Goal: Task Accomplishment & Management: Manage account settings

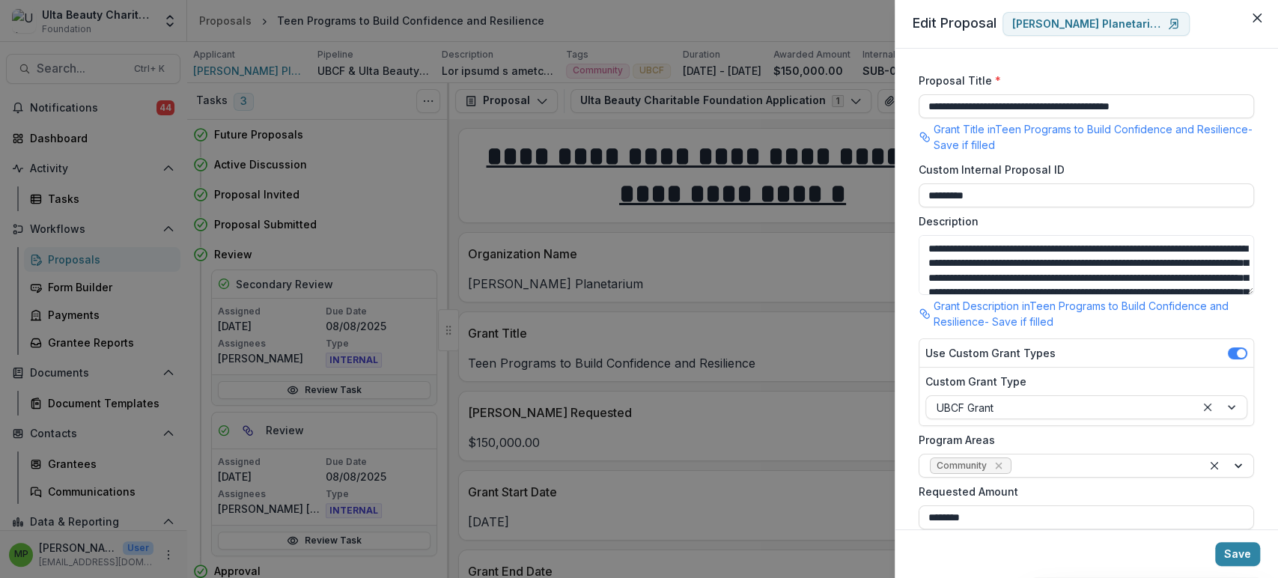
scroll to position [496, 0]
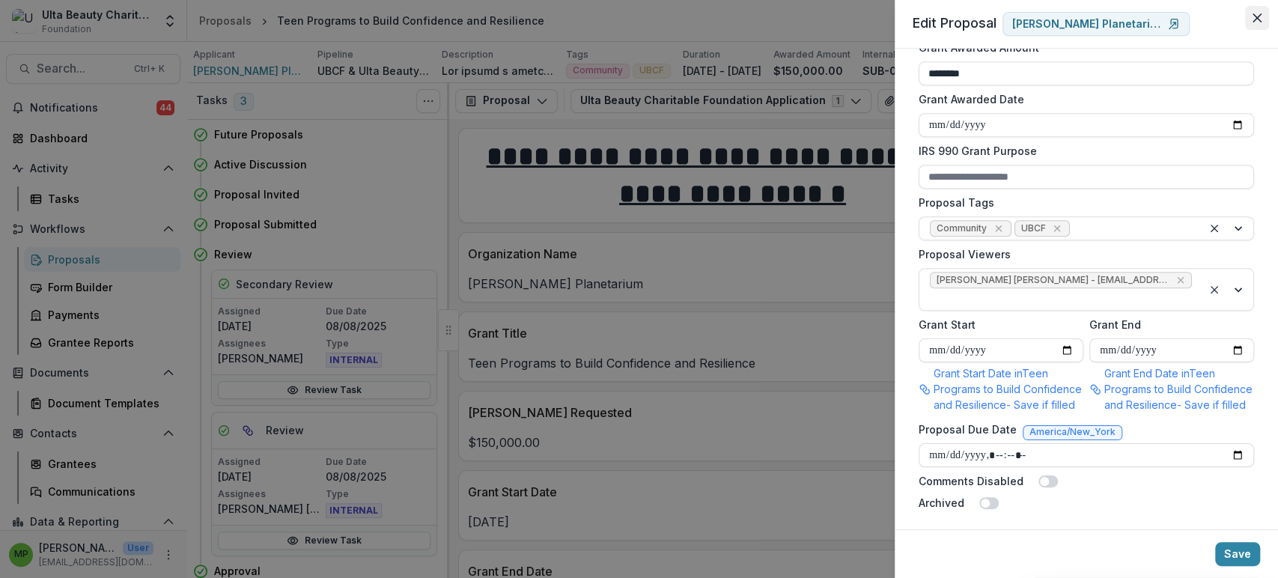
click at [1259, 17] on icon "Close" at bounding box center [1256, 17] width 9 height 9
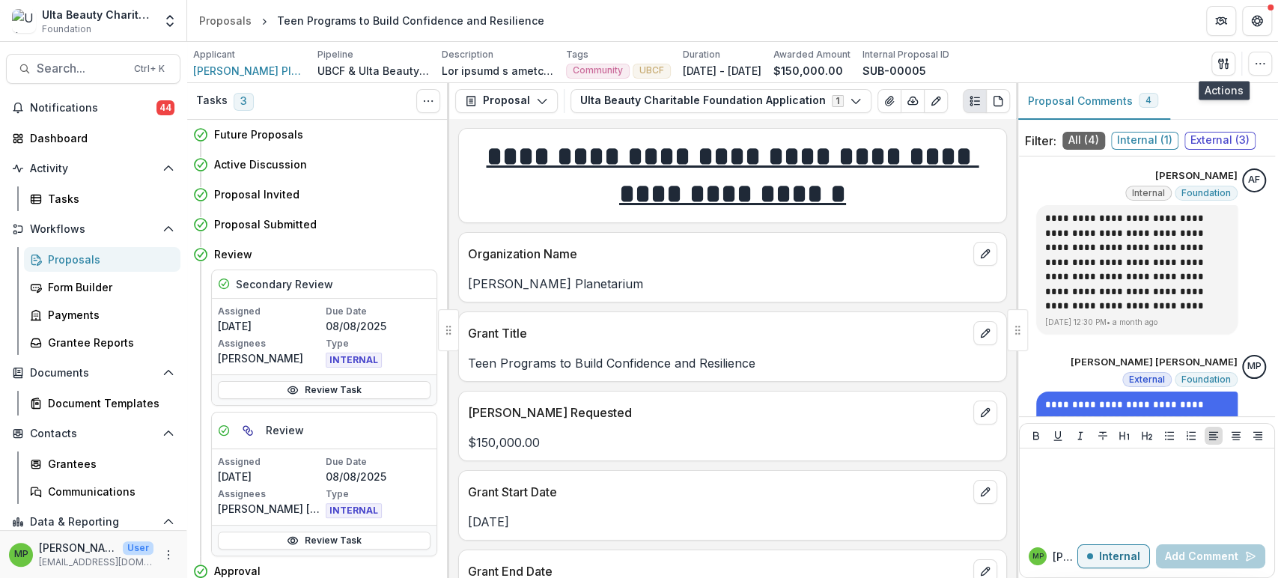
click at [106, 261] on div "Proposals" at bounding box center [108, 260] width 121 height 16
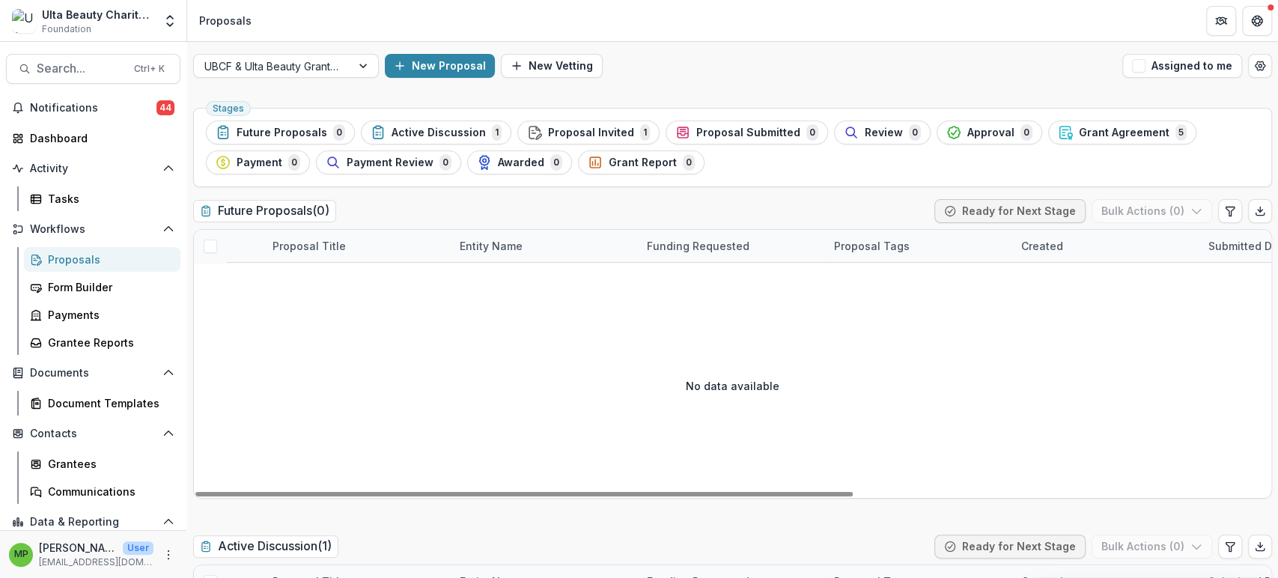
click at [746, 169] on ul "Stages Future Proposals 0 Active Discussion 1 Proposal Invited 1 Proposal Submi…" at bounding box center [732, 148] width 1053 height 54
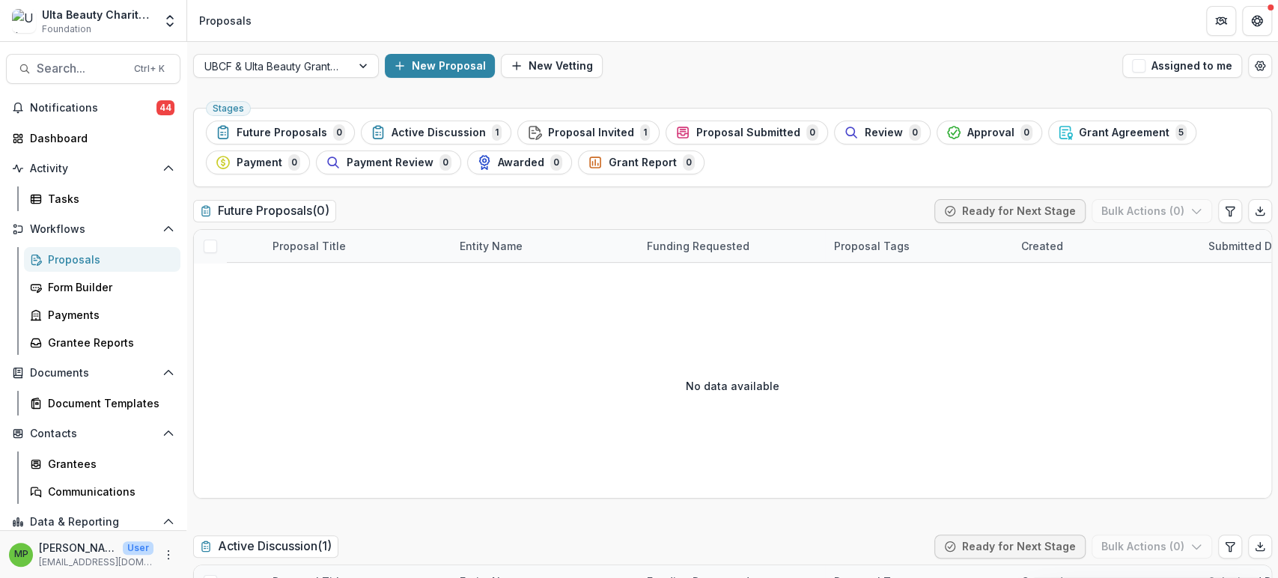
click at [1104, 136] on span "Grant Agreement" at bounding box center [1124, 133] width 91 height 13
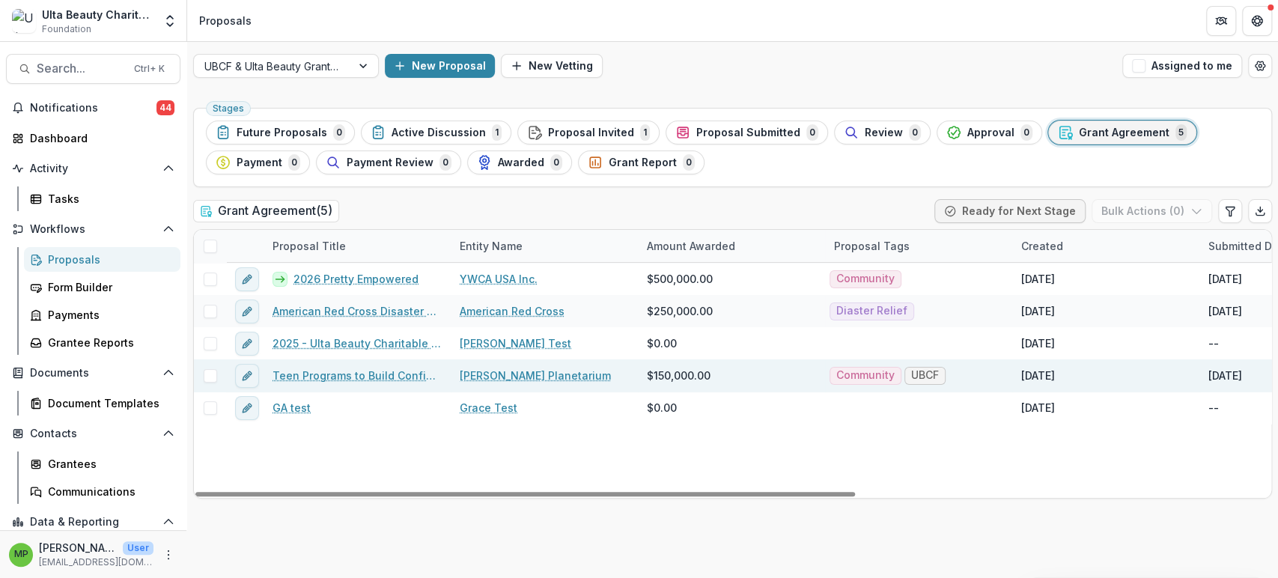
click at [337, 374] on link "Teen Programs to Build Confidence and Resilience" at bounding box center [357, 376] width 169 height 16
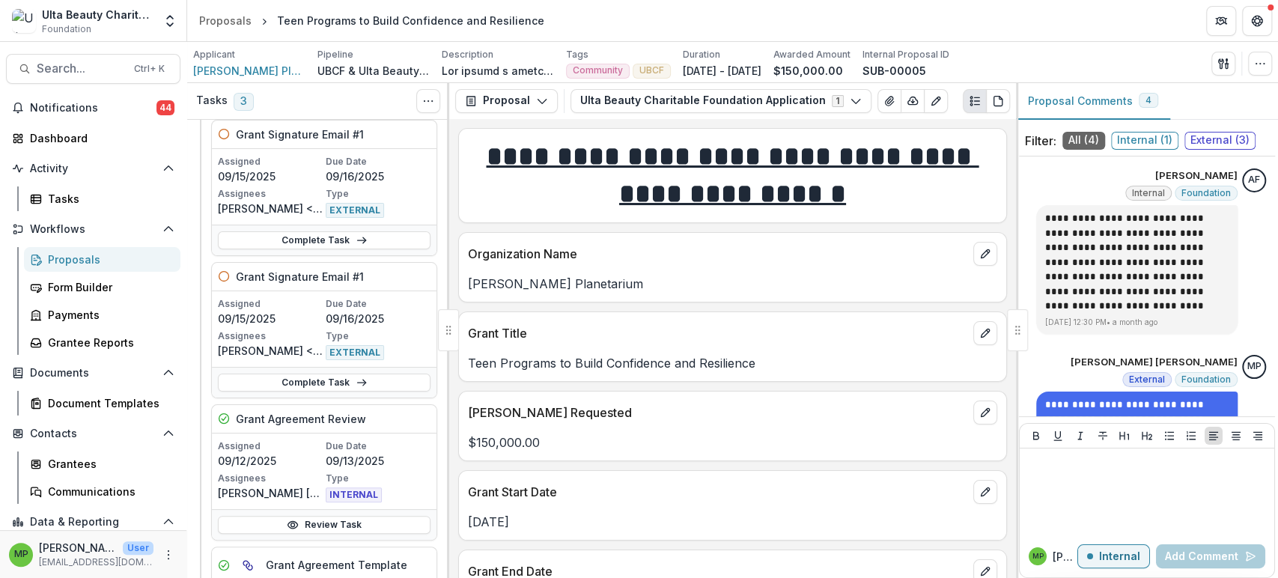
scroll to position [415, 0]
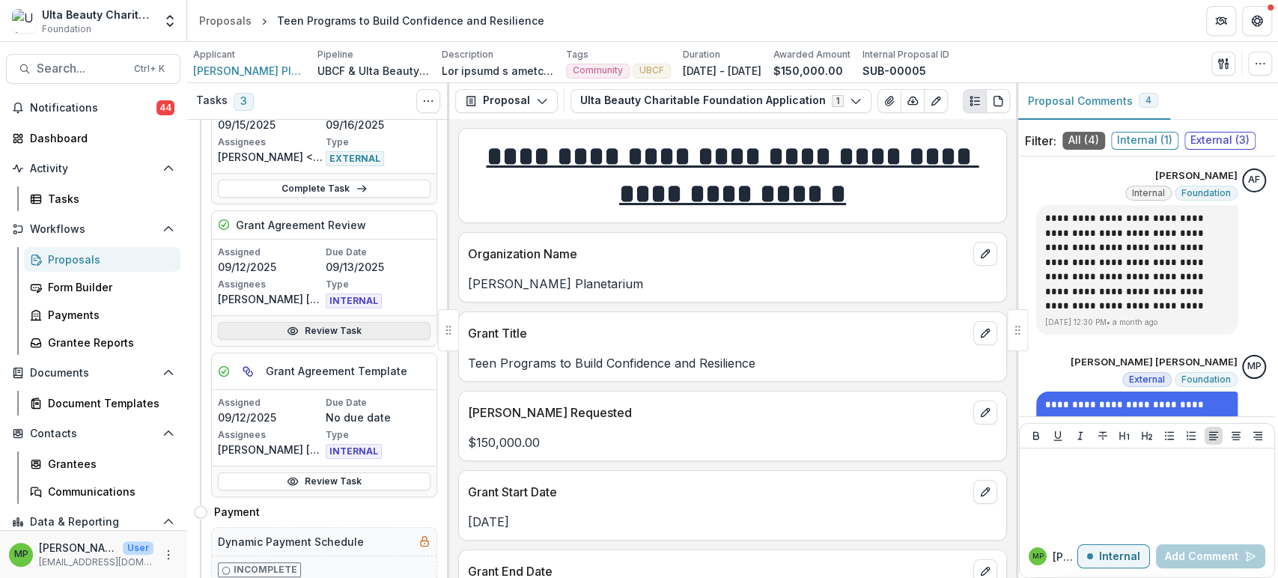
click at [368, 334] on link "Review Task" at bounding box center [324, 331] width 213 height 18
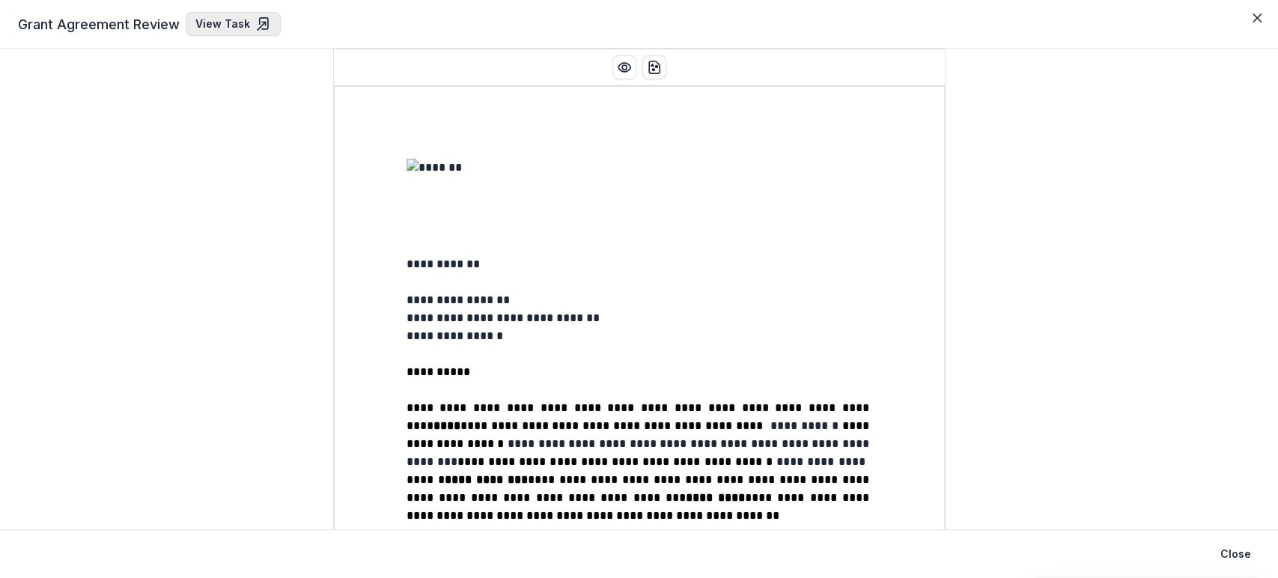
click at [234, 22] on link "View Task" at bounding box center [233, 24] width 95 height 24
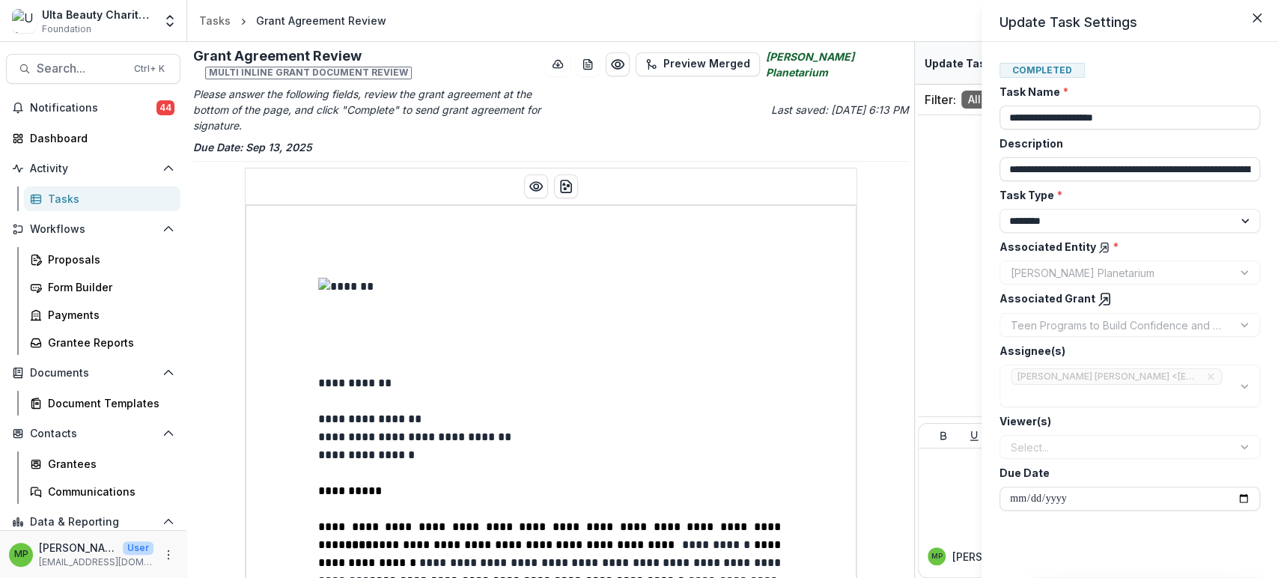
click at [1127, 147] on label "Description" at bounding box center [1125, 144] width 252 height 16
click at [1127, 157] on input "**********" at bounding box center [1129, 169] width 261 height 24
click at [1192, 250] on label "Associated Entity *" at bounding box center [1125, 247] width 252 height 16
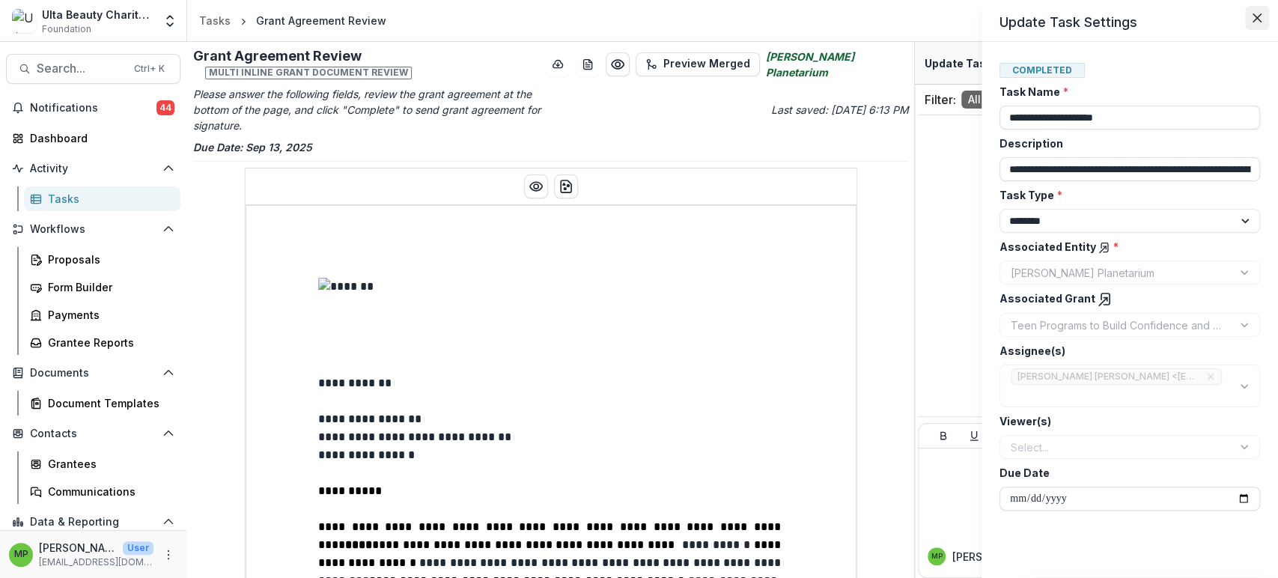
click at [1256, 19] on icon "Close" at bounding box center [1256, 17] width 9 height 9
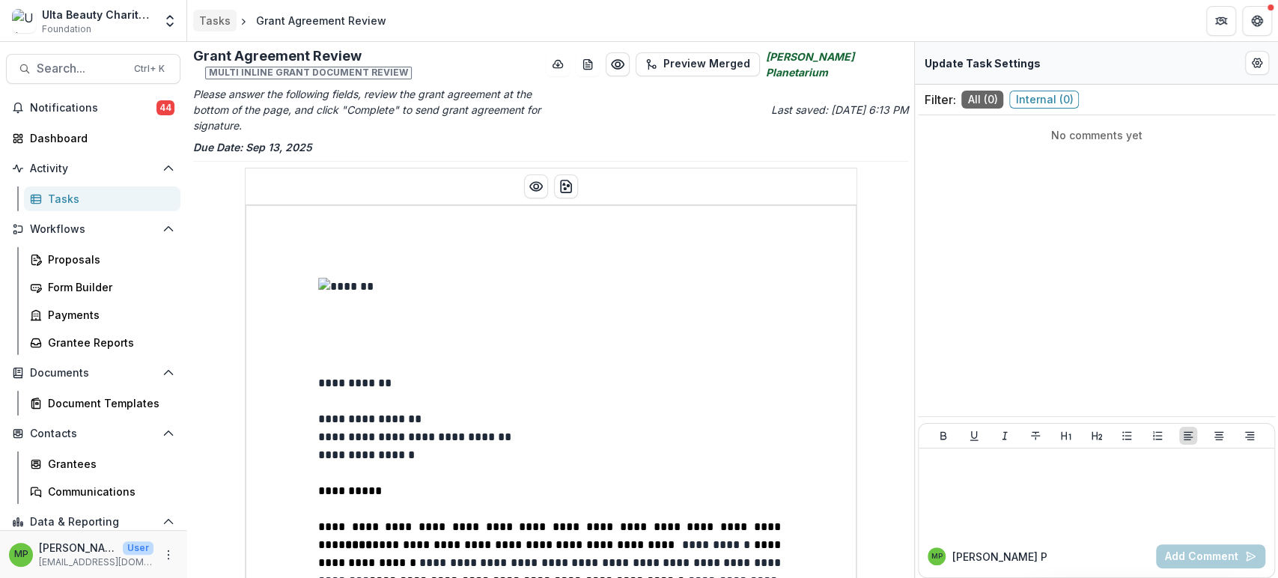
click at [208, 22] on div "Tasks" at bounding box center [214, 21] width 31 height 16
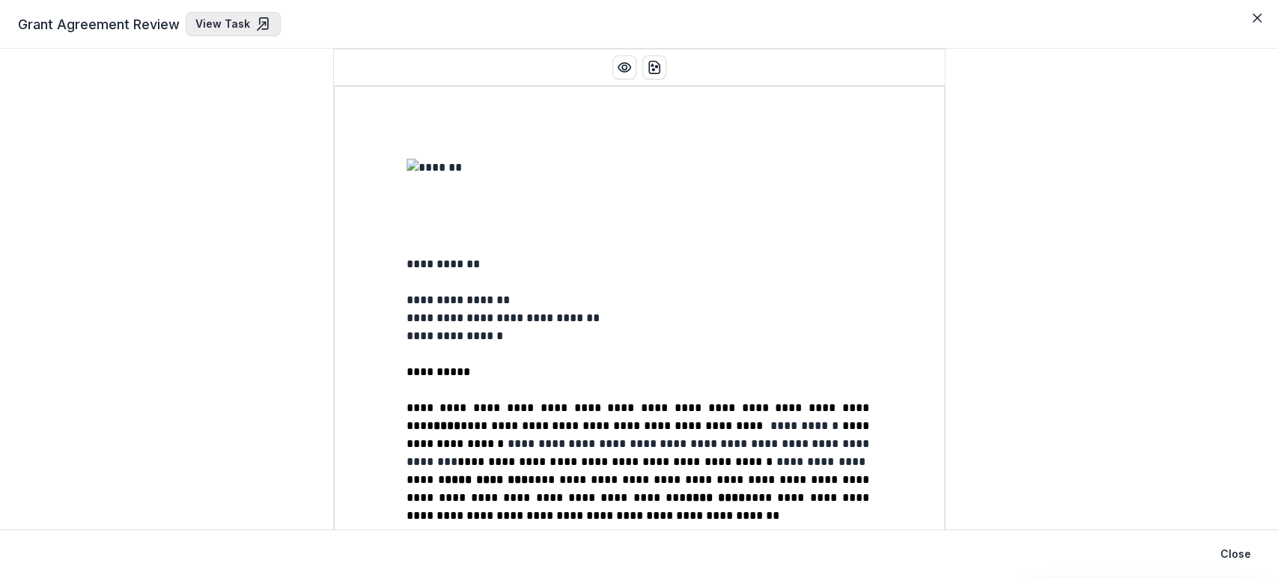
click at [207, 22] on link "View Task" at bounding box center [233, 24] width 95 height 24
click at [261, 24] on icon at bounding box center [263, 23] width 15 height 15
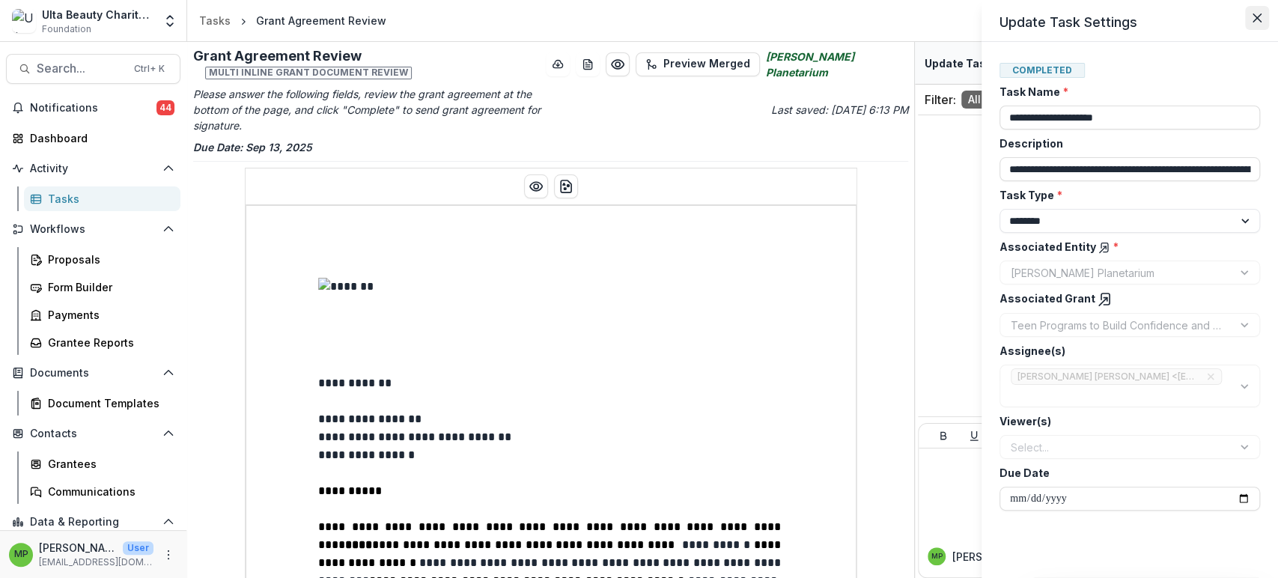
click at [1264, 10] on button "Close" at bounding box center [1257, 18] width 24 height 24
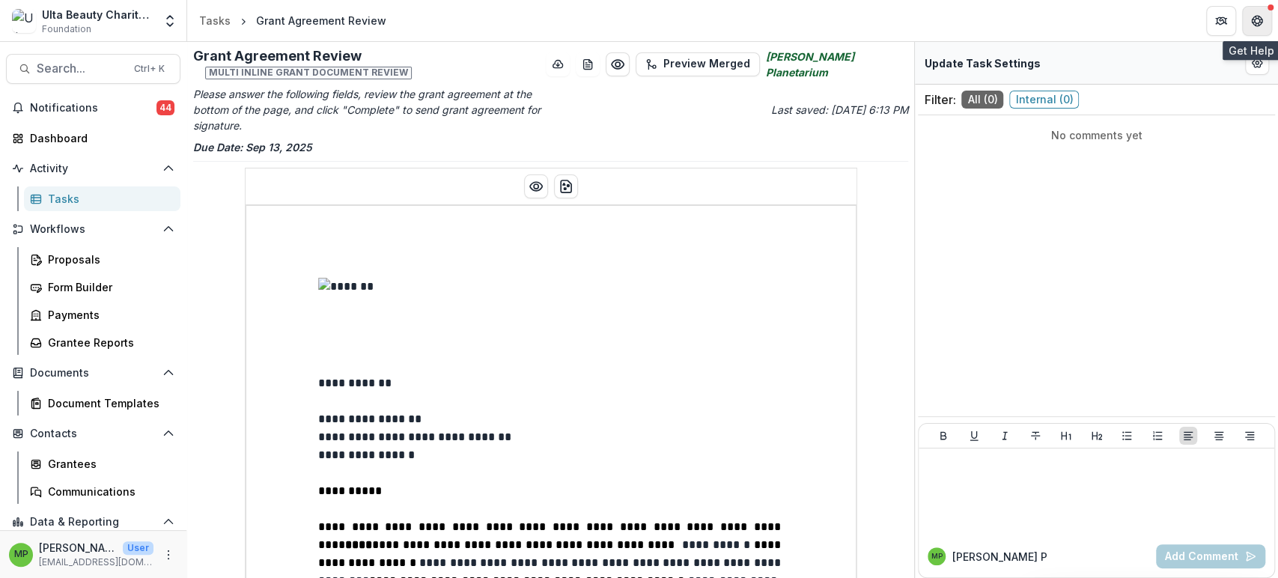
click at [1260, 19] on icon "Get Help" at bounding box center [1260, 21] width 3 height 4
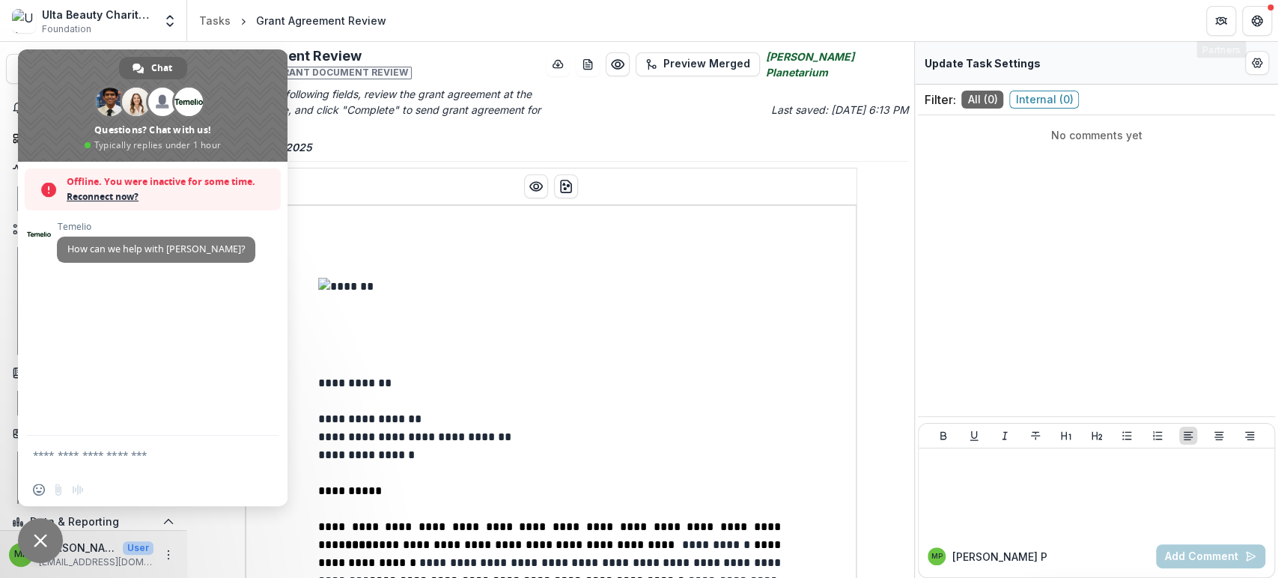
click at [234, 67] on span at bounding box center [153, 105] width 270 height 112
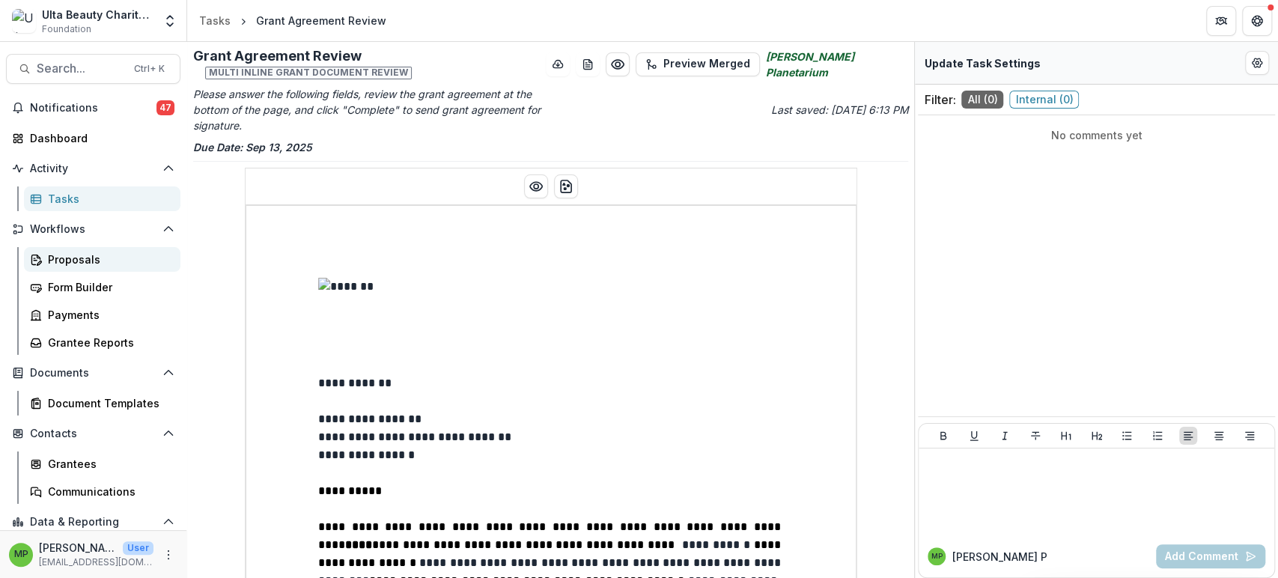
click at [114, 247] on link "Proposals" at bounding box center [102, 259] width 156 height 25
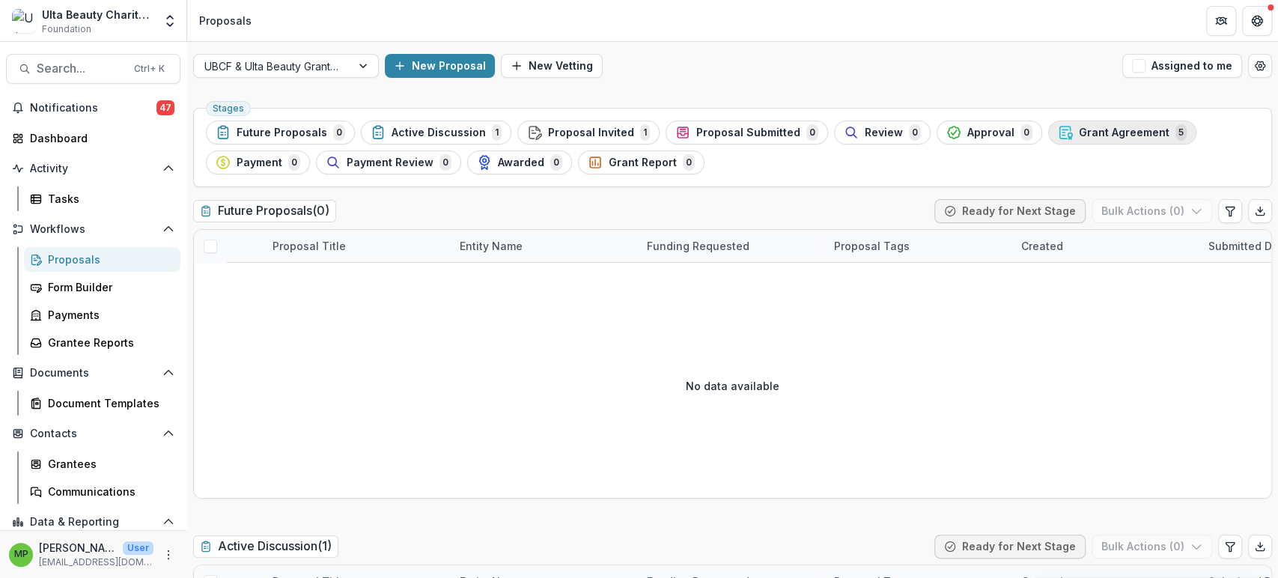
click at [1175, 130] on span "5" at bounding box center [1180, 132] width 11 height 16
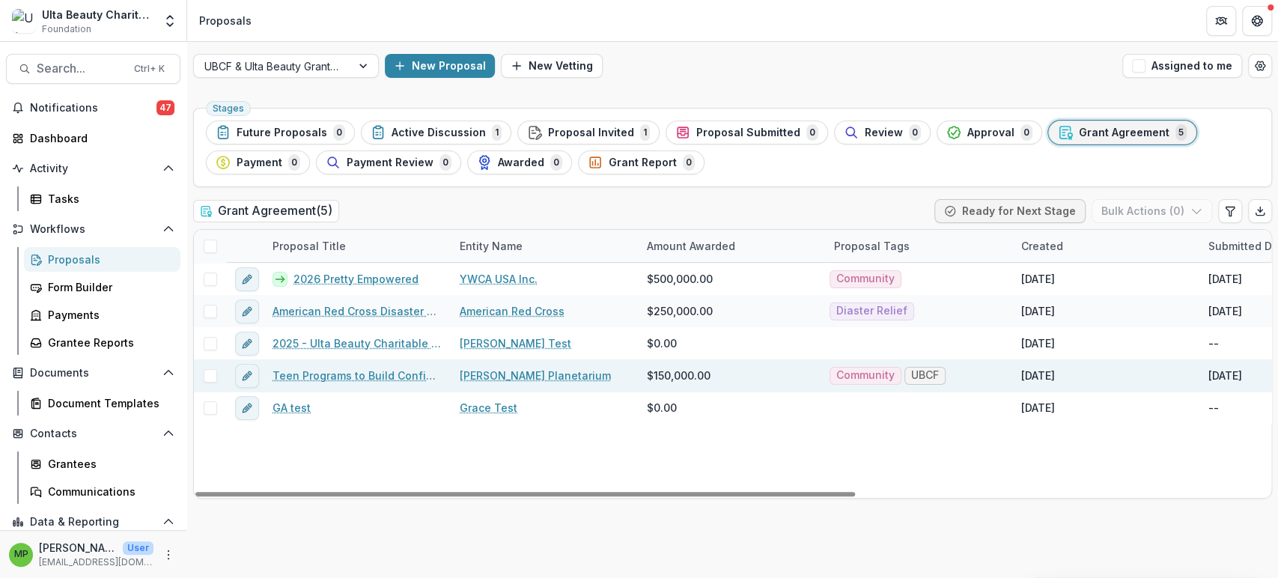
click at [358, 374] on link "Teen Programs to Build Confidence and Resilience" at bounding box center [357, 376] width 169 height 16
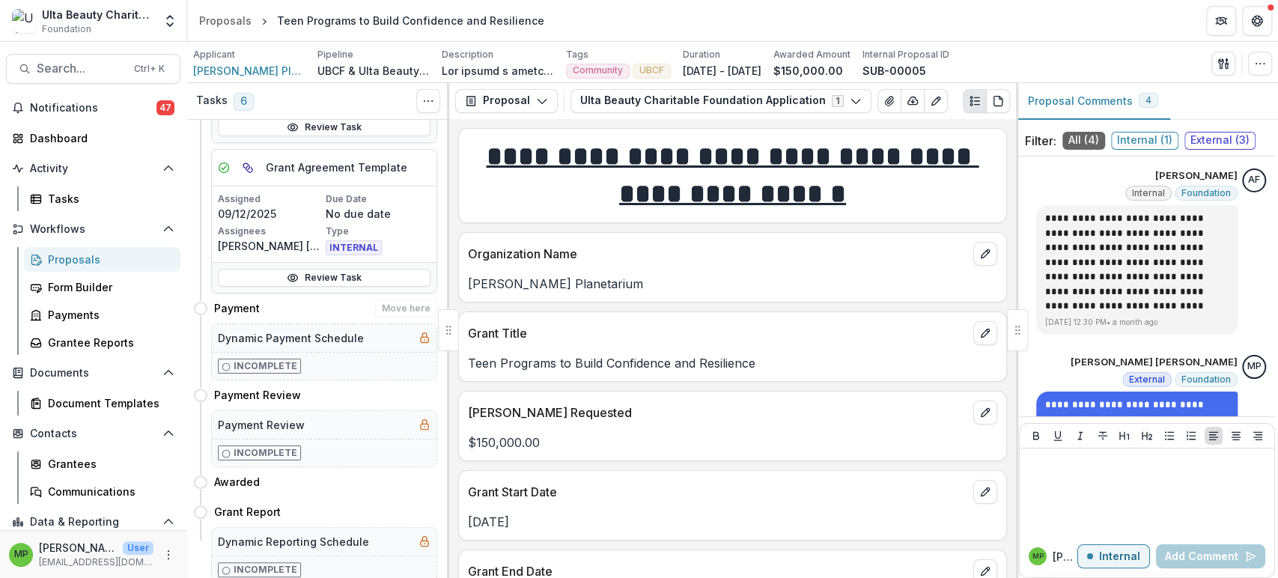
scroll to position [1047, 0]
click at [395, 191] on p "Due Date" at bounding box center [378, 197] width 105 height 13
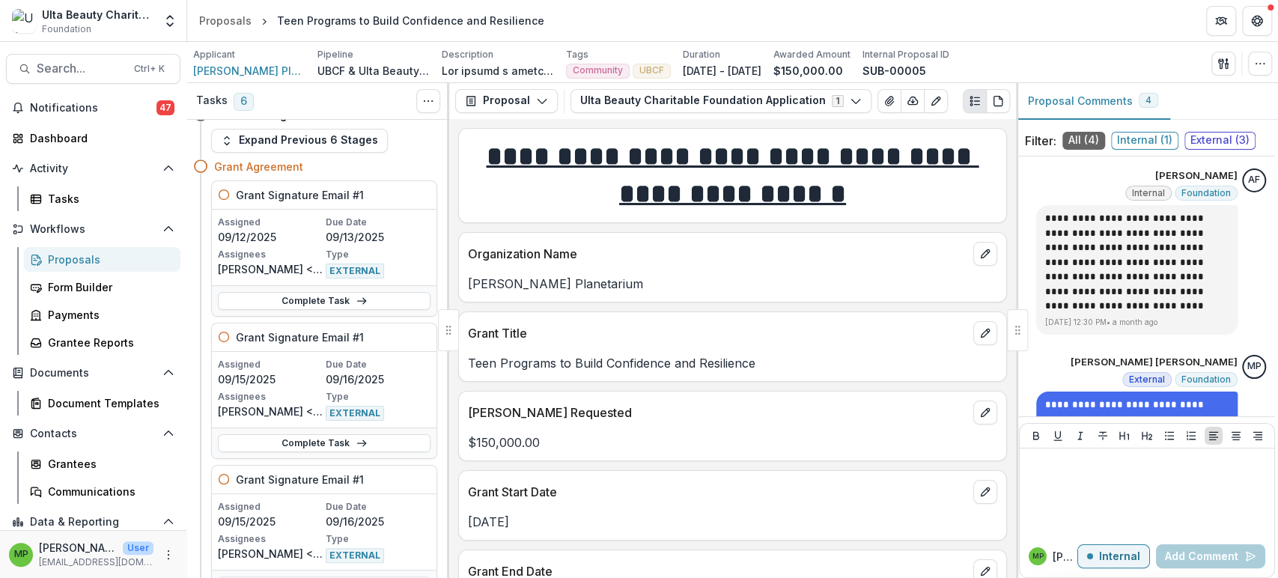
scroll to position [0, 0]
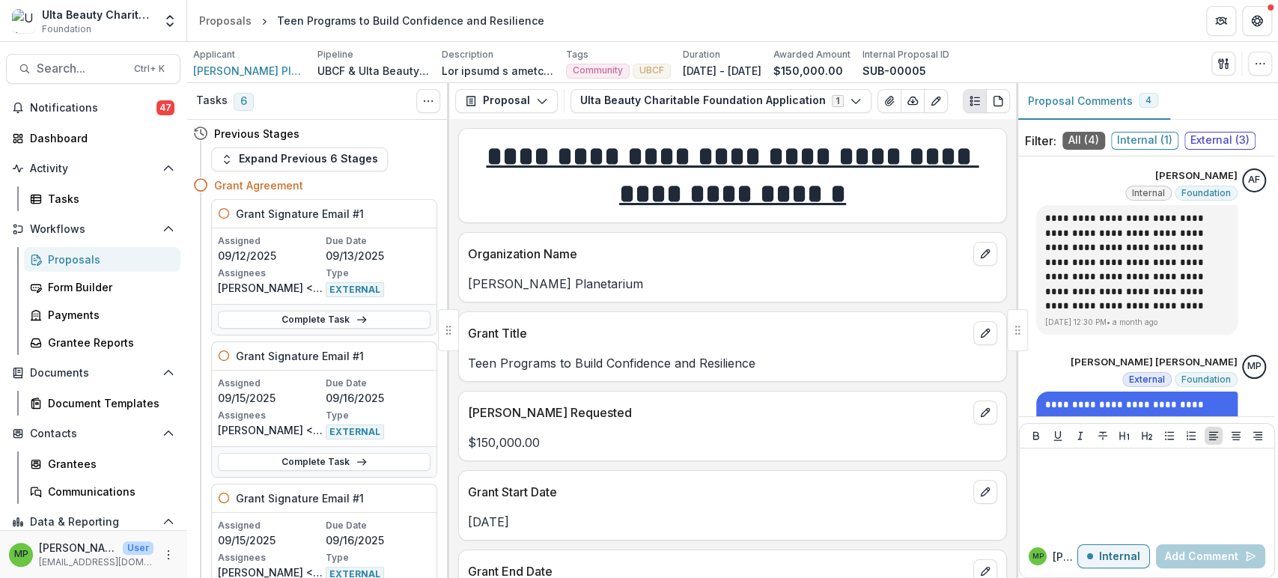
click at [258, 184] on h4 "Grant Agreement" at bounding box center [258, 185] width 89 height 16
click at [200, 184] on icon at bounding box center [200, 184] width 15 height 15
click at [248, 189] on h4 "Grant Agreement" at bounding box center [258, 185] width 89 height 16
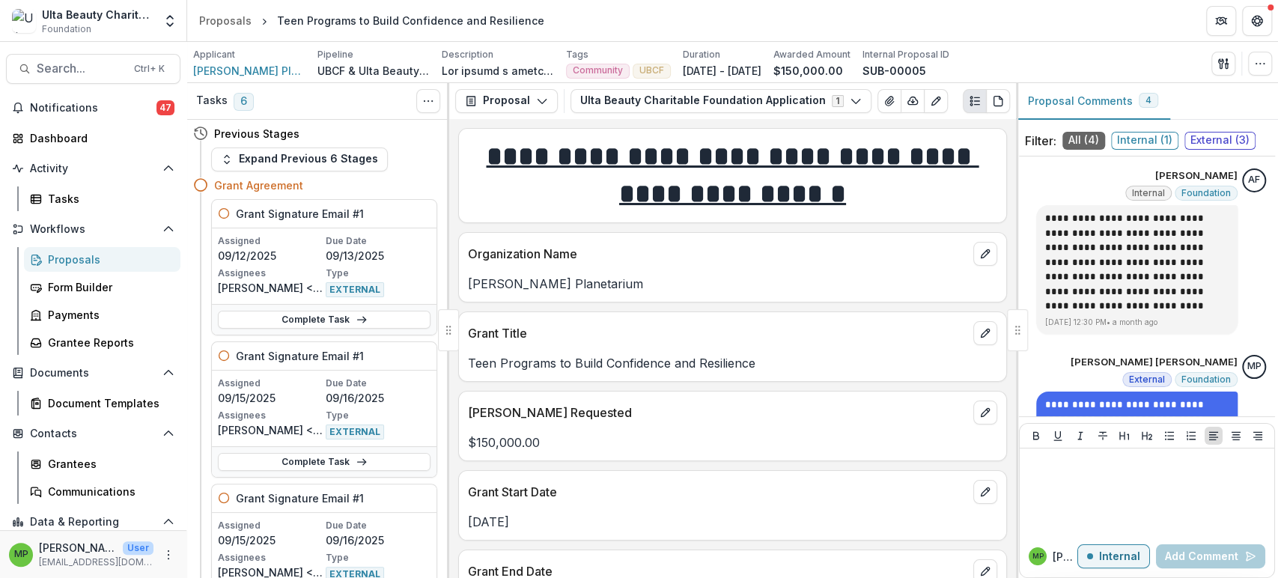
click at [290, 191] on h4 "Grant Agreement" at bounding box center [258, 185] width 89 height 16
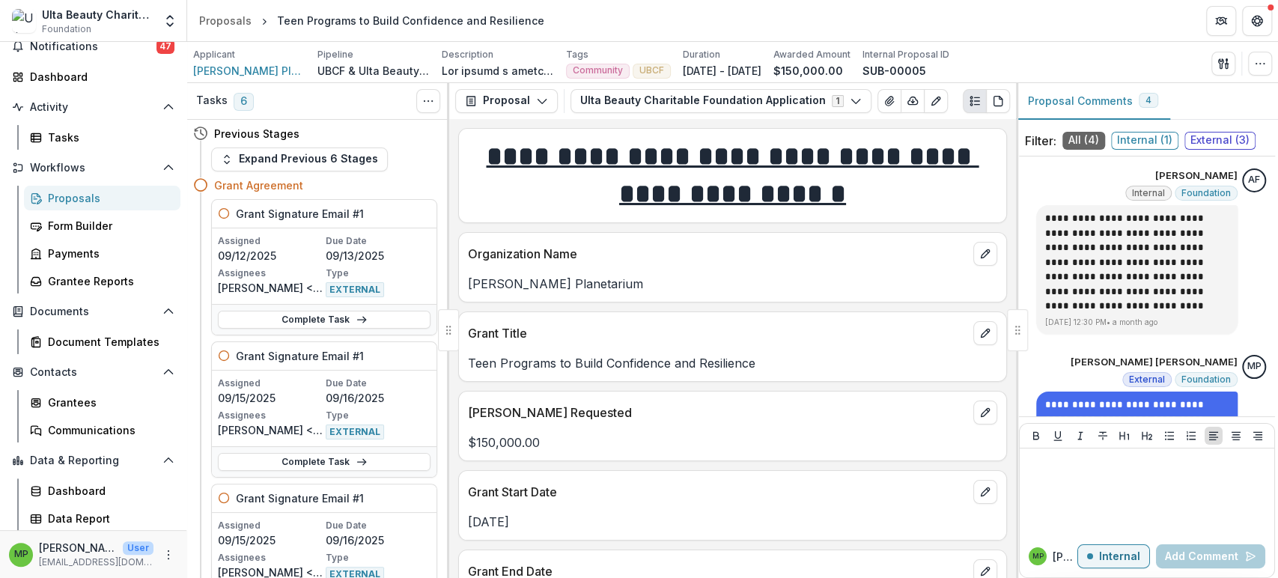
click at [249, 187] on h4 "Grant Agreement" at bounding box center [258, 185] width 89 height 16
click at [1260, 23] on icon "Get Help" at bounding box center [1257, 21] width 12 height 12
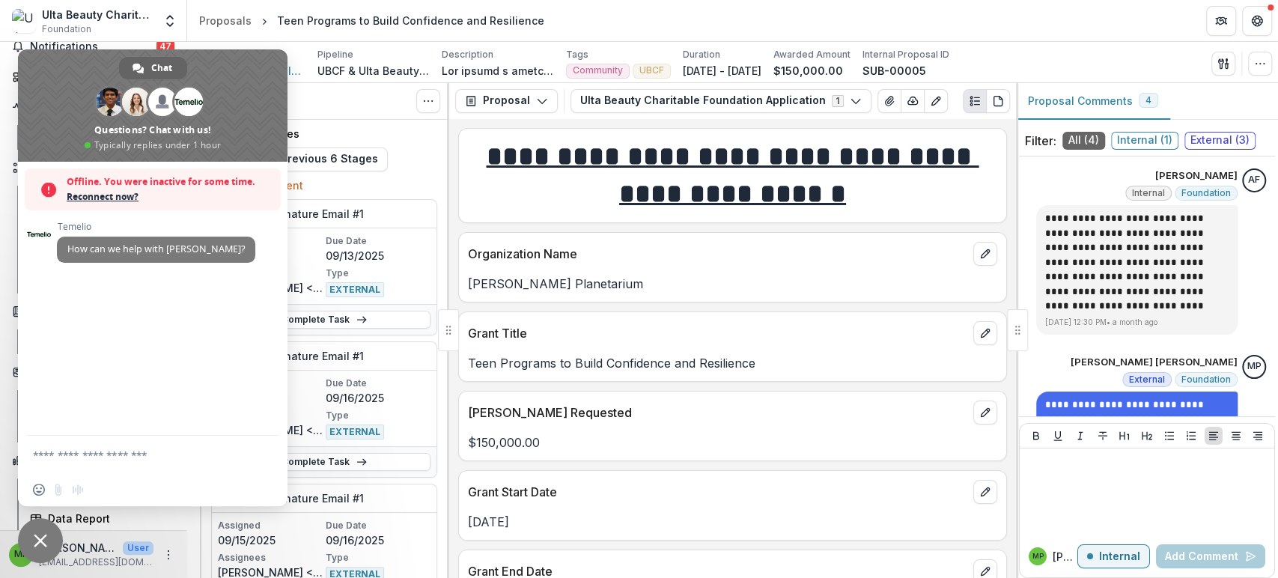
click at [266, 38] on header "Proposals Teen Programs to Build Confidence and Resilience" at bounding box center [732, 20] width 1091 height 41
click at [359, 105] on div "Tasks 6 Show Cancelled Tasks" at bounding box center [318, 101] width 262 height 37
click at [1245, 19] on button "Get Help" at bounding box center [1257, 21] width 30 height 30
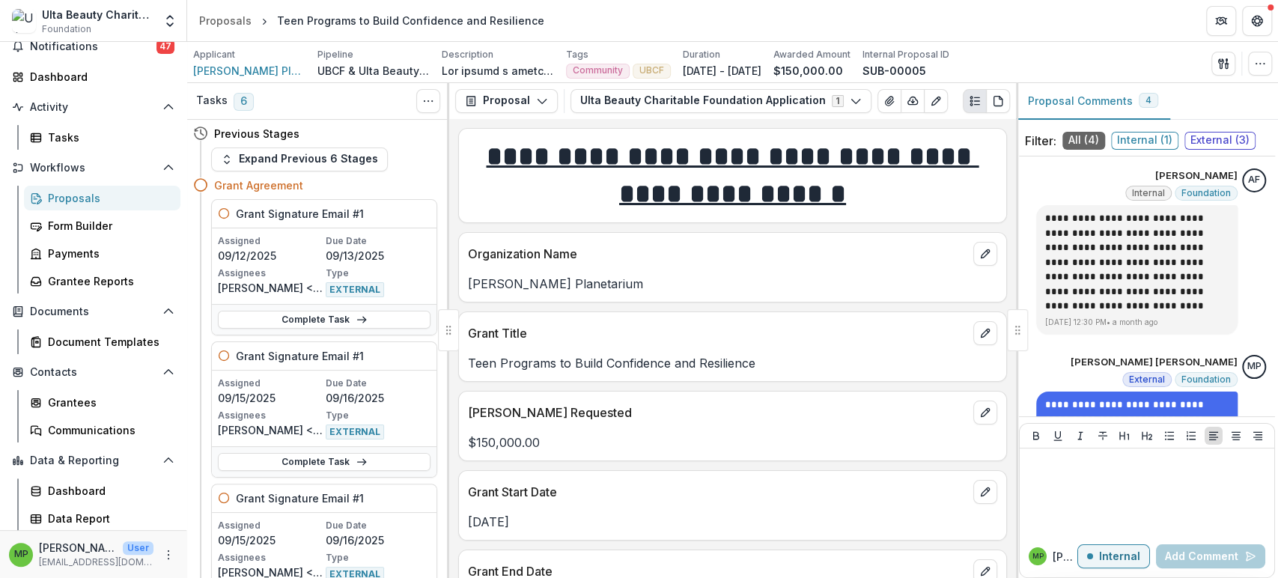
click at [270, 183] on h4 "Grant Agreement" at bounding box center [258, 185] width 89 height 16
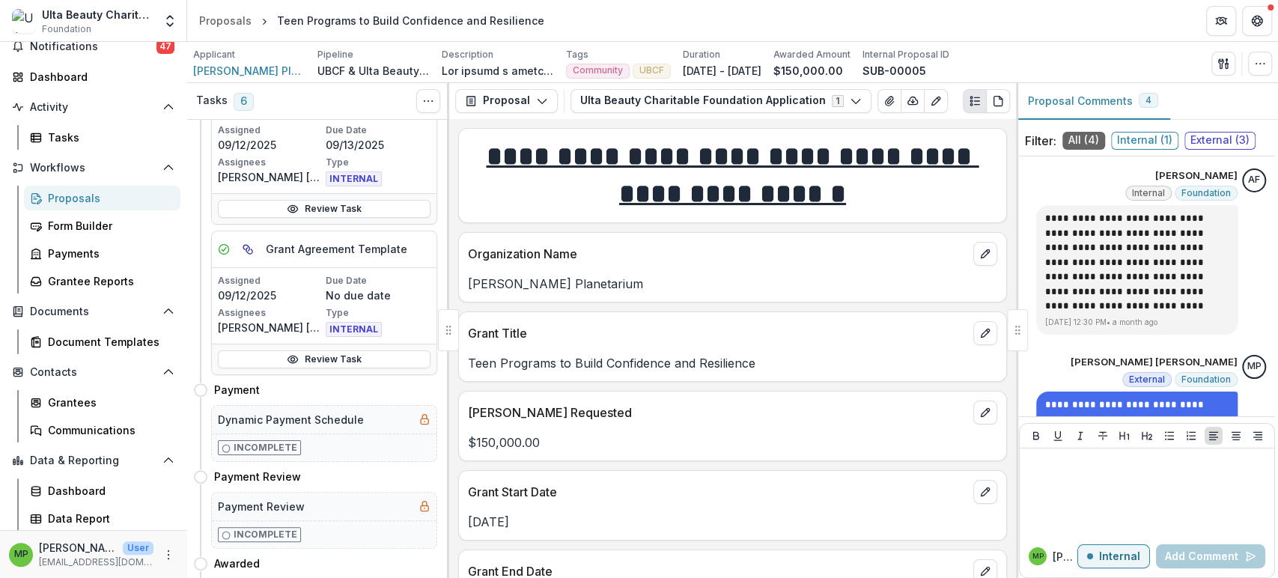
scroll to position [880, 0]
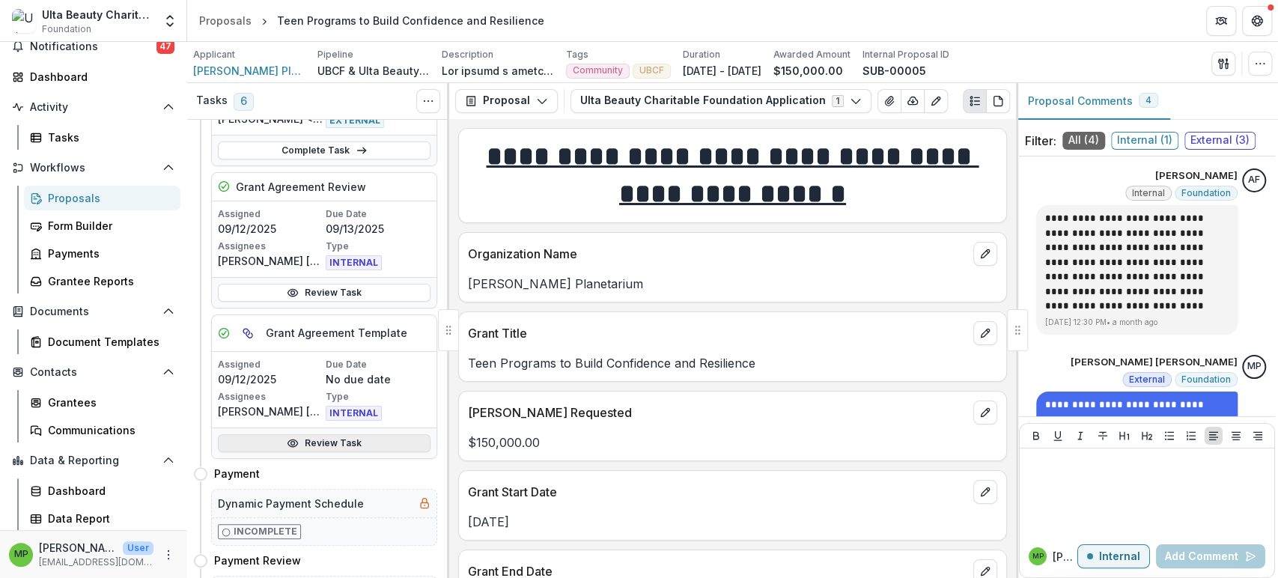
click at [409, 442] on link "Review Task" at bounding box center [324, 443] width 213 height 18
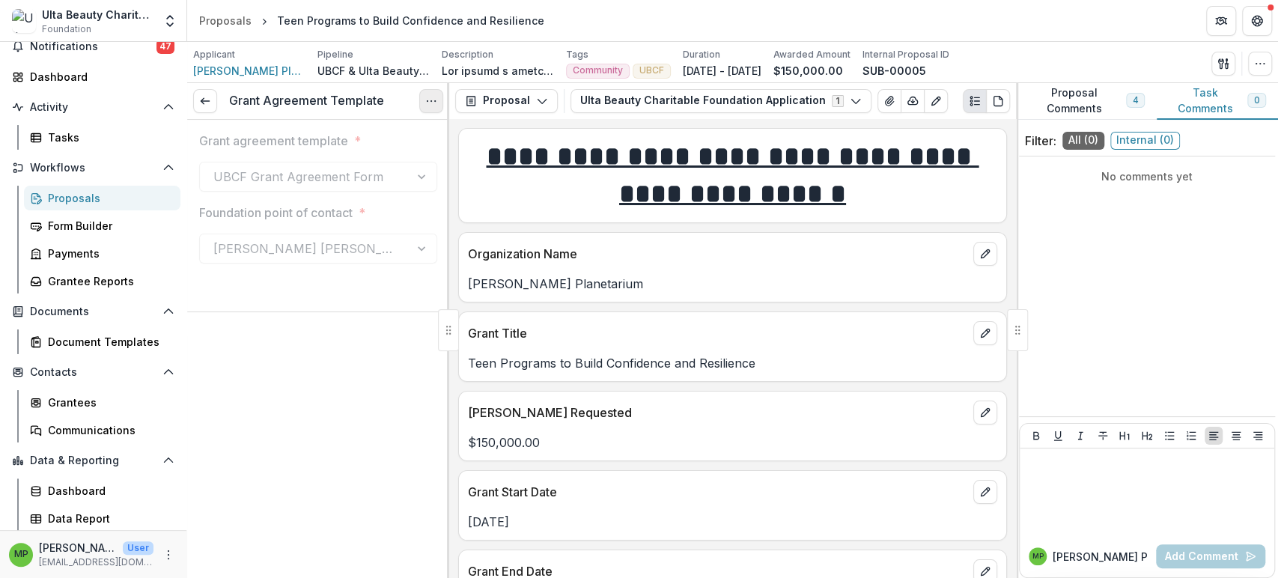
click at [430, 104] on icon "Options" at bounding box center [431, 101] width 12 height 12
click at [359, 162] on button "Reopen Task" at bounding box center [359, 166] width 160 height 25
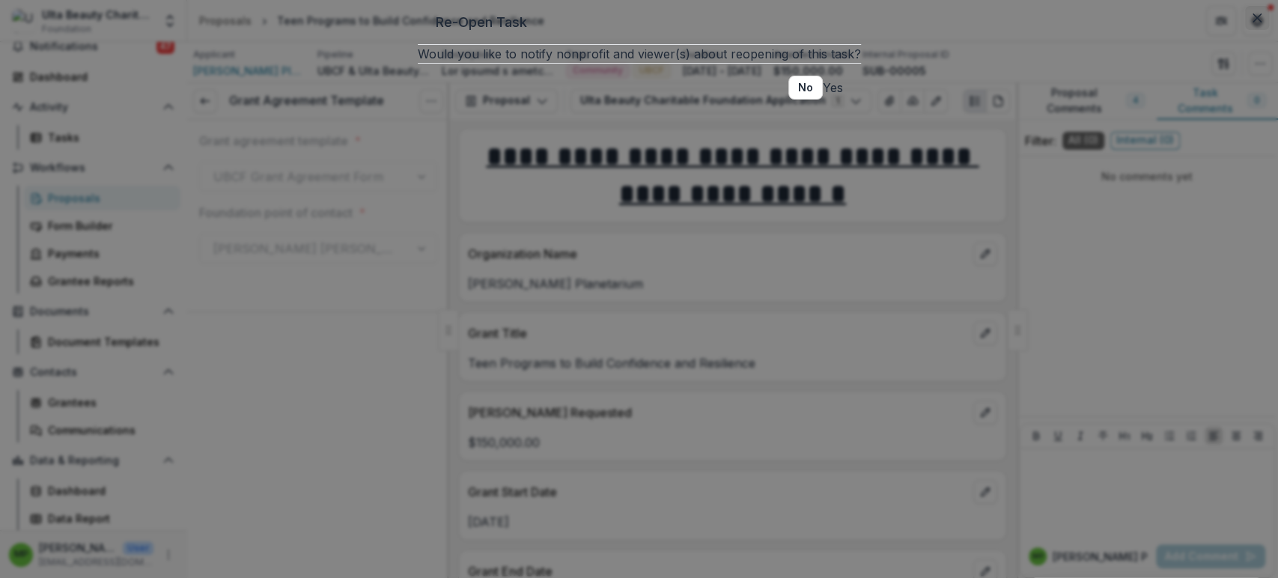
click at [1245, 30] on button "Close" at bounding box center [1257, 18] width 24 height 24
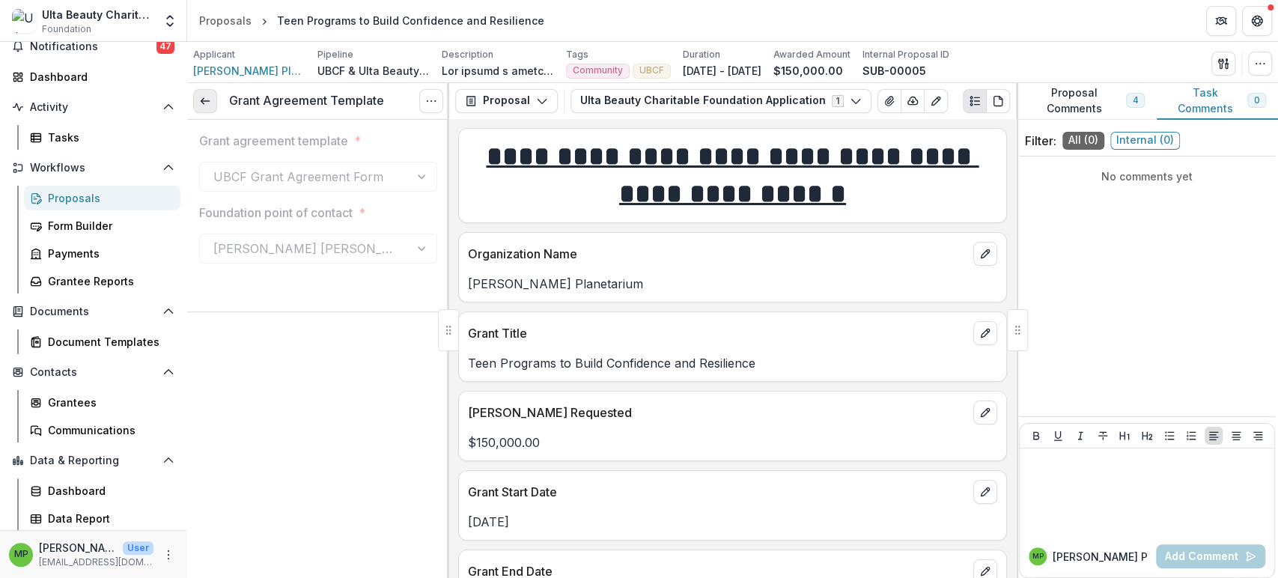
click at [207, 101] on icon at bounding box center [205, 101] width 12 height 12
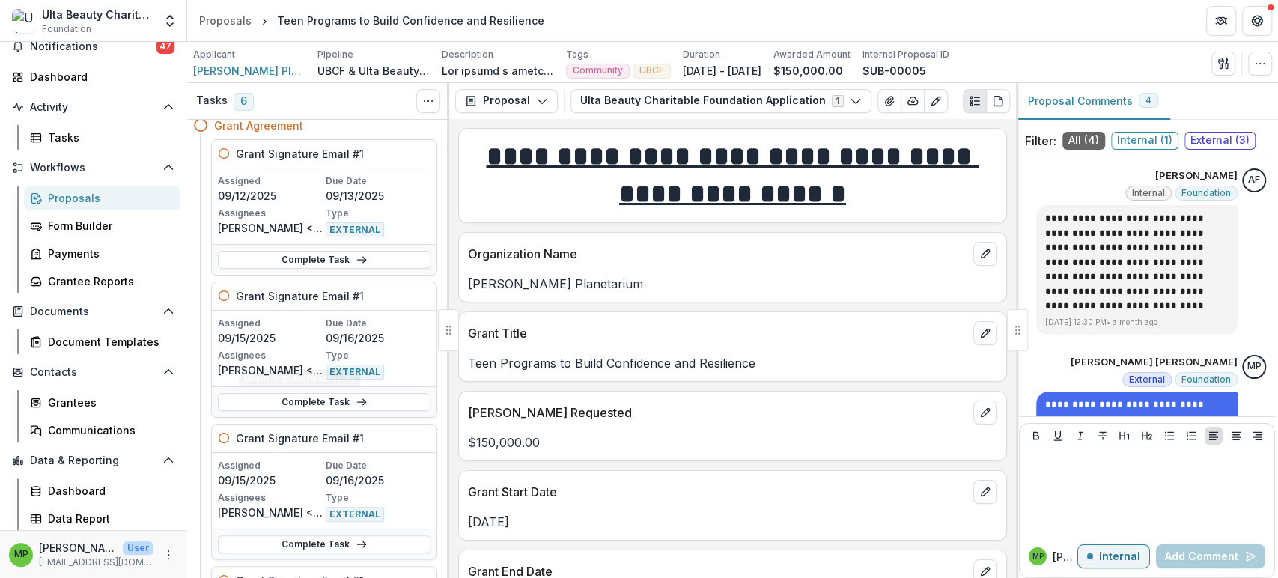
scroll to position [83, 0]
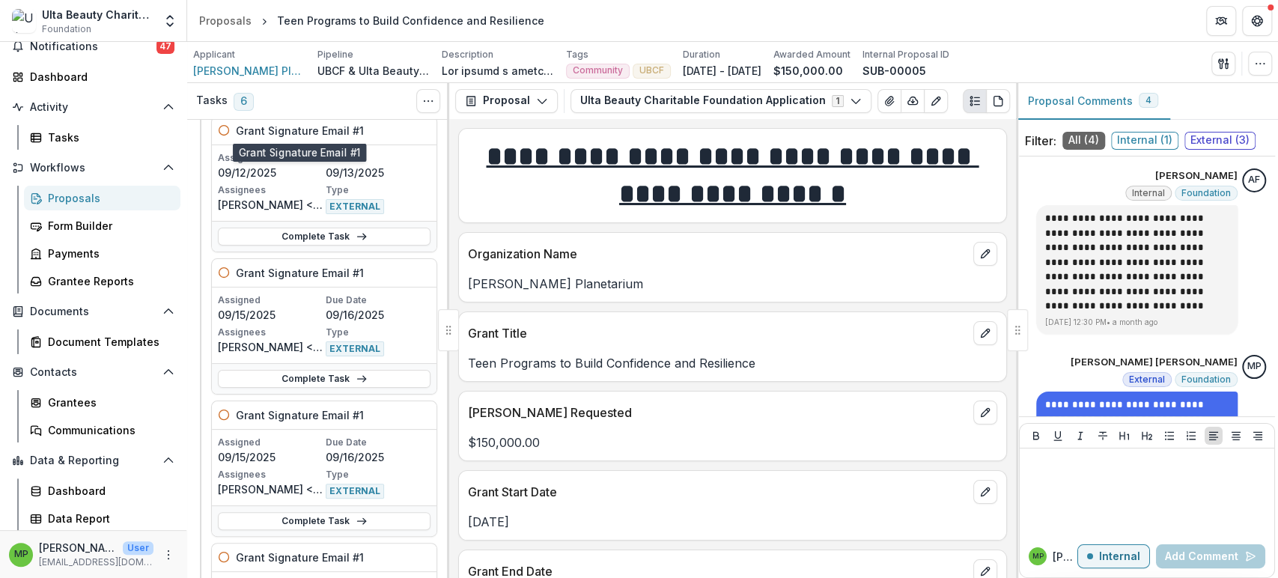
click at [216, 134] on div "Grant Signature Email #1" at bounding box center [324, 131] width 225 height 28
click at [219, 133] on icon at bounding box center [224, 130] width 12 height 12
click at [223, 130] on icon at bounding box center [224, 130] width 12 height 12
click at [401, 231] on link "Complete Task" at bounding box center [324, 237] width 213 height 18
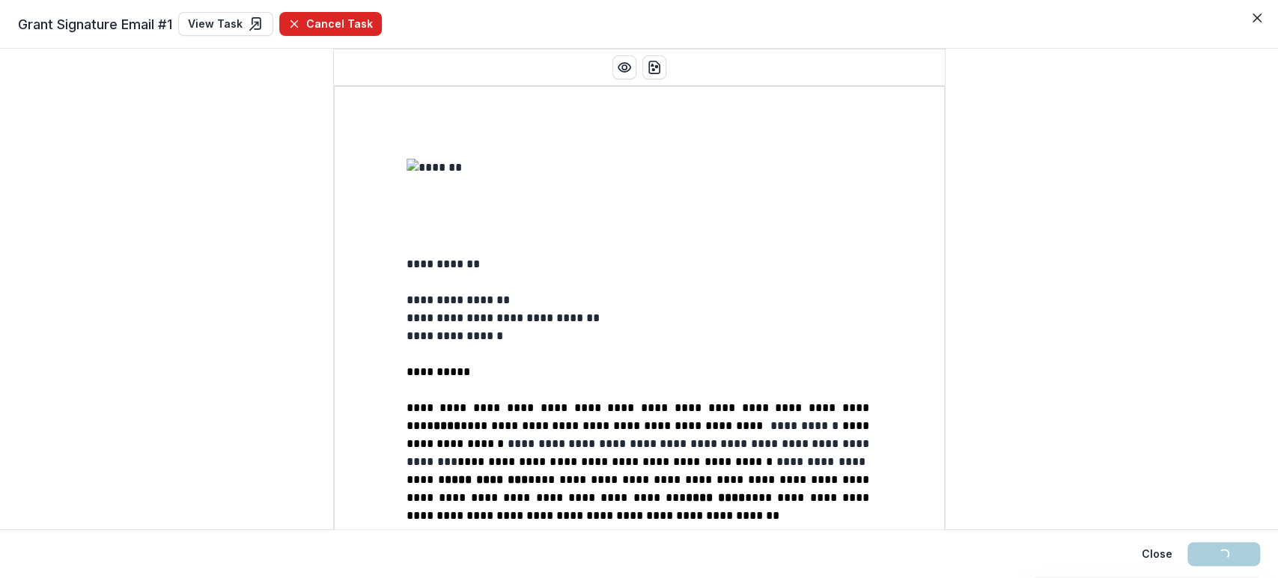
click at [307, 16] on button "Cancel Task" at bounding box center [330, 24] width 103 height 24
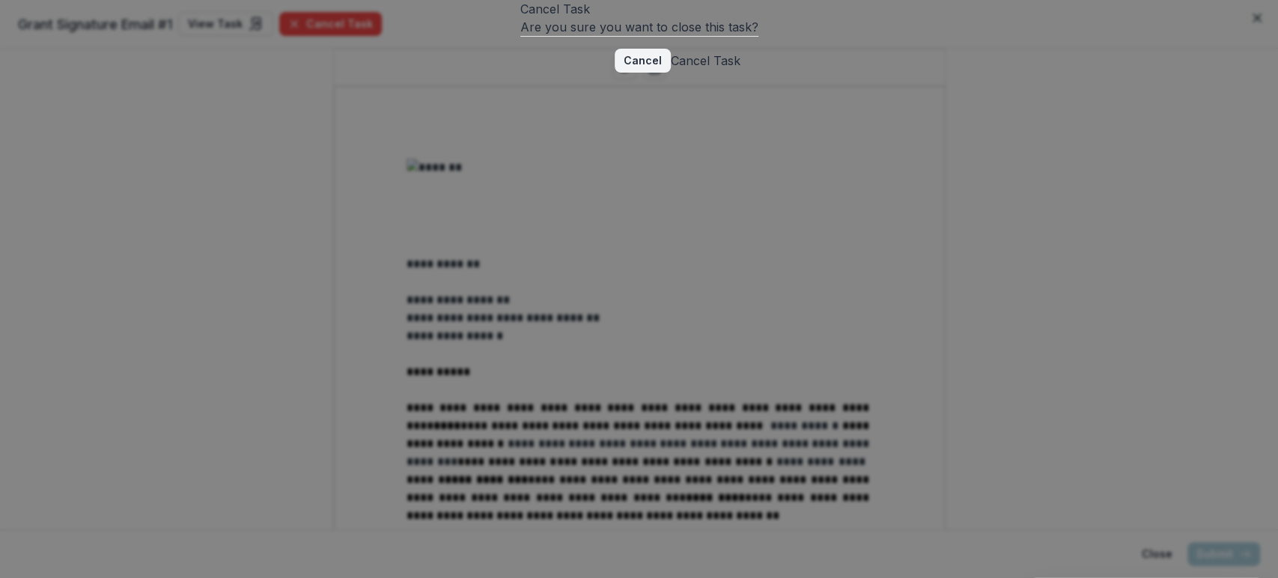
click at [740, 70] on button "Cancel Task" at bounding box center [706, 61] width 70 height 18
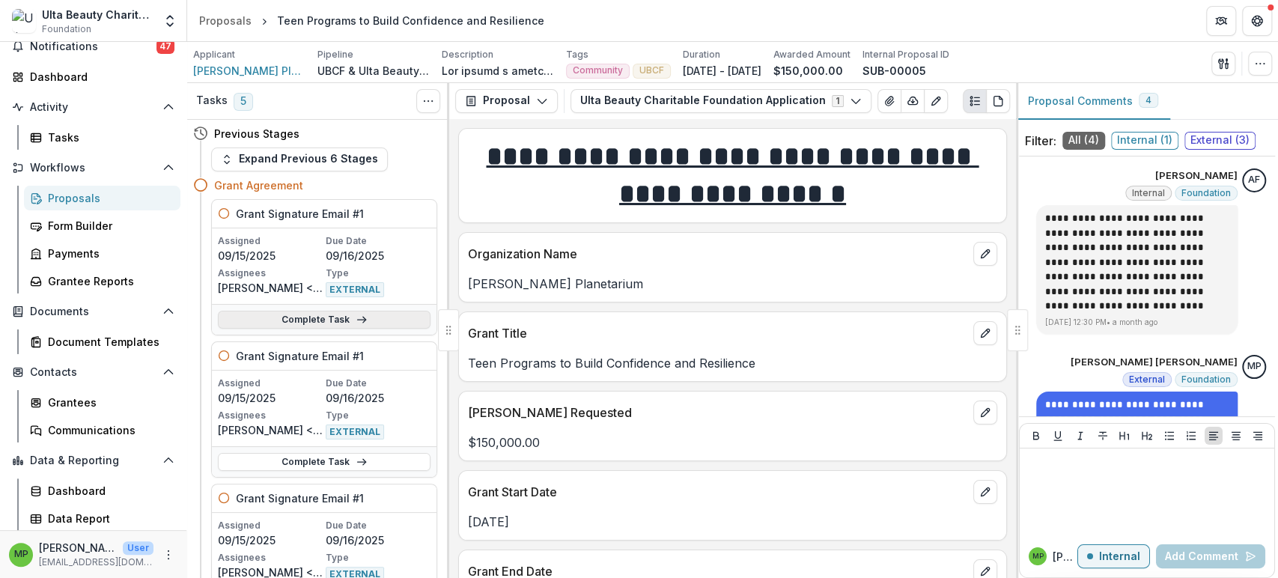
click at [365, 316] on link "Complete Task" at bounding box center [324, 320] width 213 height 18
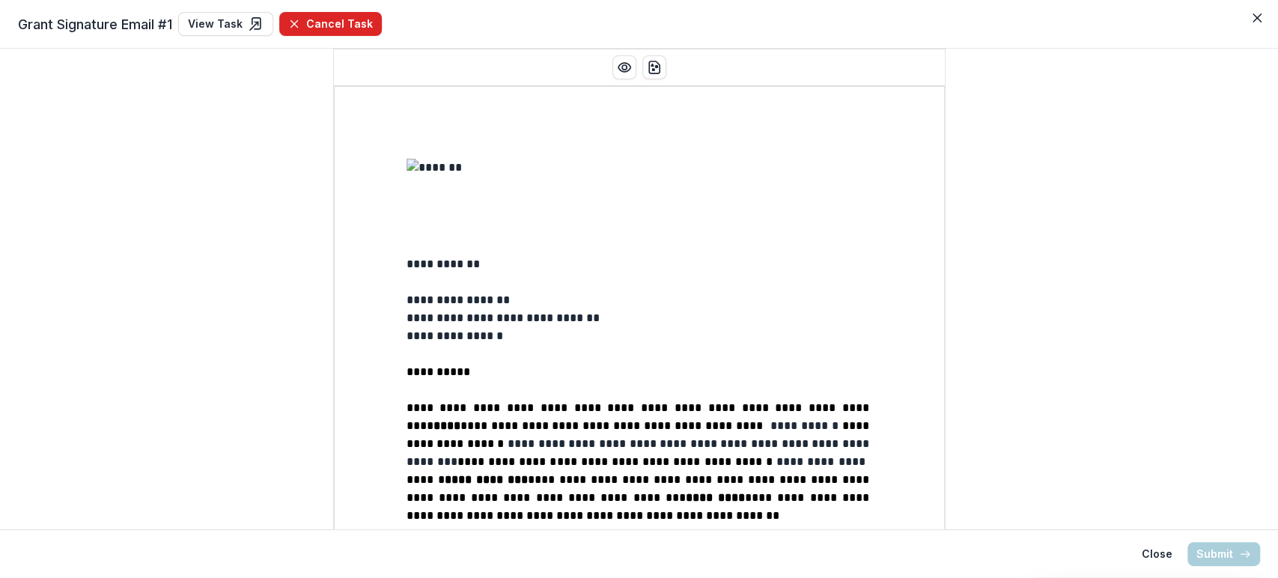
click at [338, 14] on button "Cancel Task" at bounding box center [330, 24] width 103 height 24
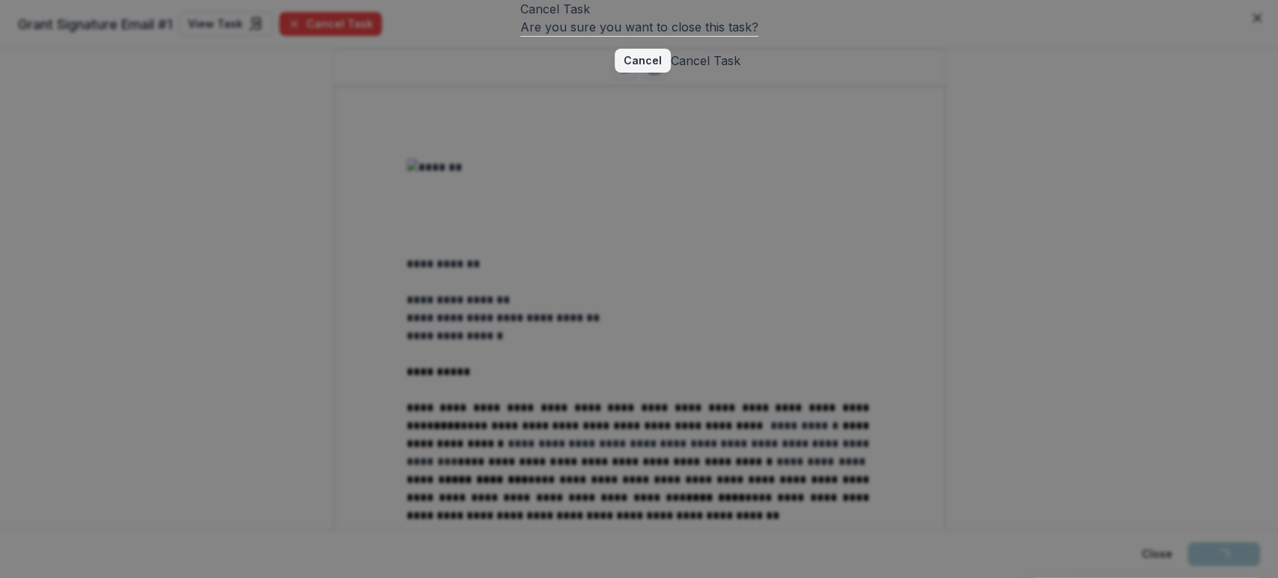
click at [740, 70] on button "Cancel Task" at bounding box center [706, 61] width 70 height 18
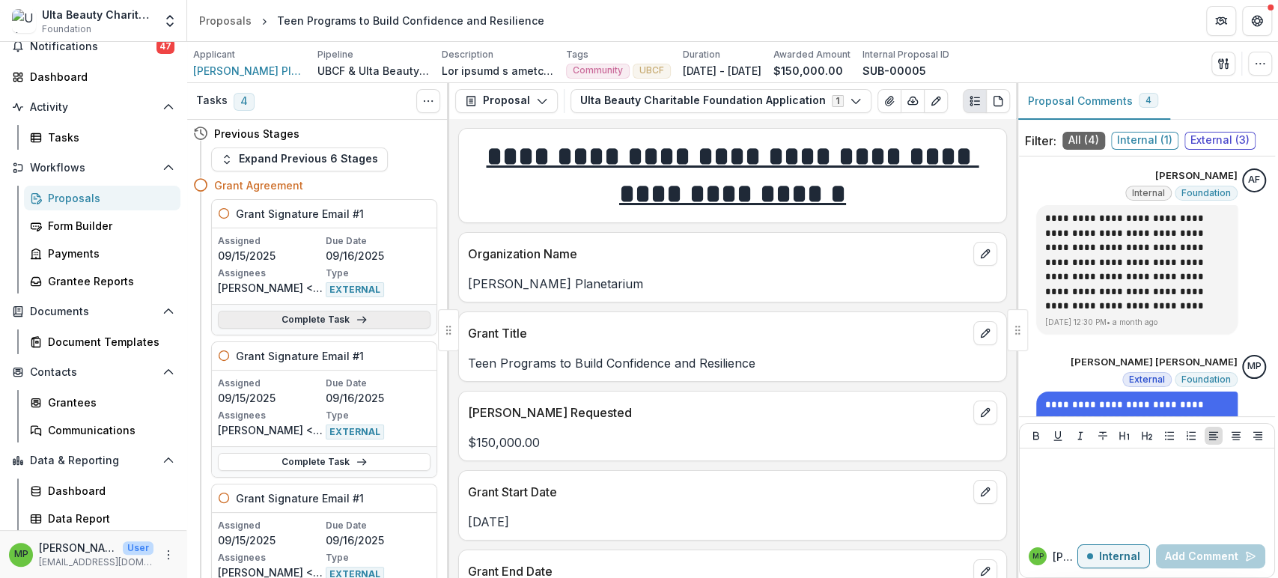
click at [404, 320] on link "Complete Task" at bounding box center [324, 320] width 213 height 18
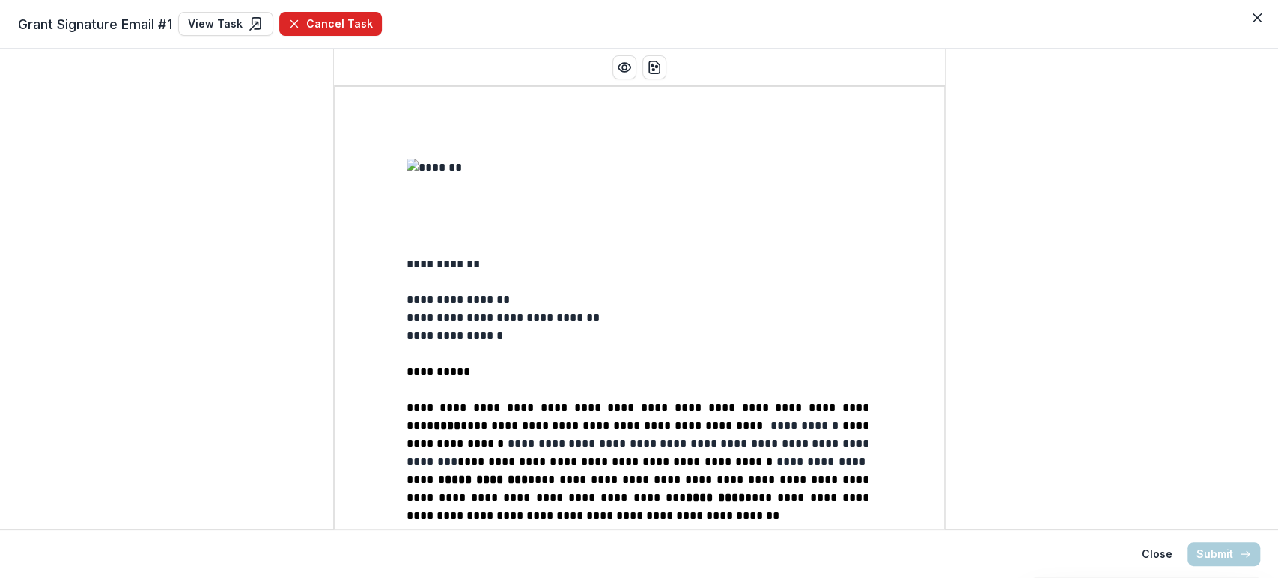
click at [331, 28] on button "Cancel Task" at bounding box center [330, 24] width 103 height 24
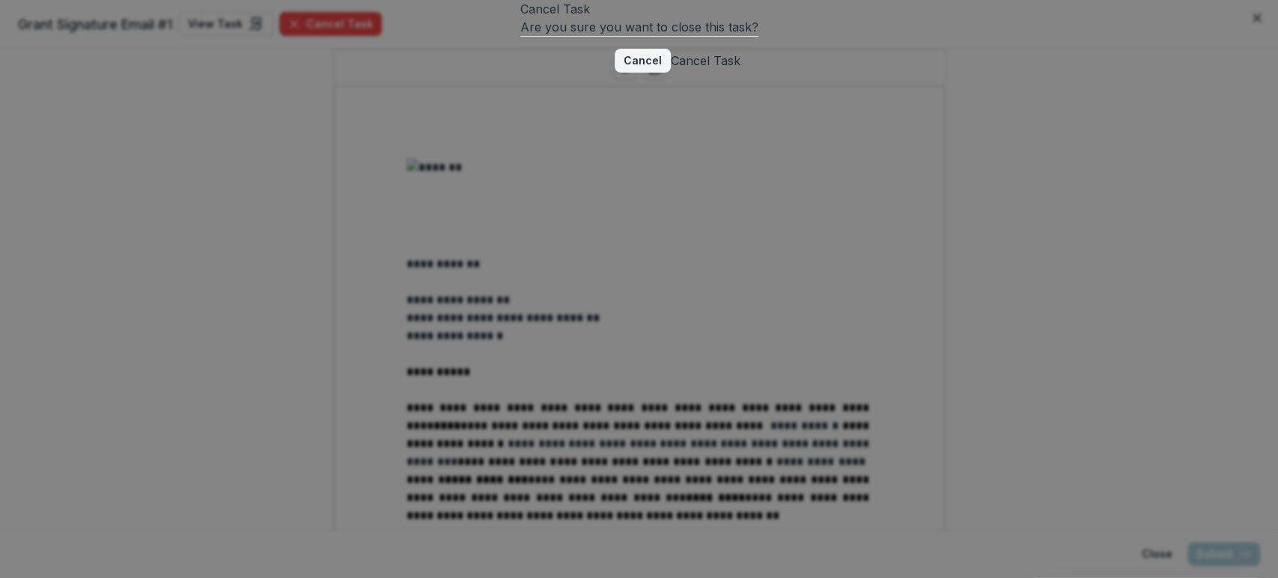
click at [740, 70] on button "Cancel Task" at bounding box center [706, 61] width 70 height 18
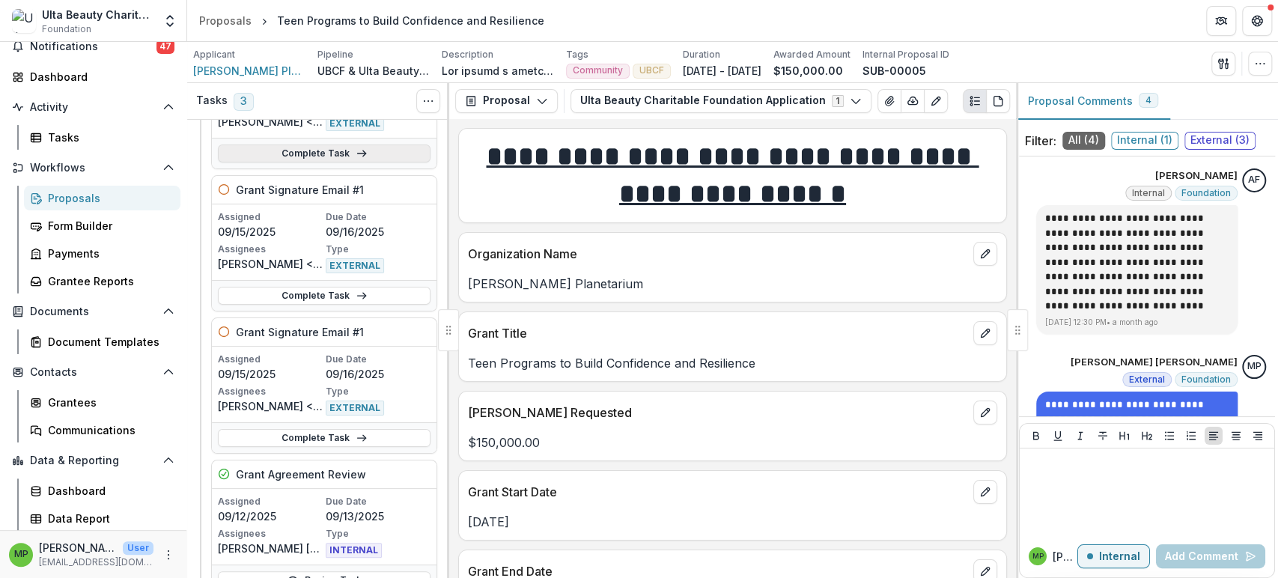
scroll to position [249, 0]
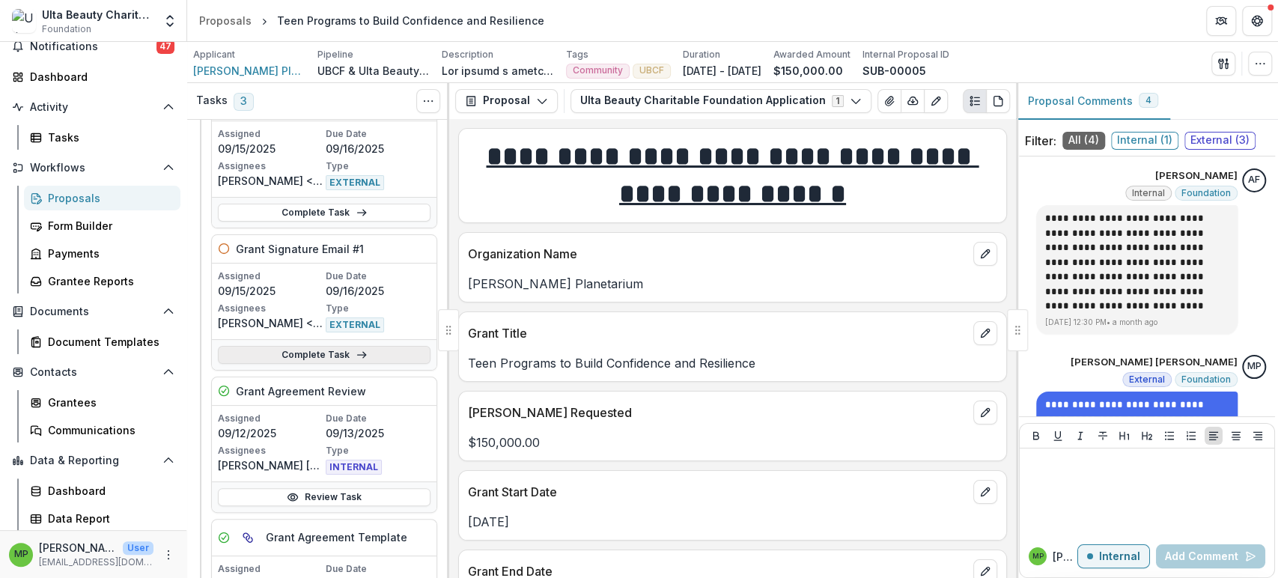
click at [398, 349] on link "Complete Task" at bounding box center [324, 355] width 213 height 18
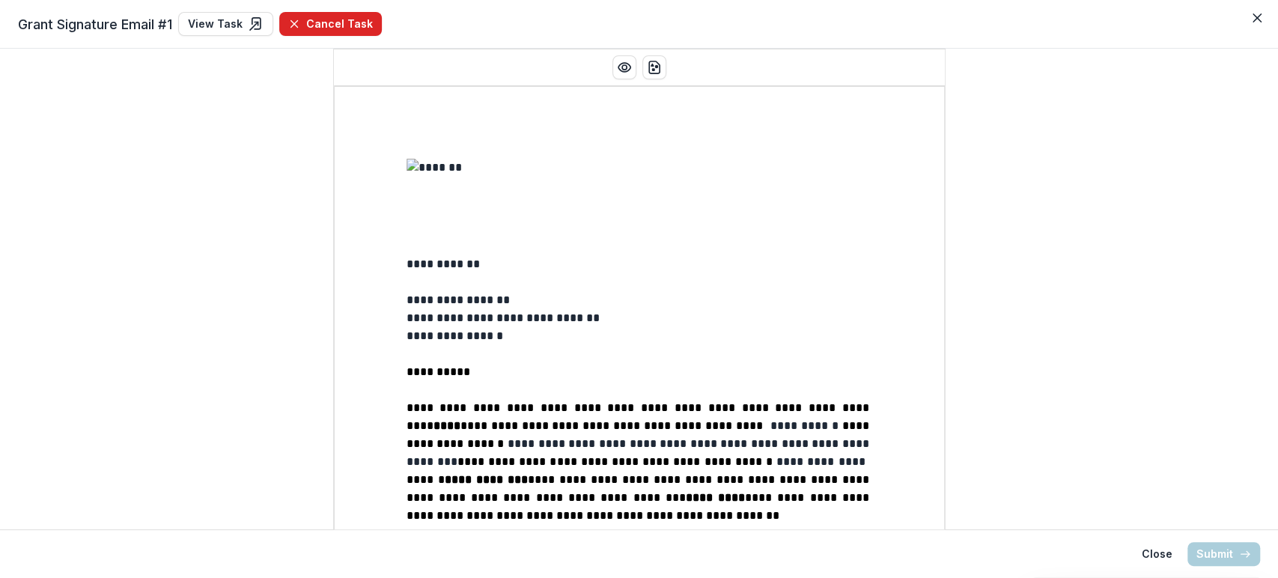
click at [330, 13] on button "Cancel Task" at bounding box center [330, 24] width 103 height 24
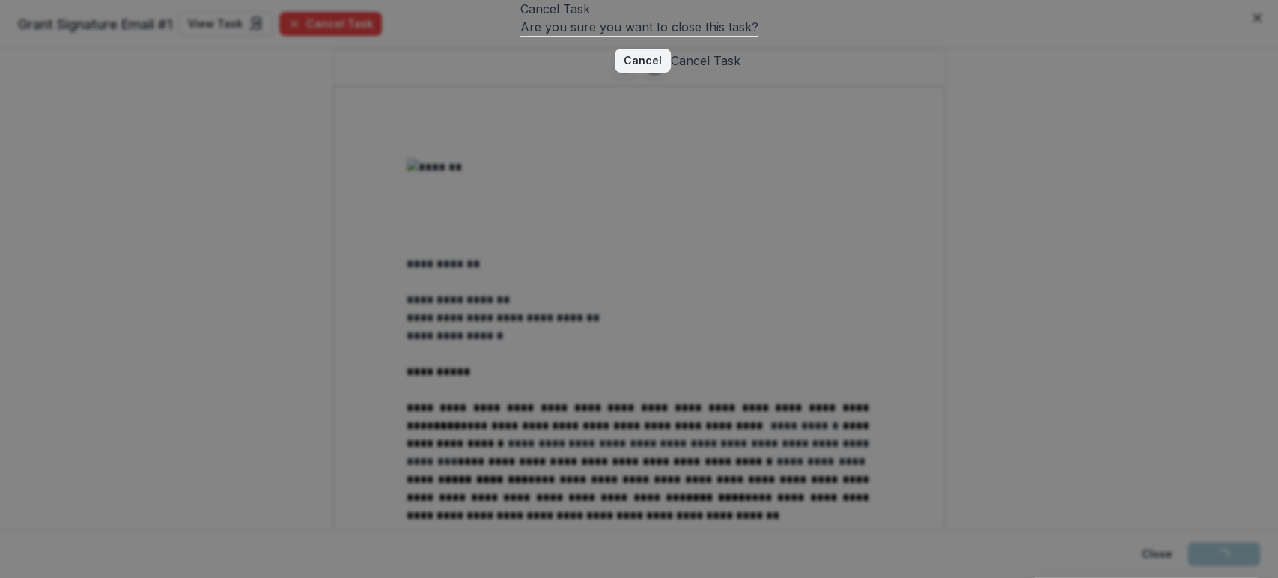
click at [740, 70] on button "Cancel Task" at bounding box center [706, 61] width 70 height 18
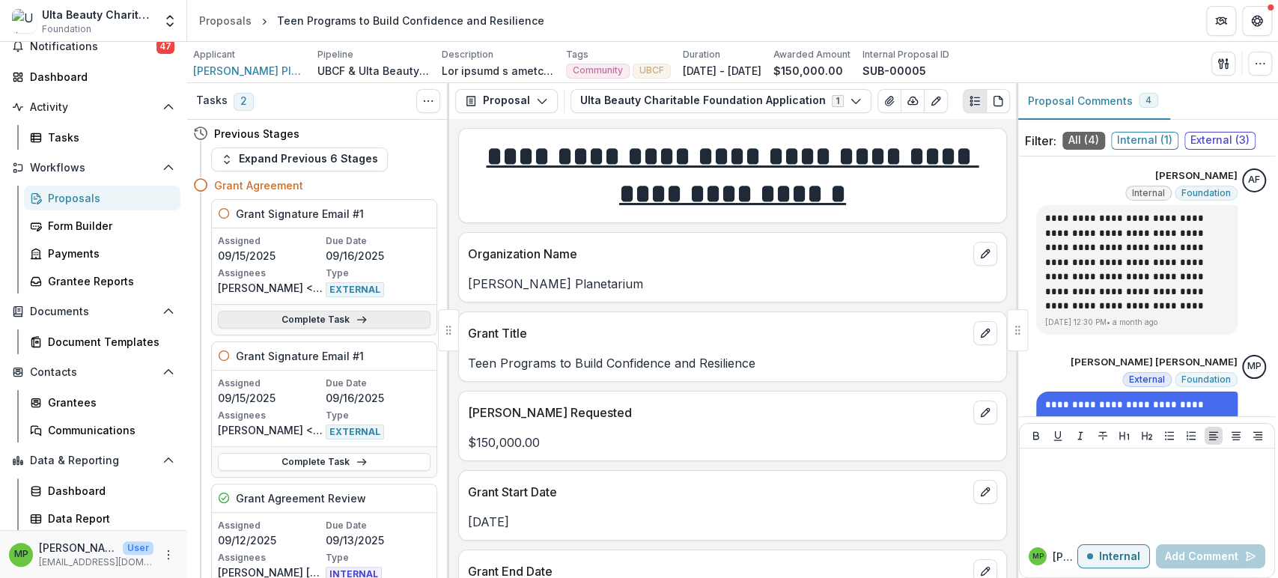
click at [395, 323] on link "Complete Task" at bounding box center [324, 320] width 213 height 18
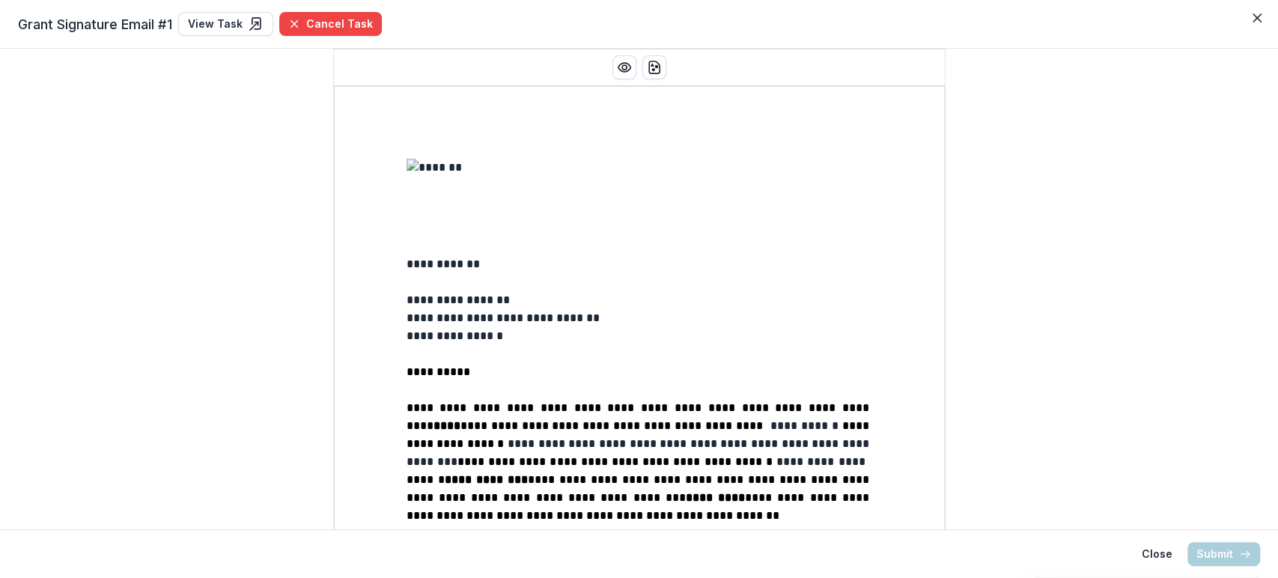
click at [333, 7] on header "Grant Signature Email #1 View Task Cancel Task" at bounding box center [639, 24] width 1278 height 49
click at [332, 26] on button "Cancel Task" at bounding box center [330, 24] width 103 height 24
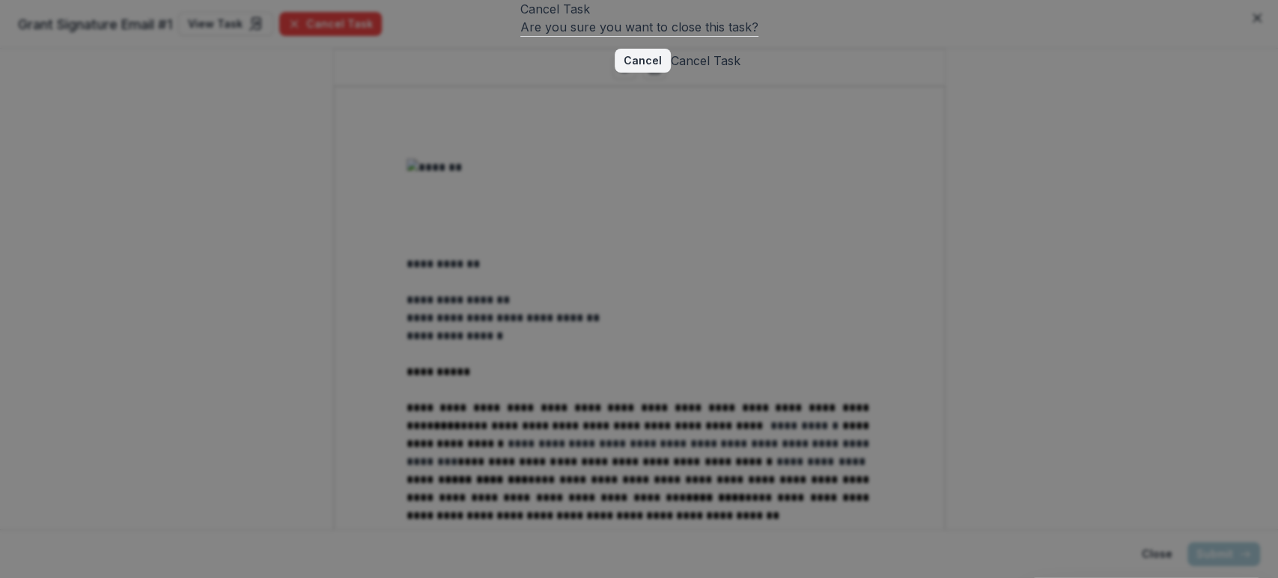
click at [740, 70] on button "Cancel Task" at bounding box center [706, 61] width 70 height 18
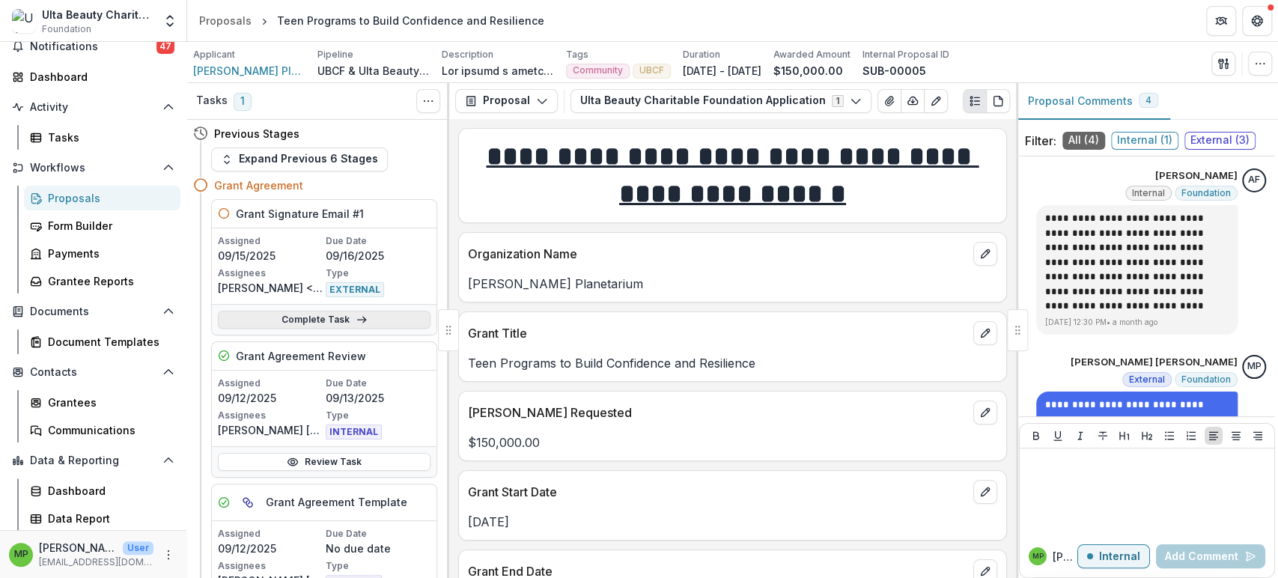
click at [365, 314] on link "Complete Task" at bounding box center [324, 320] width 213 height 18
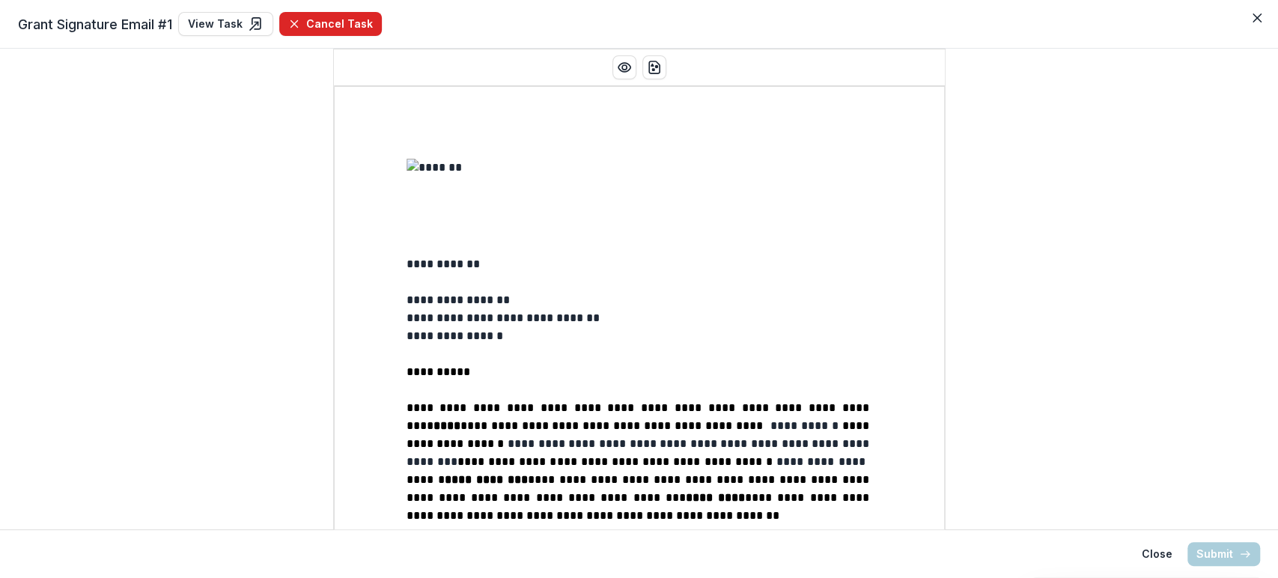
click at [342, 28] on button "Cancel Task" at bounding box center [330, 24] width 103 height 24
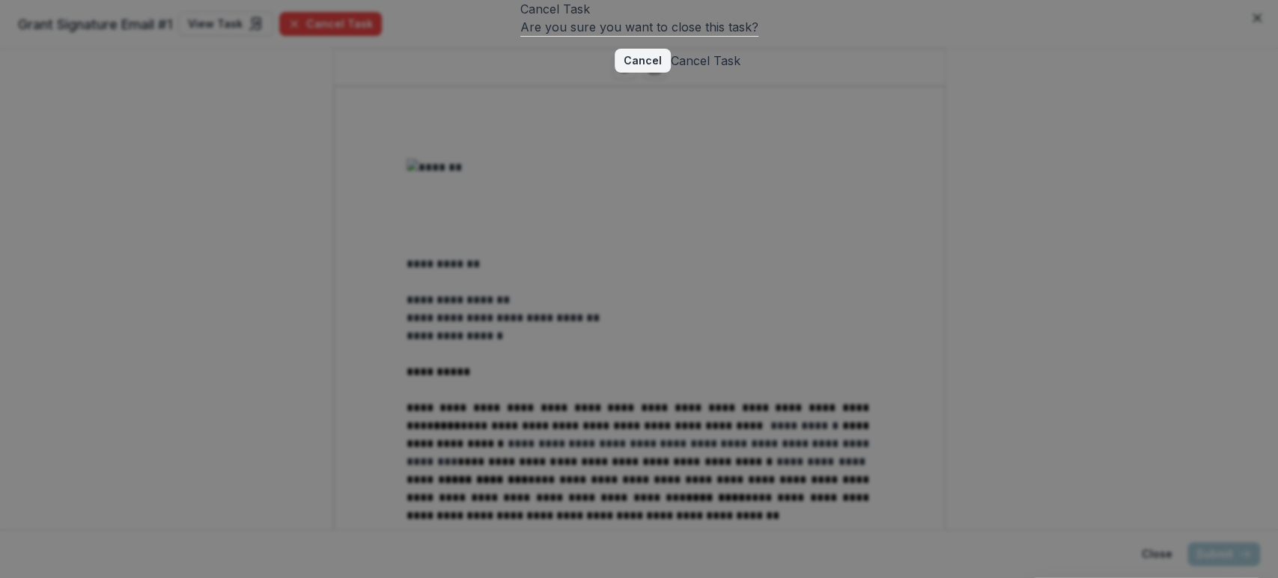
click at [740, 70] on button "Cancel Task" at bounding box center [706, 61] width 70 height 18
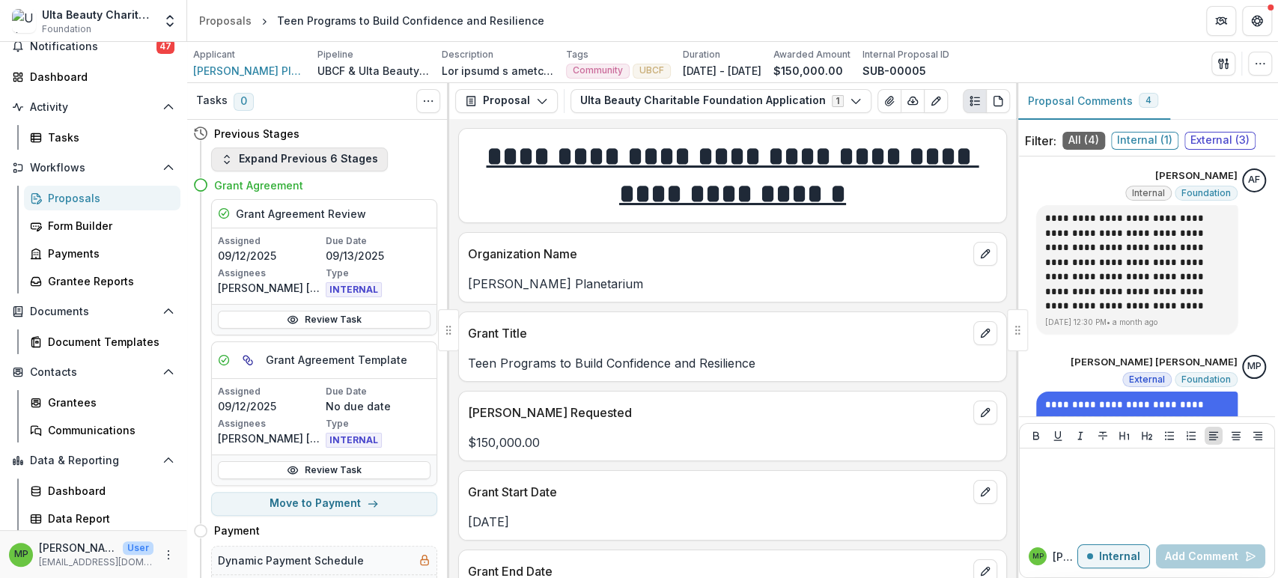
click at [353, 153] on button "Expand Previous 6 Stages" at bounding box center [299, 159] width 177 height 24
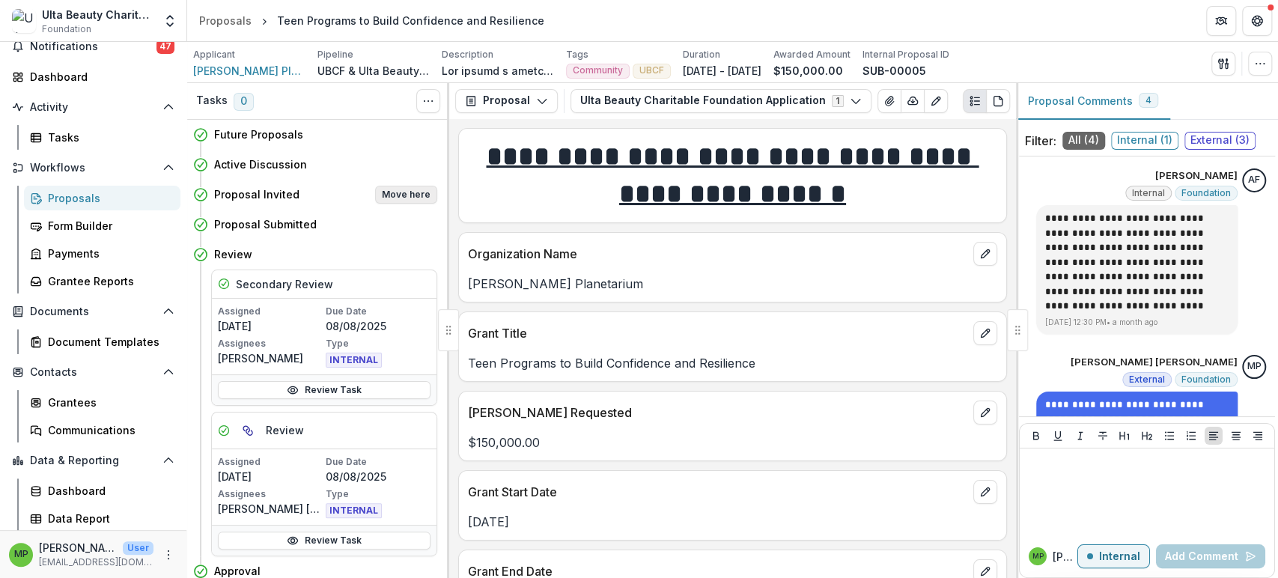
click at [403, 193] on button "Move here" at bounding box center [406, 195] width 62 height 18
select select "**********"
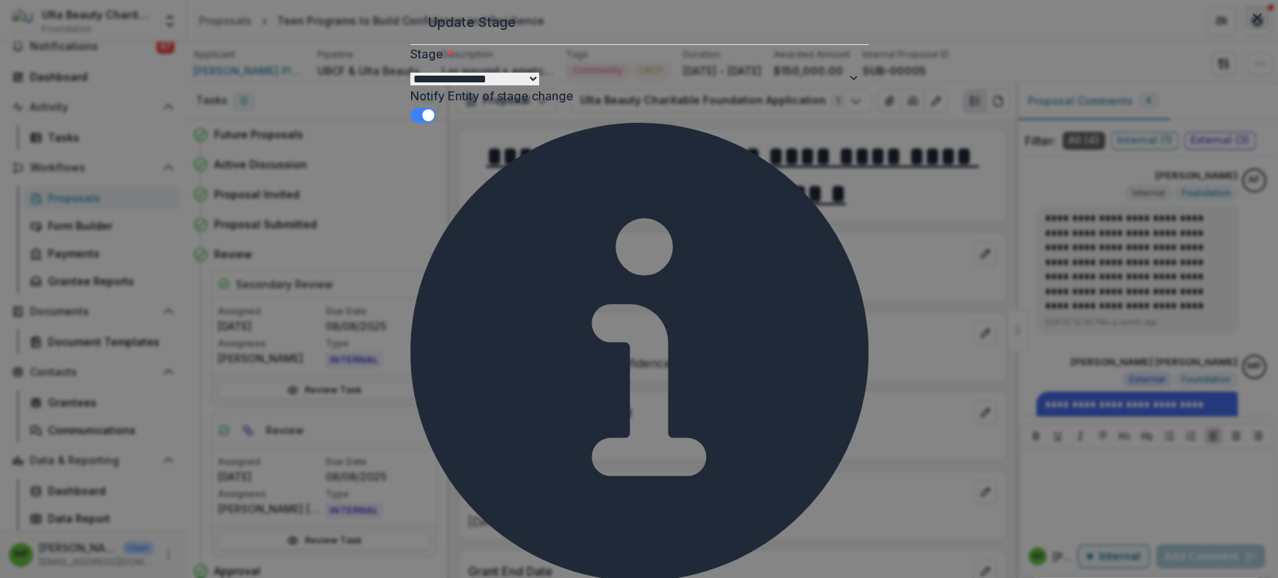
click at [854, 45] on header "Update Stage" at bounding box center [639, 22] width 458 height 45
click at [1252, 22] on icon "Close" at bounding box center [1256, 17] width 9 height 9
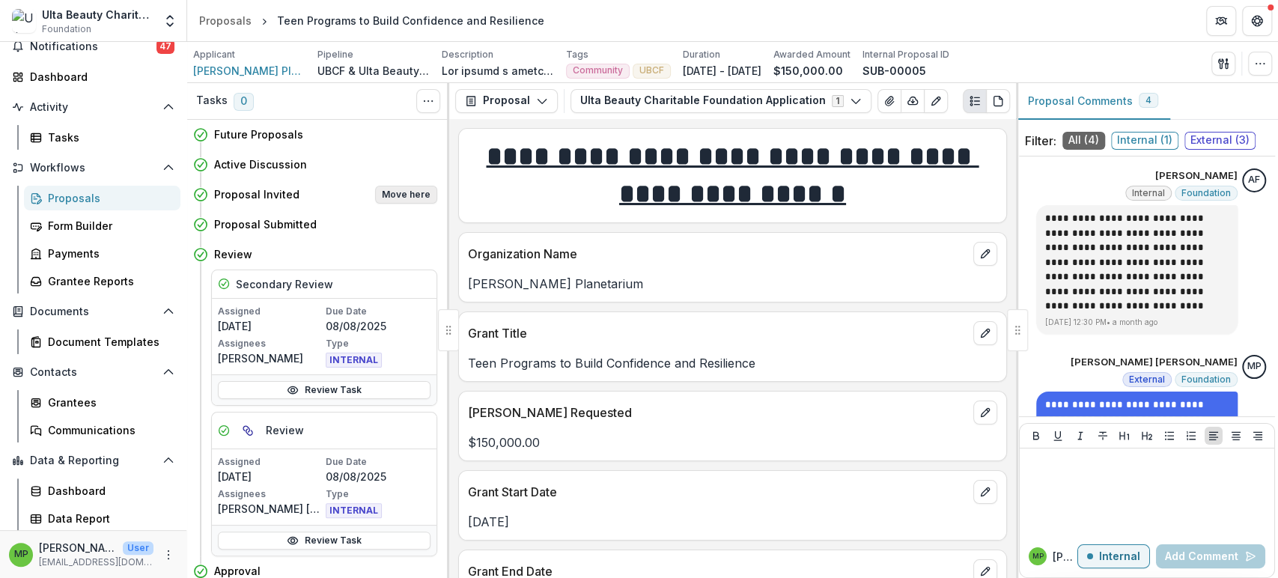
click at [404, 192] on button "Move here" at bounding box center [406, 195] width 62 height 18
select select "**********"
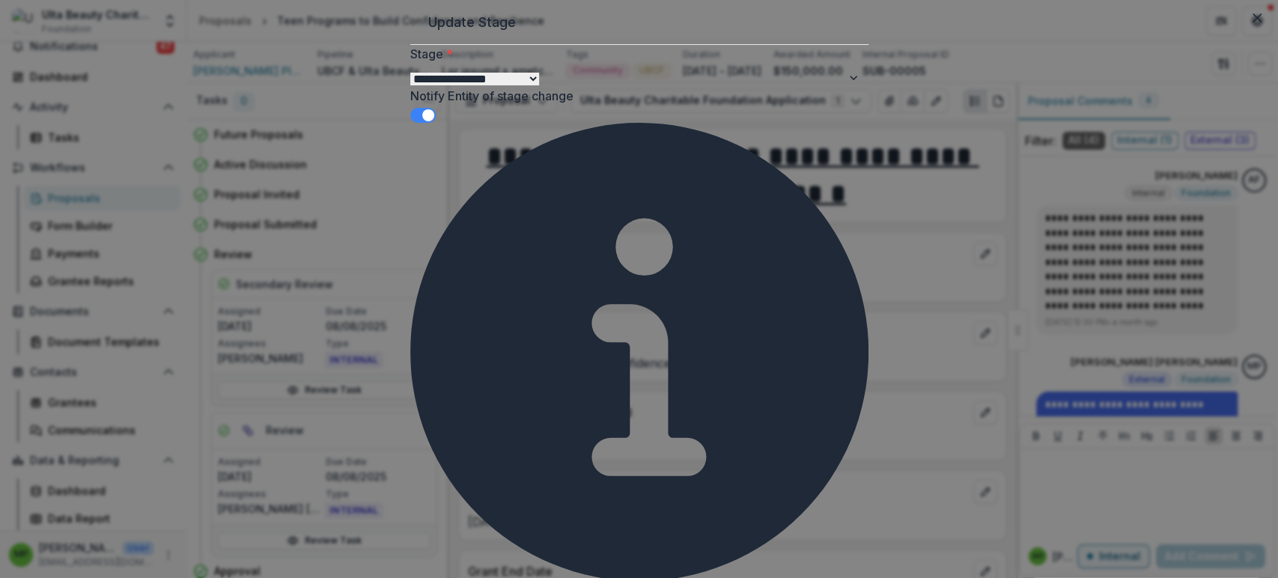
click at [539, 85] on select "**********" at bounding box center [474, 79] width 129 height 13
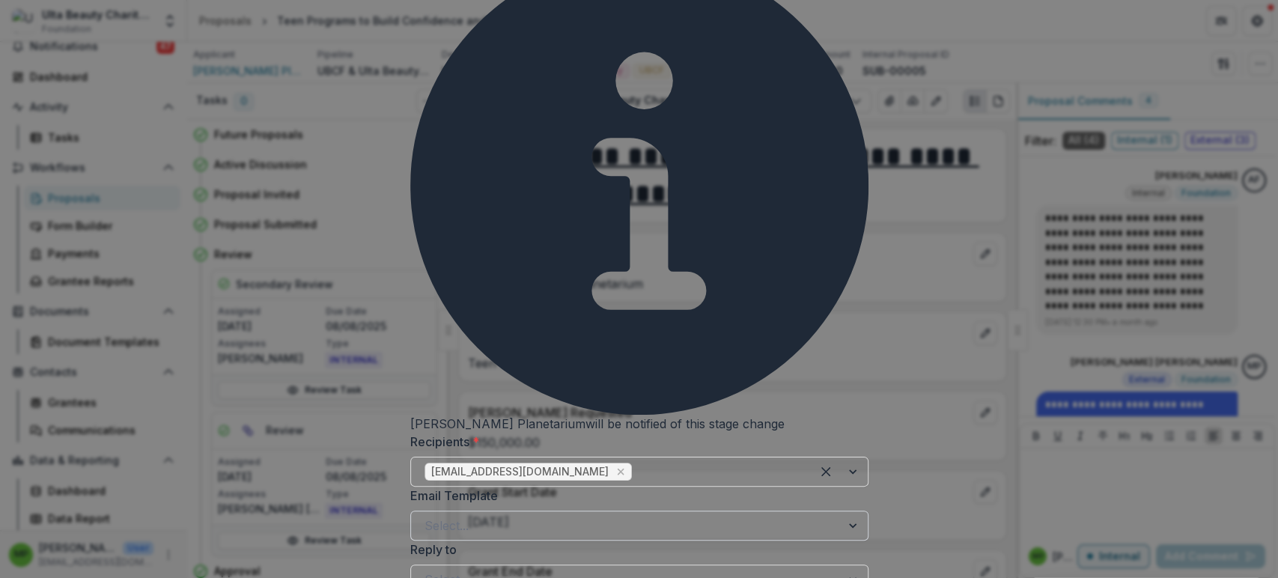
click at [718, 515] on div at bounding box center [625, 525] width 403 height 21
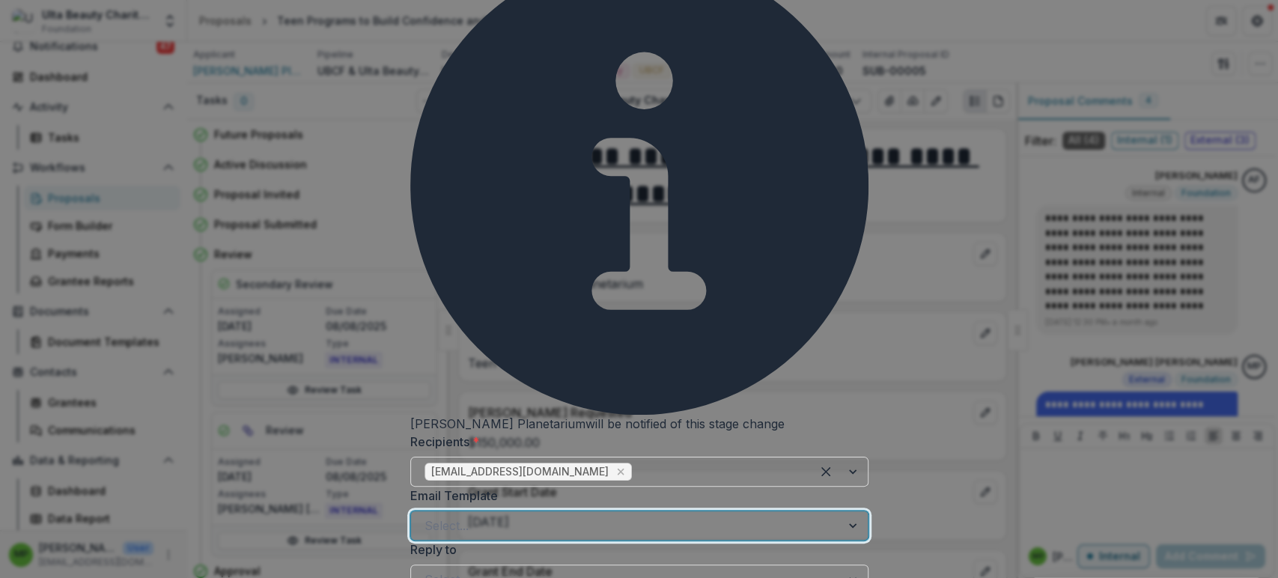
click at [814, 511] on div "Stage Change Message" at bounding box center [639, 526] width 458 height 30
click at [755, 515] on div at bounding box center [625, 525] width 403 height 21
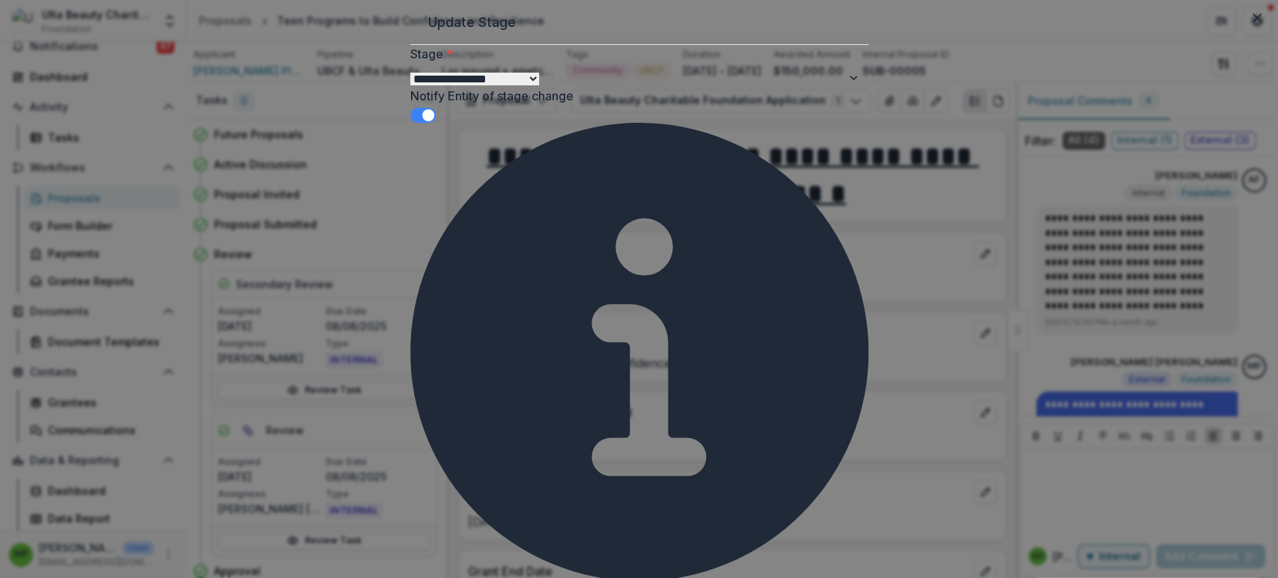
scroll to position [0, 0]
click at [1252, 22] on icon "Close" at bounding box center [1256, 17] width 9 height 9
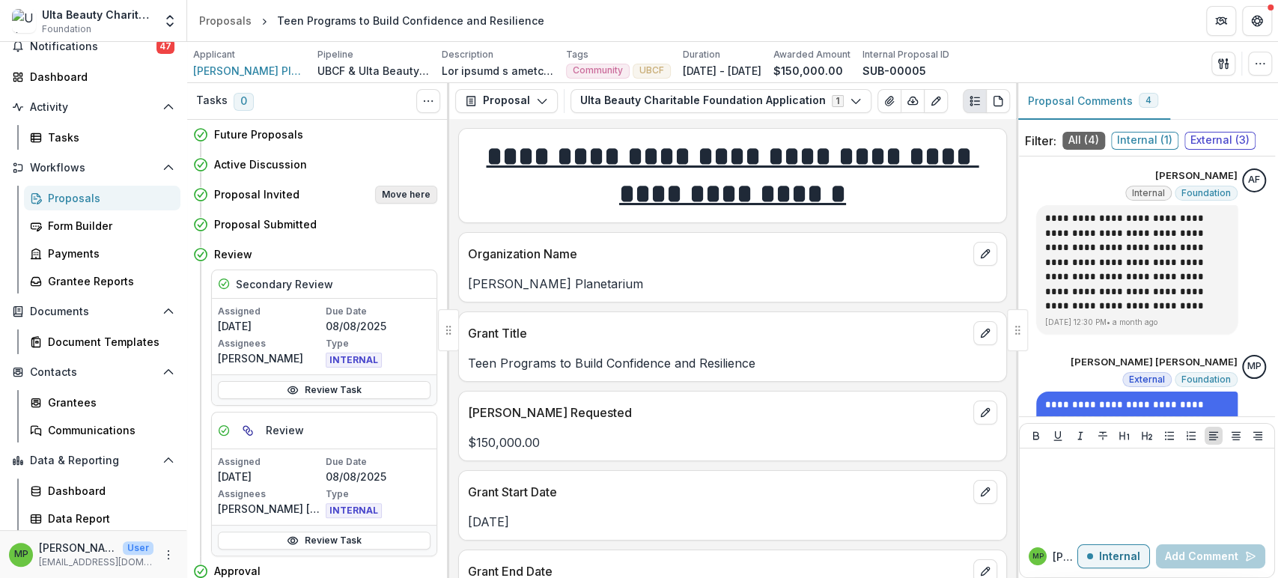
click at [409, 186] on button "Move here" at bounding box center [406, 195] width 62 height 18
select select "**********"
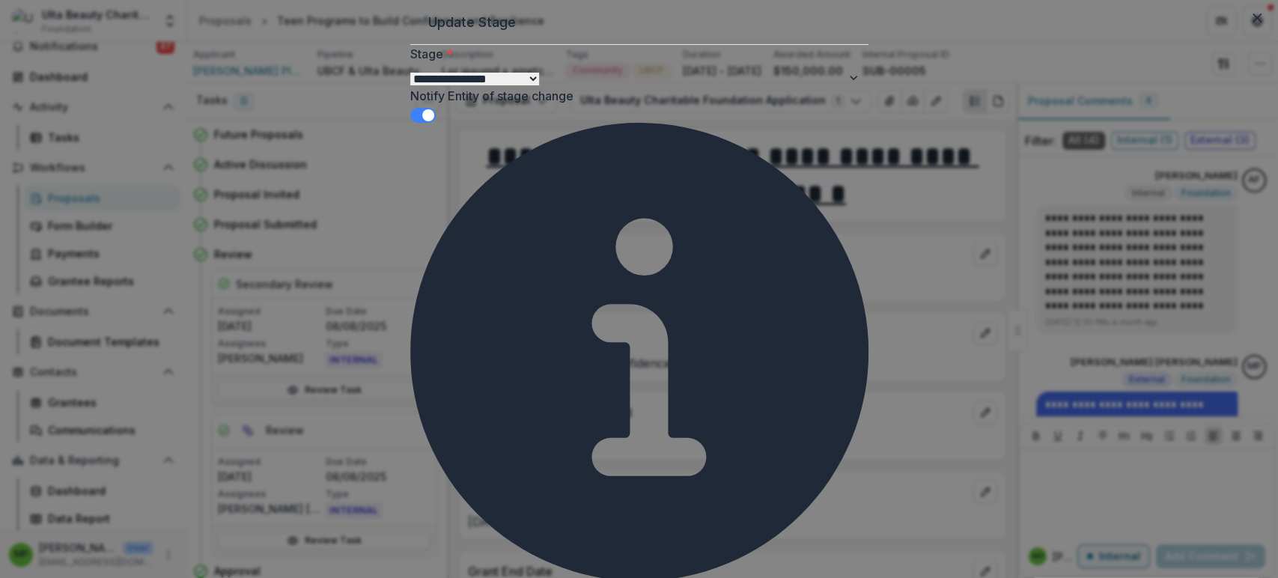
scroll to position [83, 0]
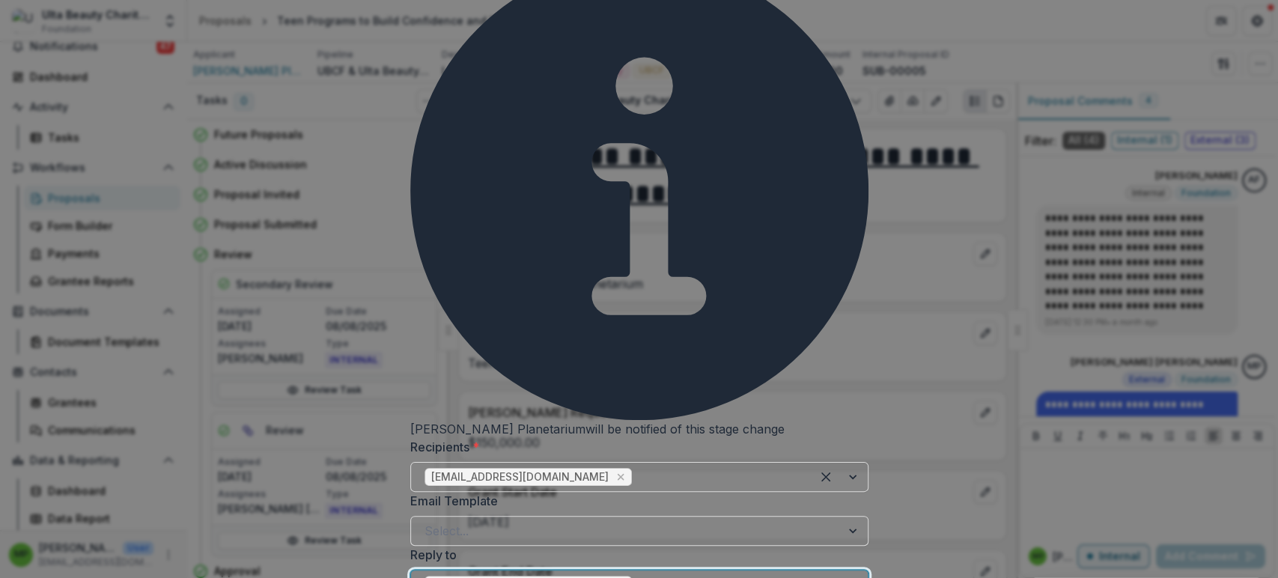
scroll to position [166, 0]
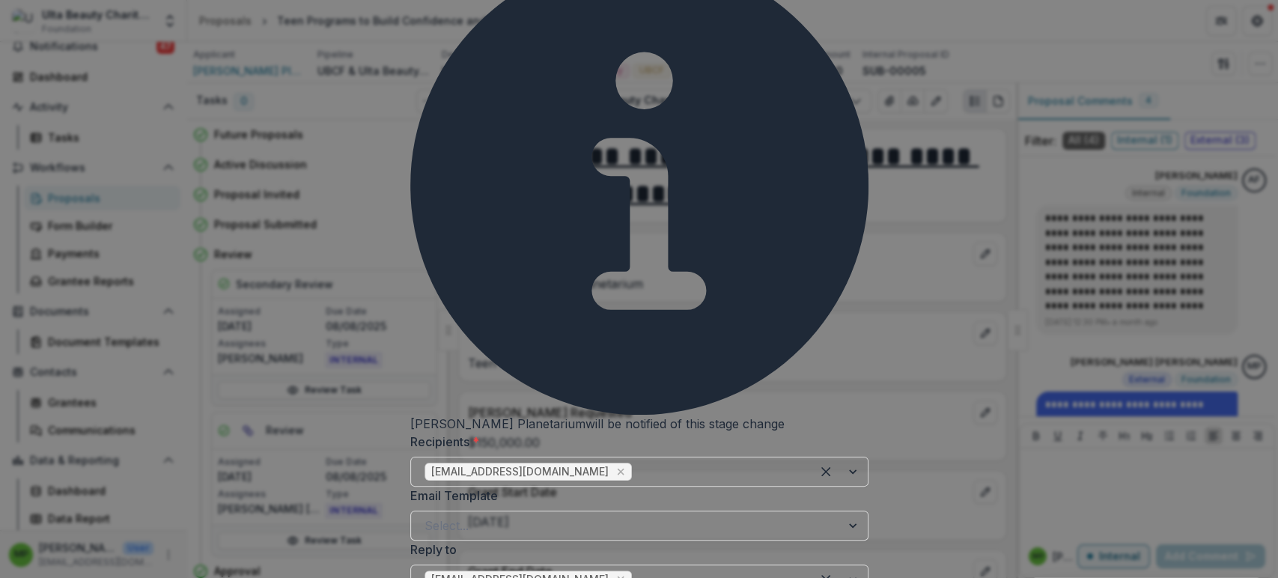
paste div "To enrich screen reader interactions, please activate Accessibility in Grammarl…"
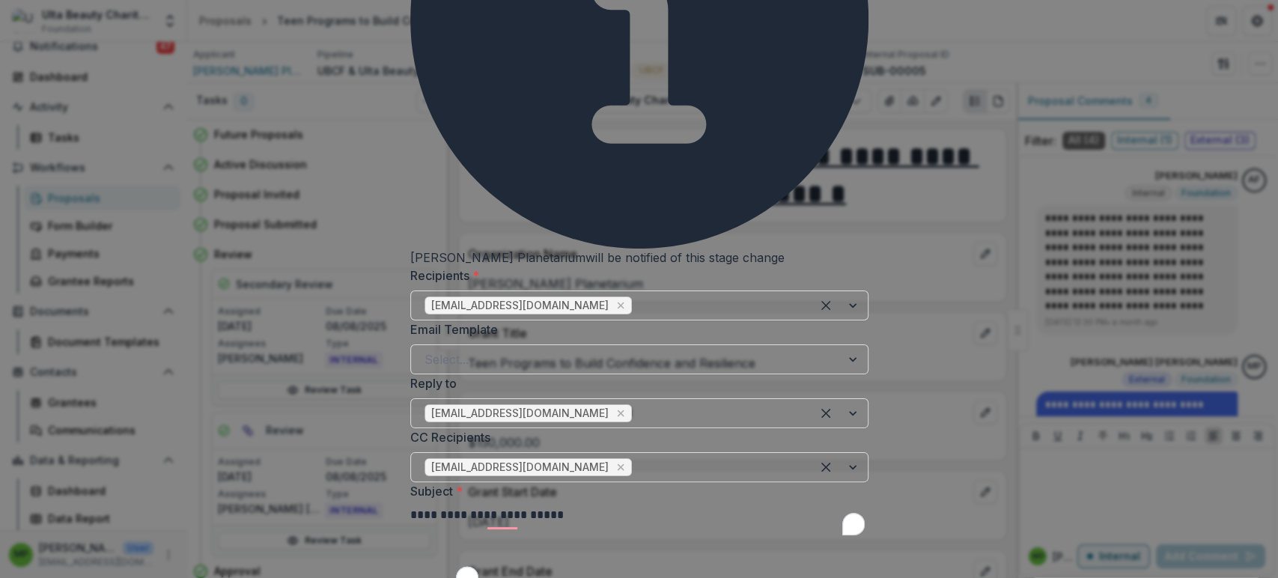
scroll to position [415, 0]
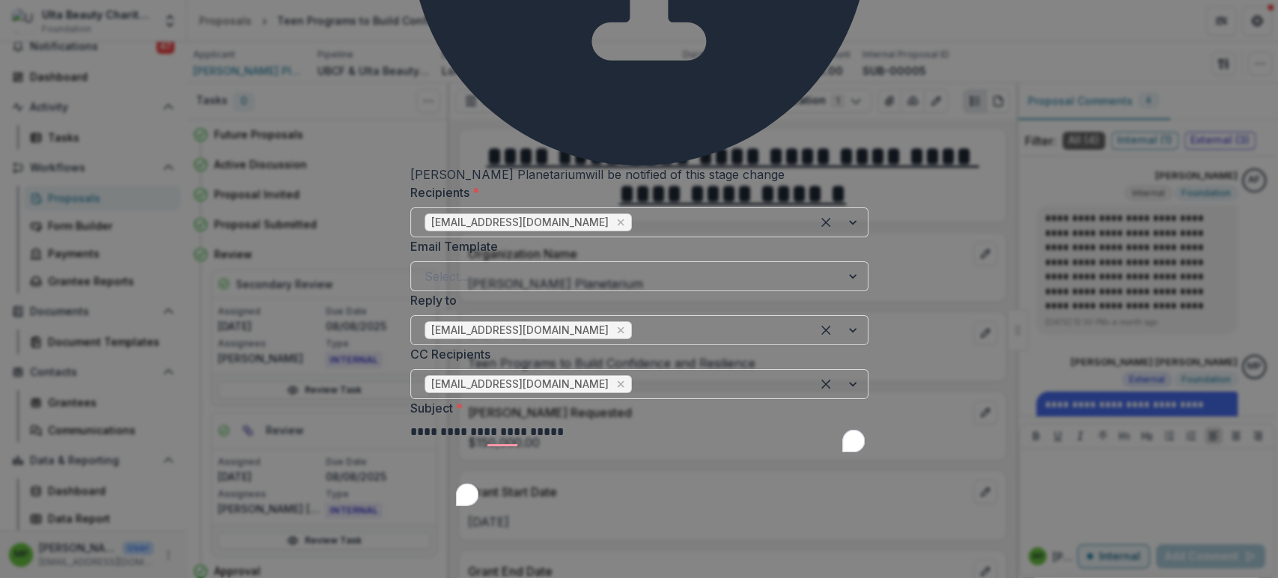
drag, startPoint x: 501, startPoint y: 323, endPoint x: 452, endPoint y: 311, distance: 50.1
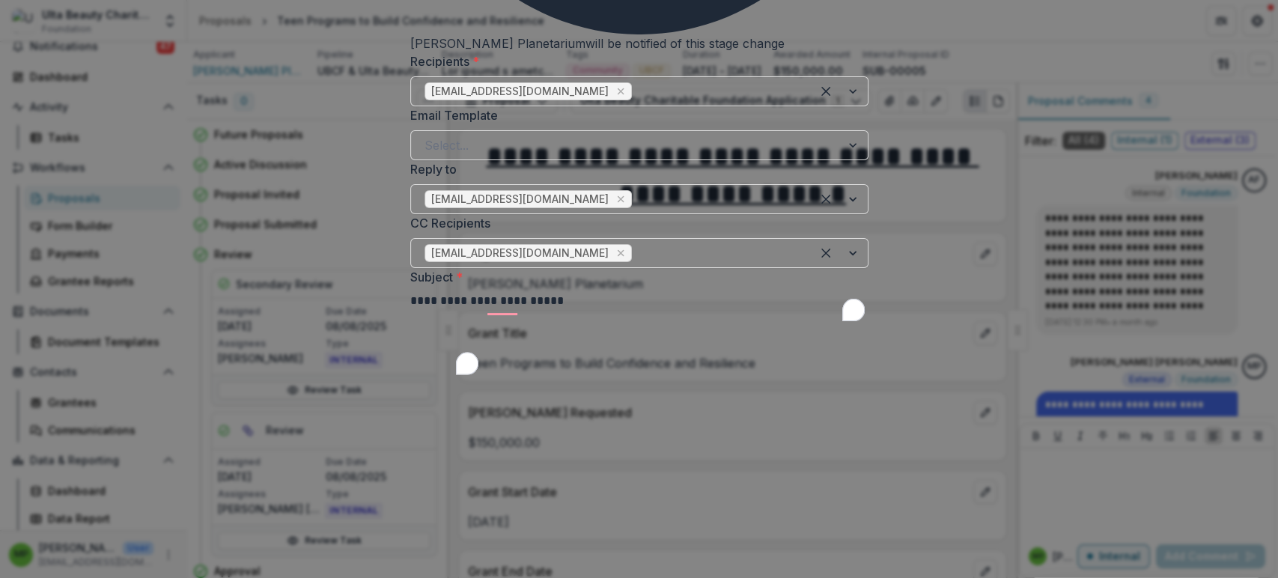
scroll to position [582, 0]
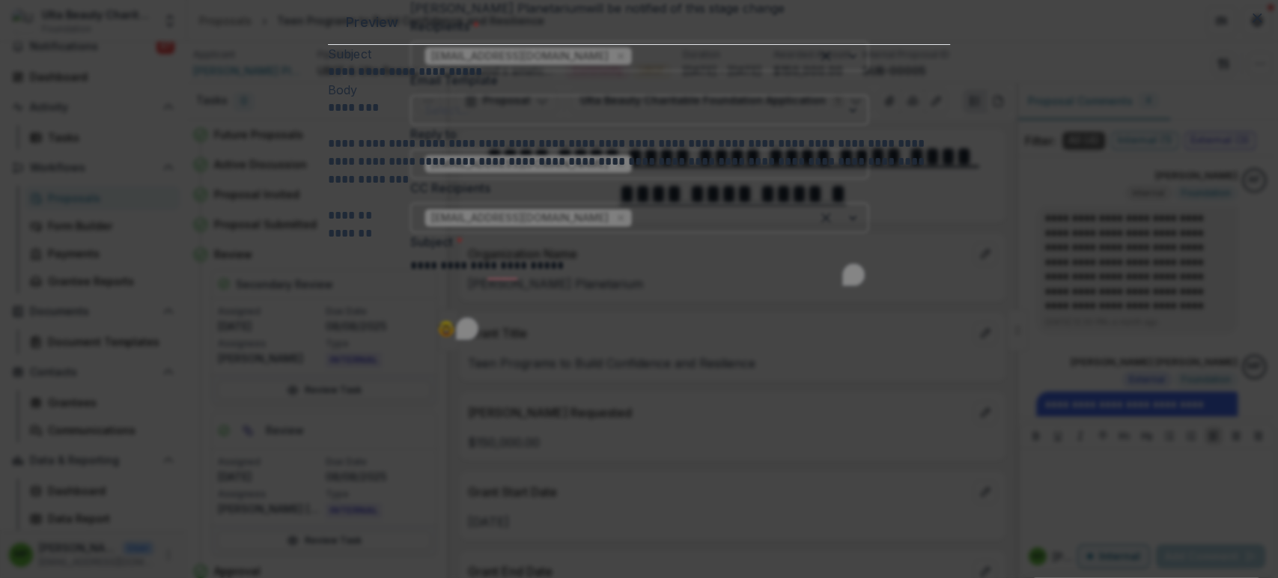
click at [1252, 22] on icon "Close" at bounding box center [1256, 17] width 9 height 9
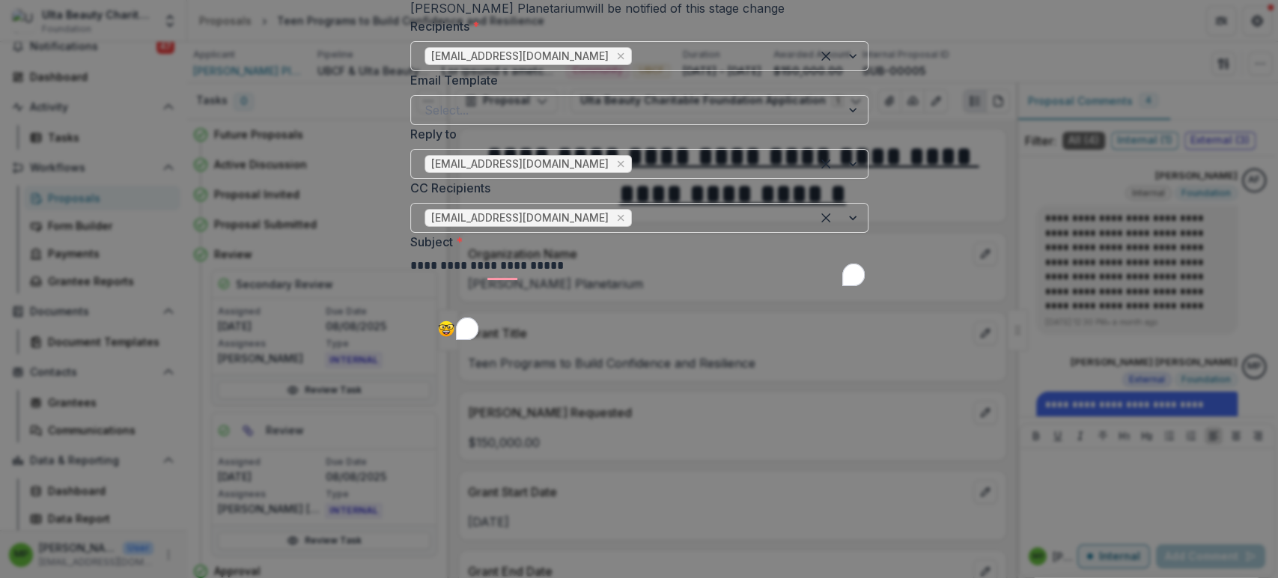
scroll to position [415, 0]
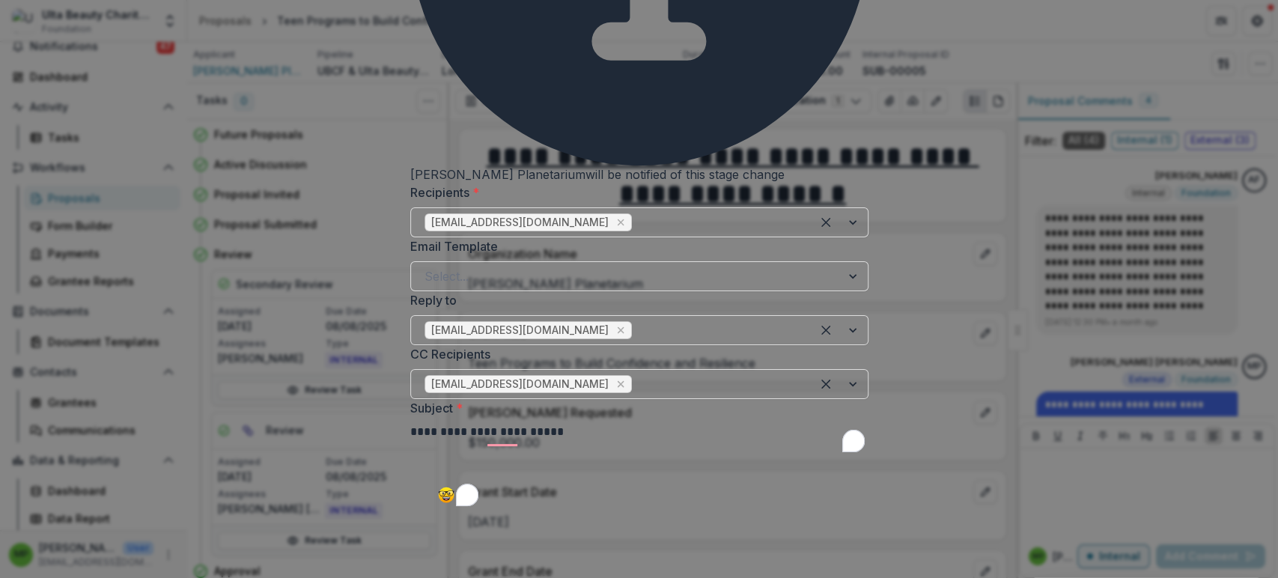
drag, startPoint x: 678, startPoint y: 237, endPoint x: 528, endPoint y: 233, distance: 150.5
drag, startPoint x: 575, startPoint y: 109, endPoint x: 481, endPoint y: 110, distance: 94.3
click at [481, 423] on div "**********" at bounding box center [639, 432] width 458 height 18
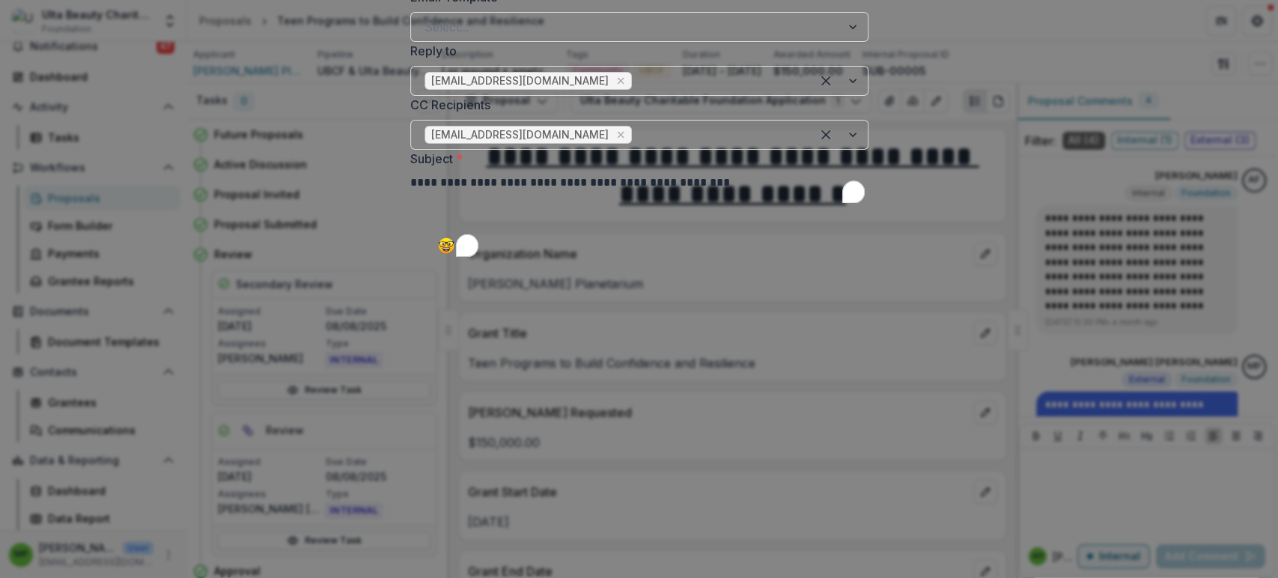
scroll to position [582, 0]
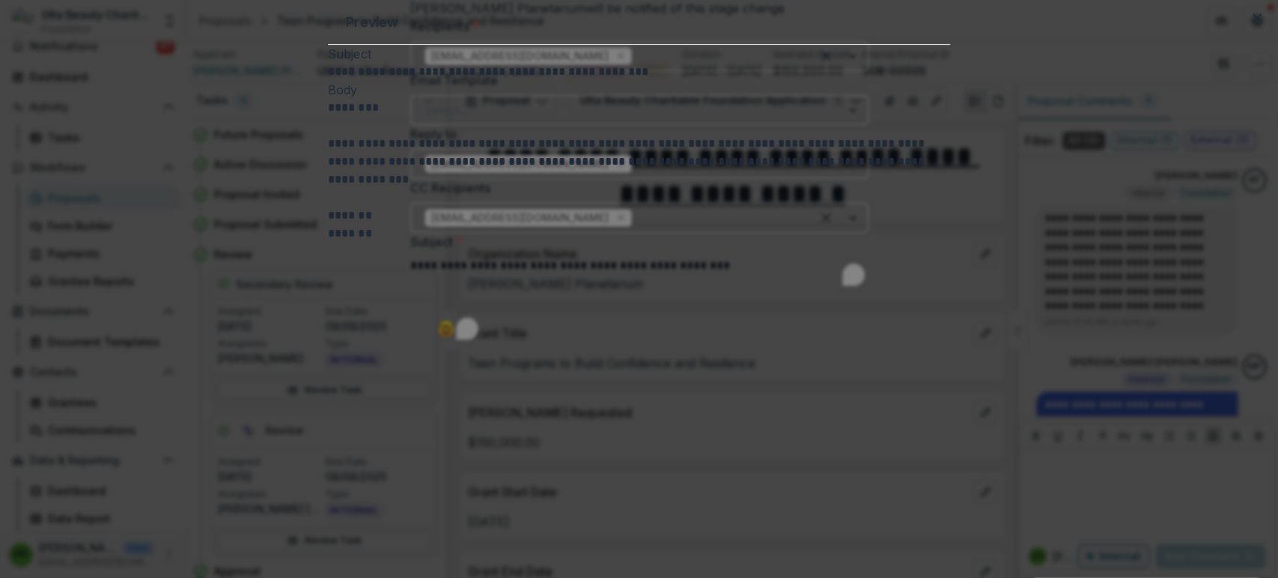
drag, startPoint x: 949, startPoint y: 69, endPoint x: 502, endPoint y: 226, distance: 474.5
click at [1252, 22] on icon "Close" at bounding box center [1256, 17] width 9 height 9
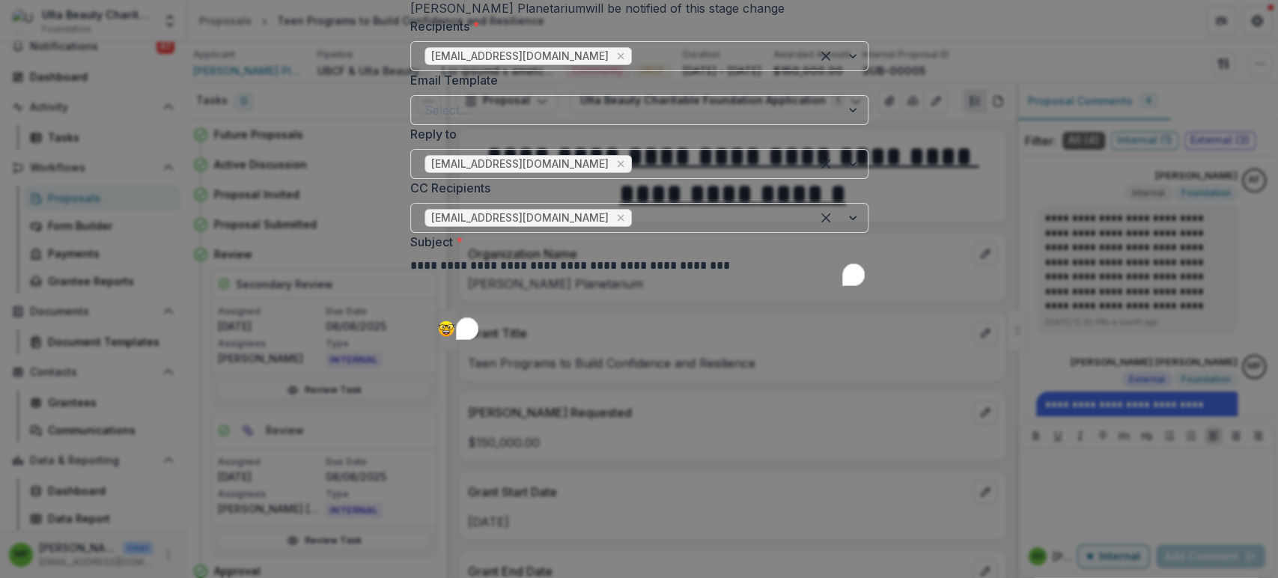
click at [410, 44] on form "**********" at bounding box center [639, 333] width 458 height 1741
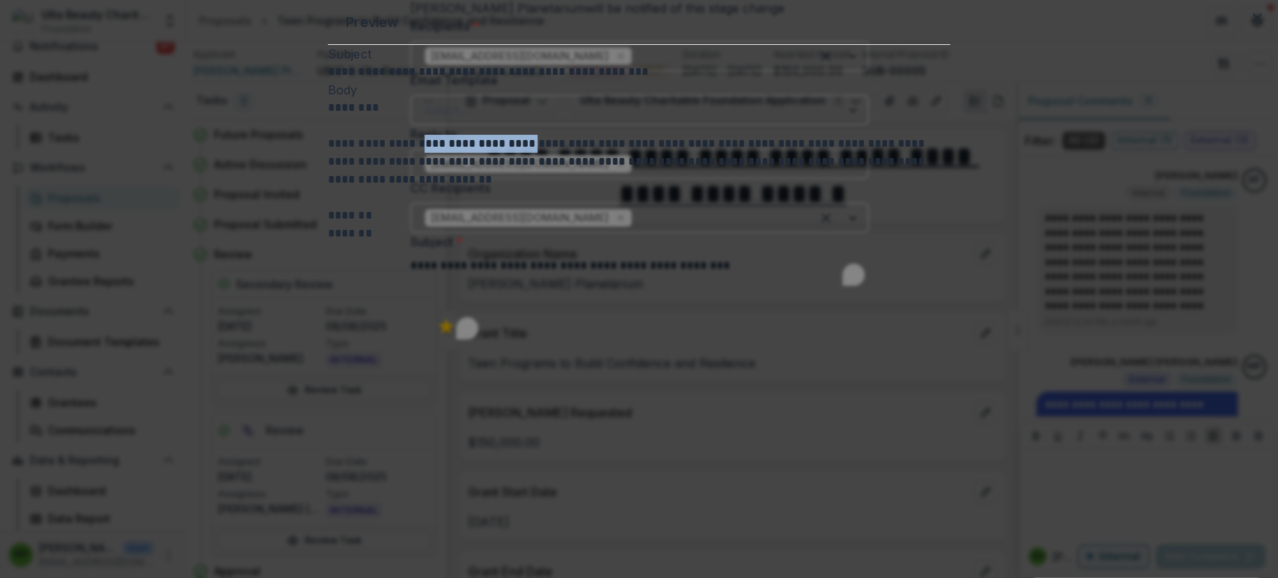
drag, startPoint x: 520, startPoint y: 222, endPoint x: 534, endPoint y: 223, distance: 13.5
click at [534, 189] on p "**********" at bounding box center [638, 162] width 621 height 54
click at [867, 99] on p "Body" at bounding box center [638, 90] width 621 height 18
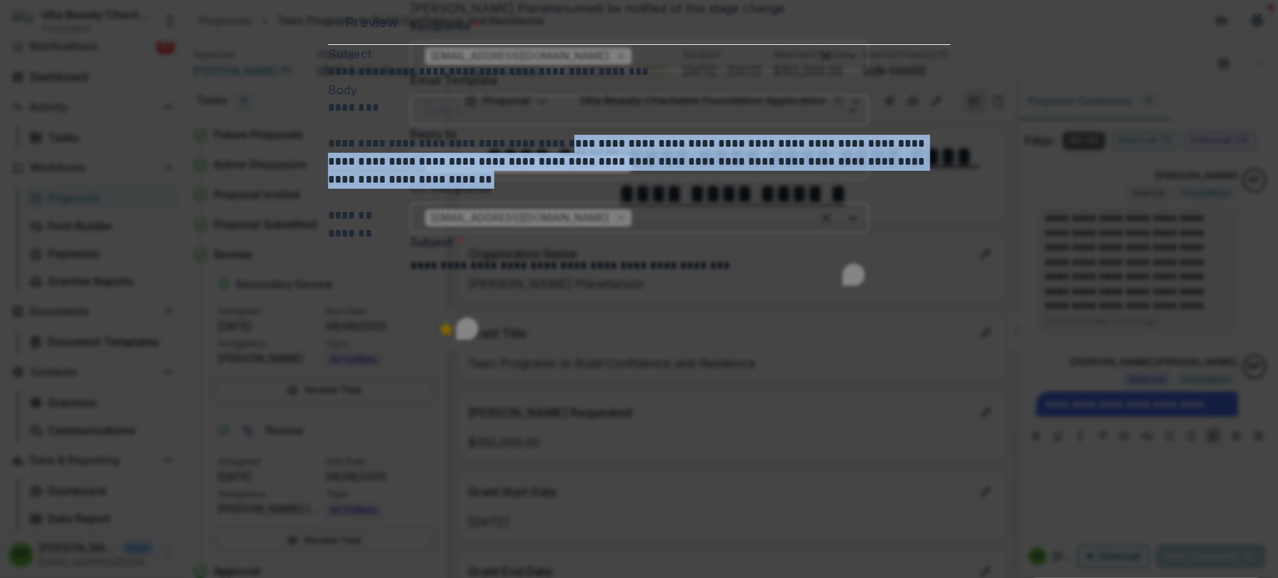
drag, startPoint x: 688, startPoint y: 222, endPoint x: 917, endPoint y: 256, distance: 231.7
click at [917, 189] on p "**********" at bounding box center [638, 162] width 621 height 54
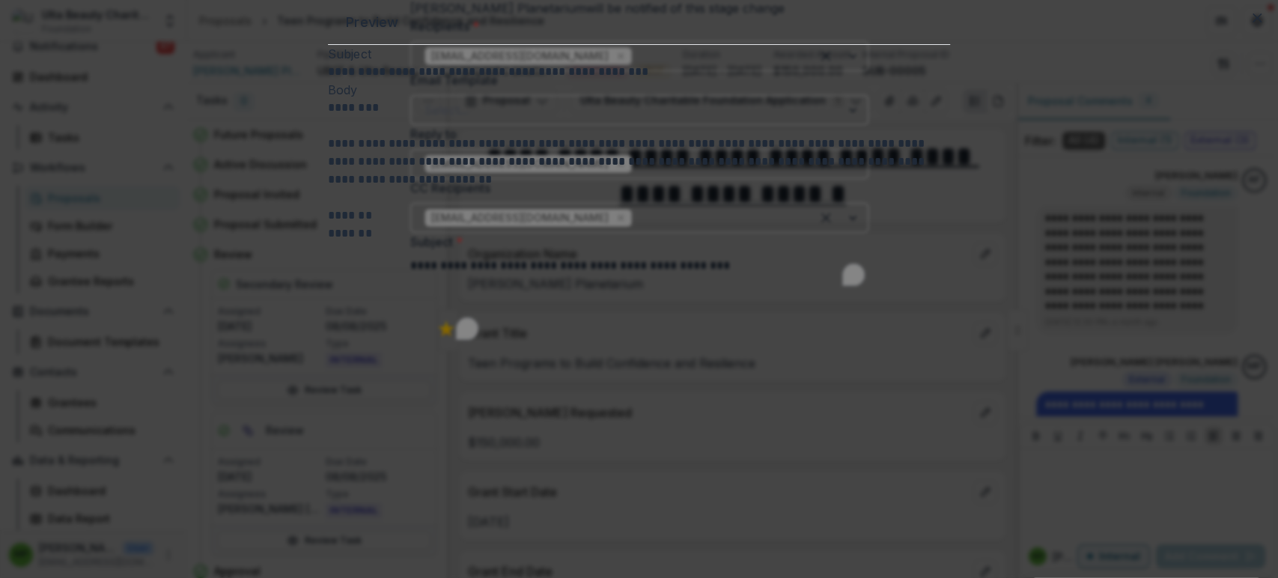
click at [910, 207] on p at bounding box center [638, 198] width 621 height 18
click at [1252, 22] on icon "Close" at bounding box center [1256, 17] width 9 height 9
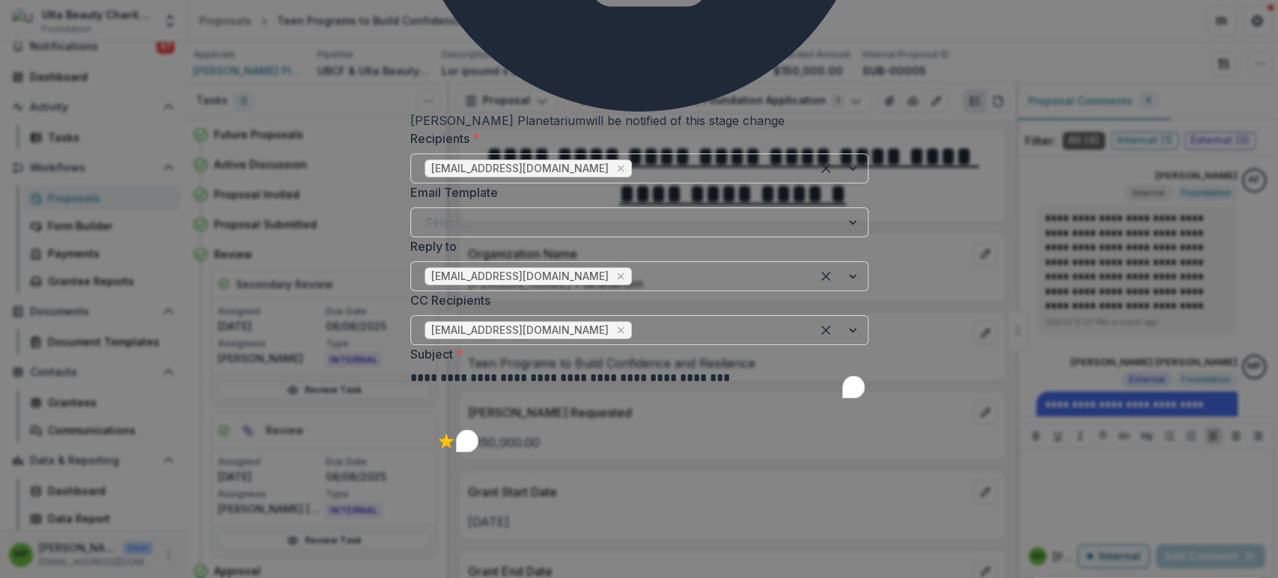
scroll to position [424, 0]
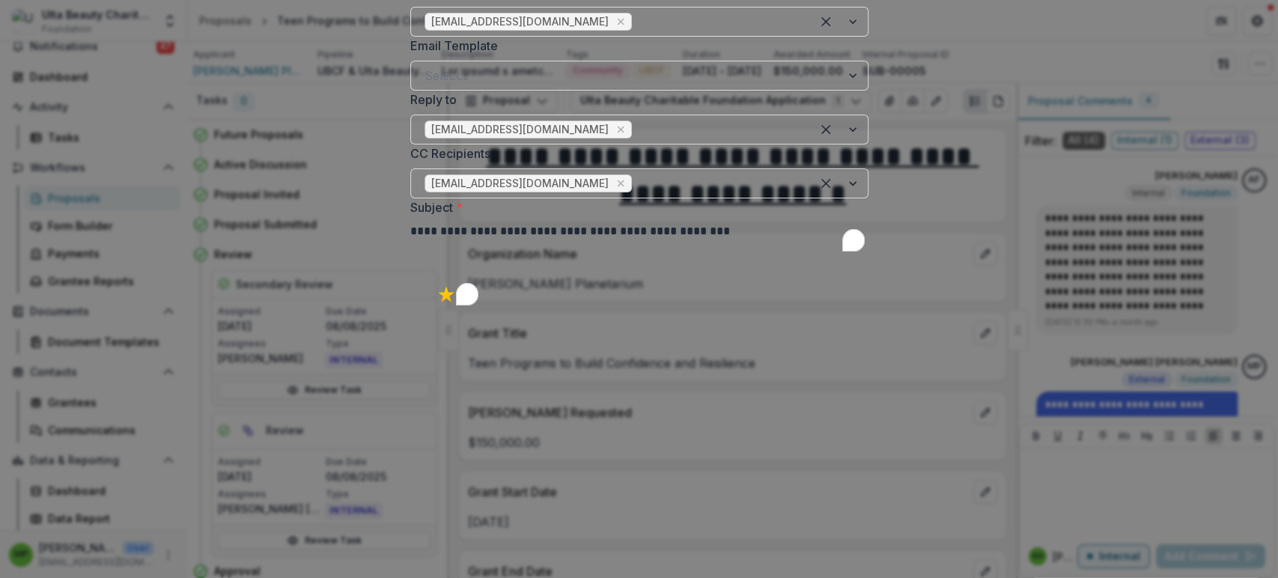
scroll to position [674, 0]
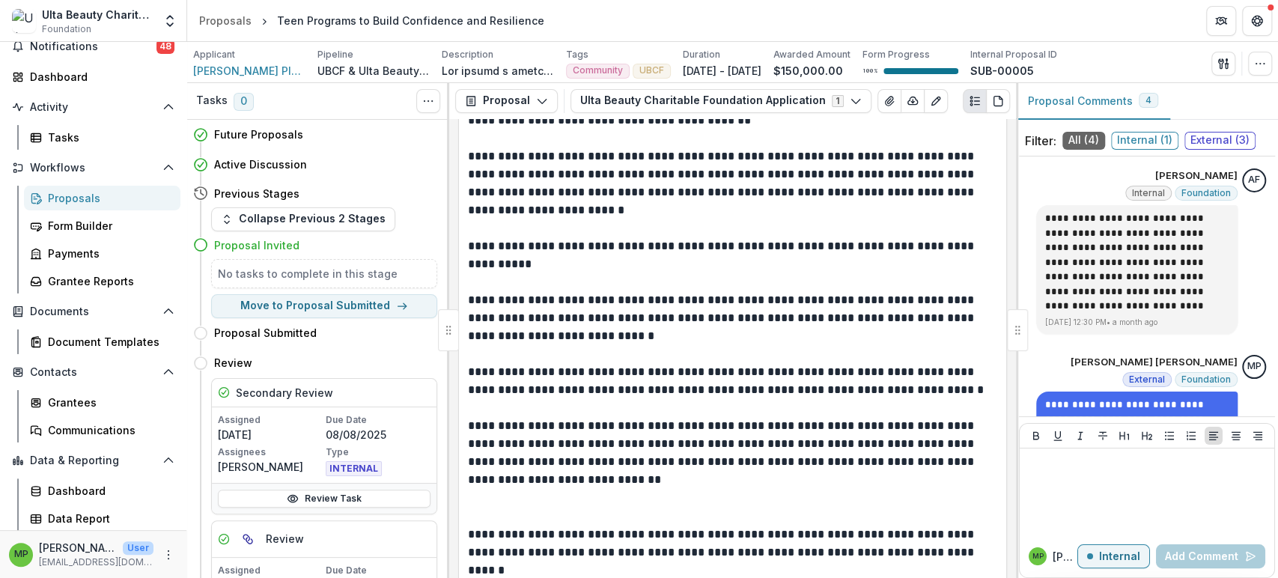
scroll to position [1663, 0]
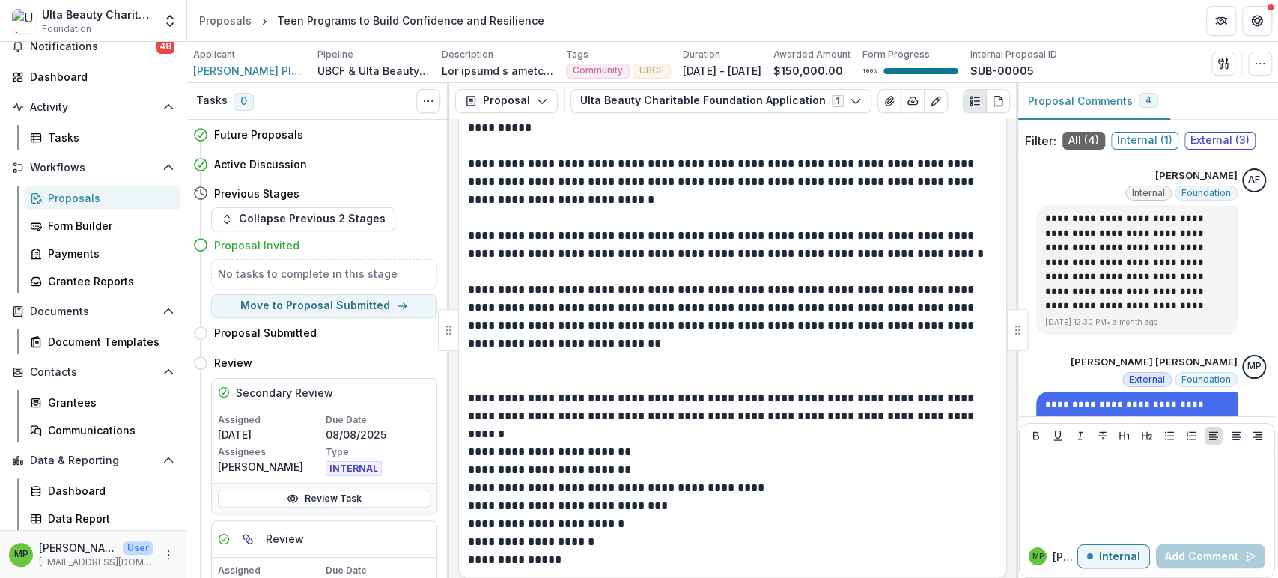
click at [765, 293] on p "**********" at bounding box center [731, 317] width 526 height 72
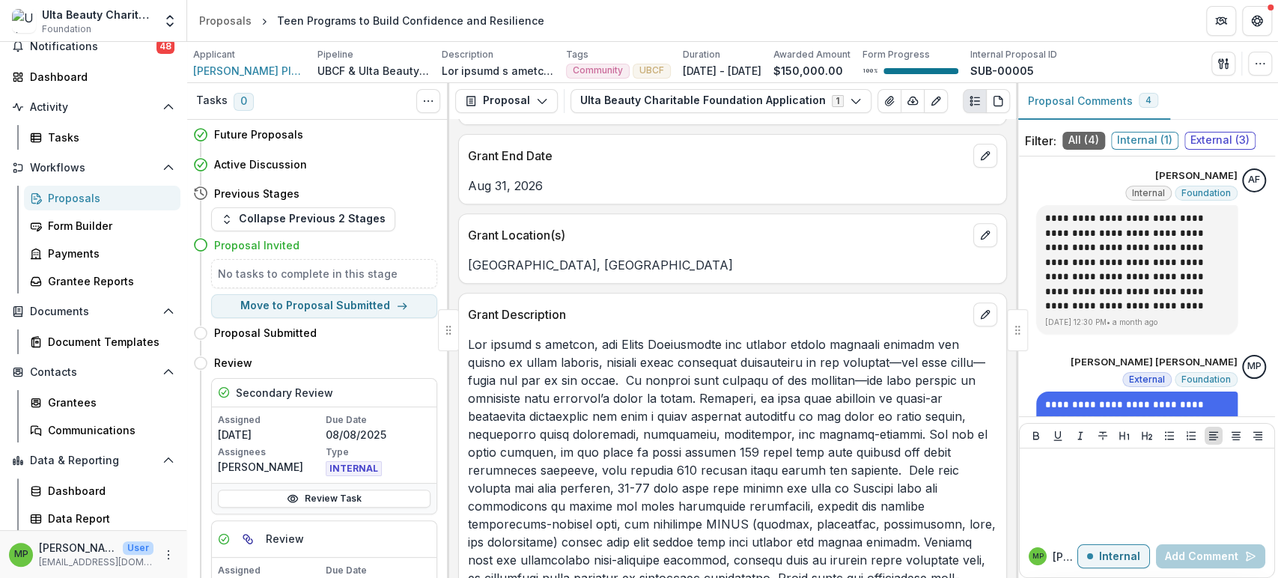
scroll to position [83, 0]
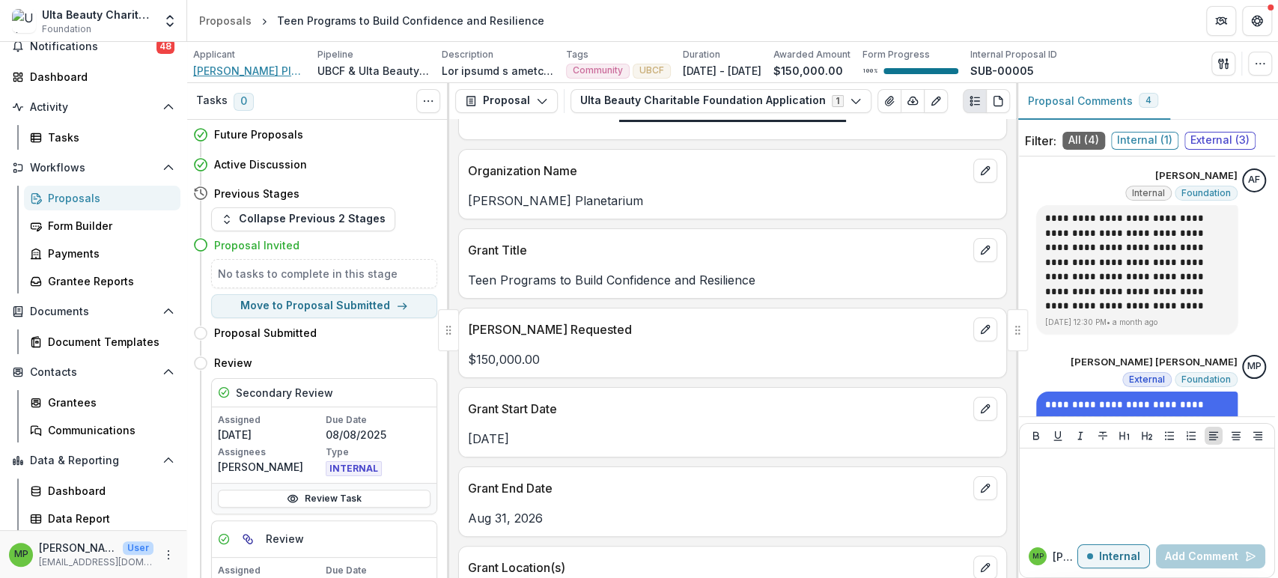
click at [258, 70] on span "[PERSON_NAME] Planetarium" at bounding box center [249, 71] width 112 height 16
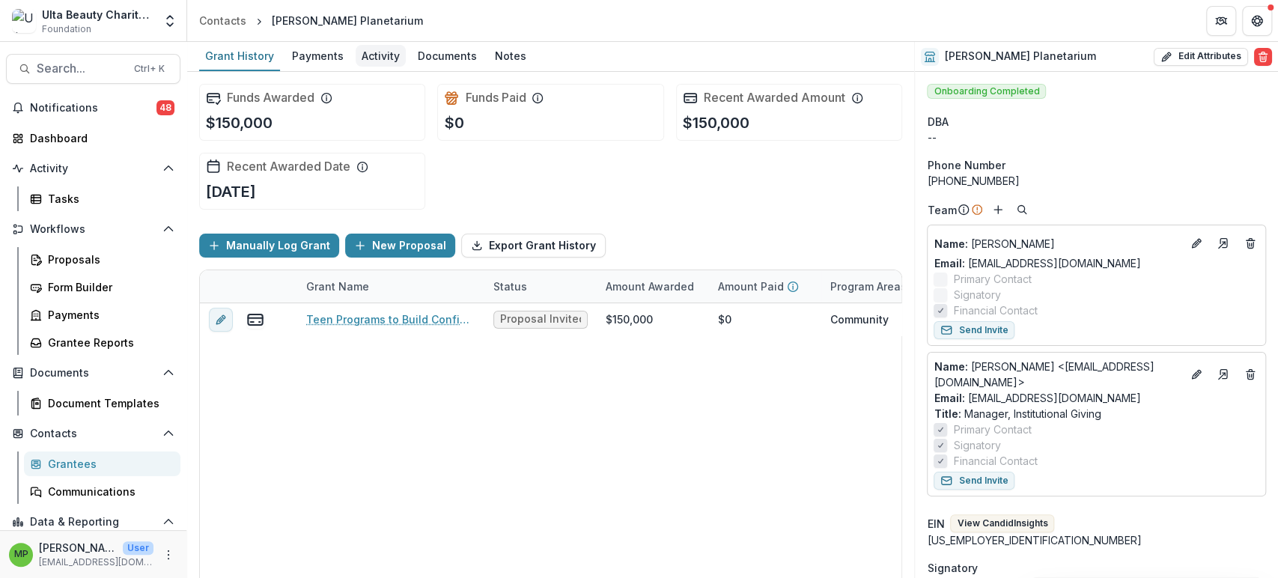
click at [356, 46] on div "Activity" at bounding box center [381, 56] width 50 height 22
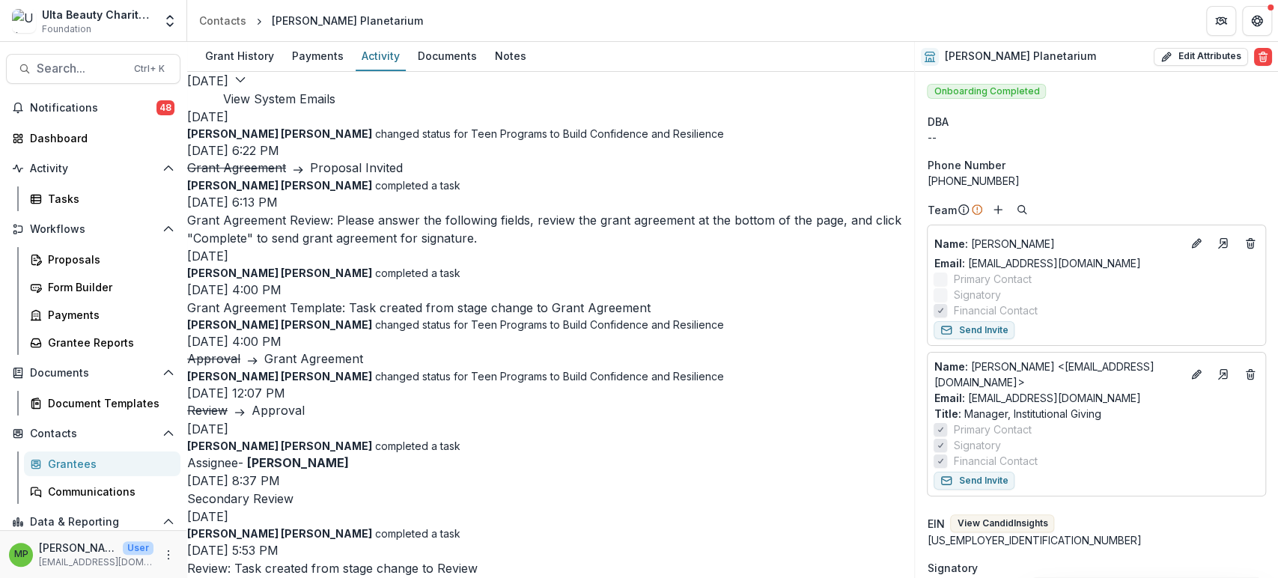
click at [335, 98] on button "View System Emails" at bounding box center [279, 99] width 112 height 18
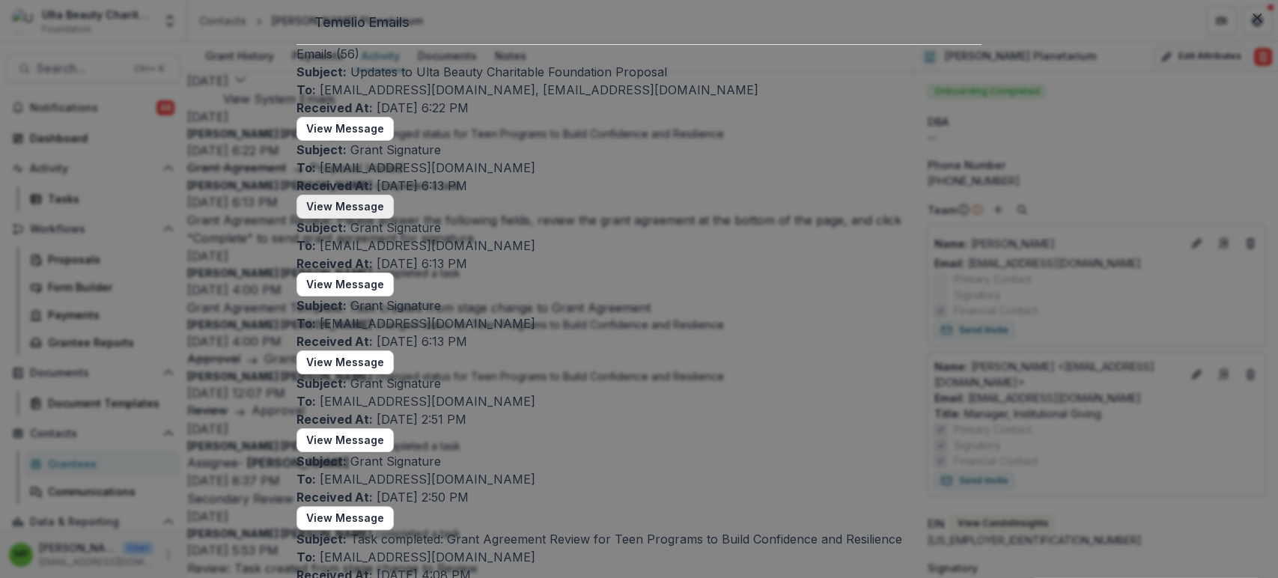
click at [394, 219] on button "View Message" at bounding box center [344, 207] width 97 height 24
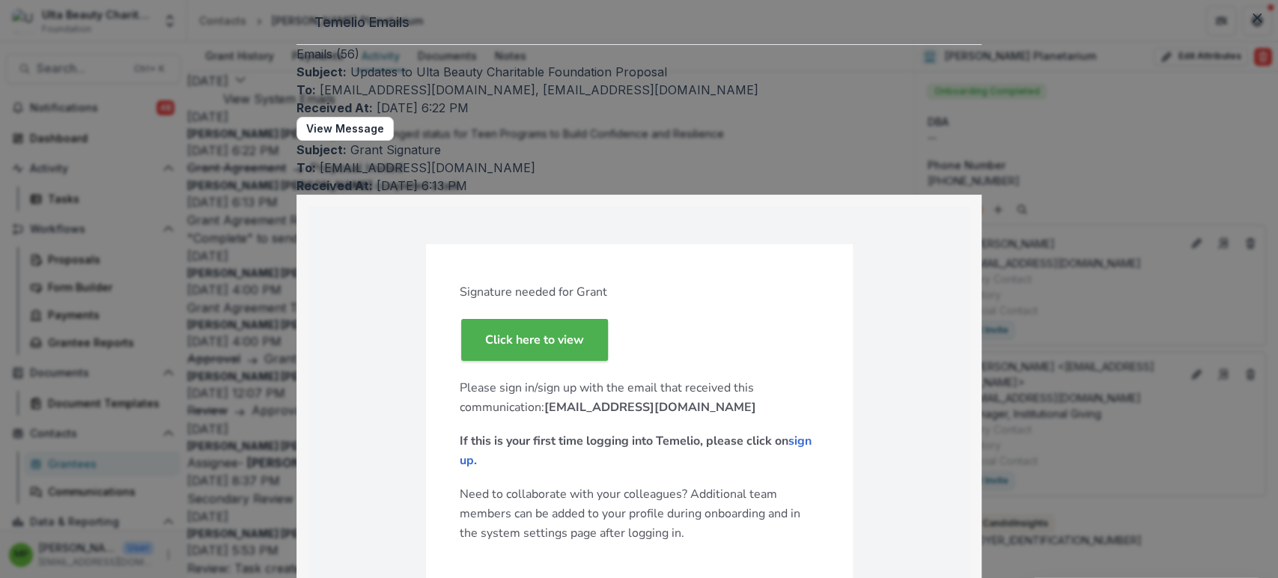
scroll to position [665, 0]
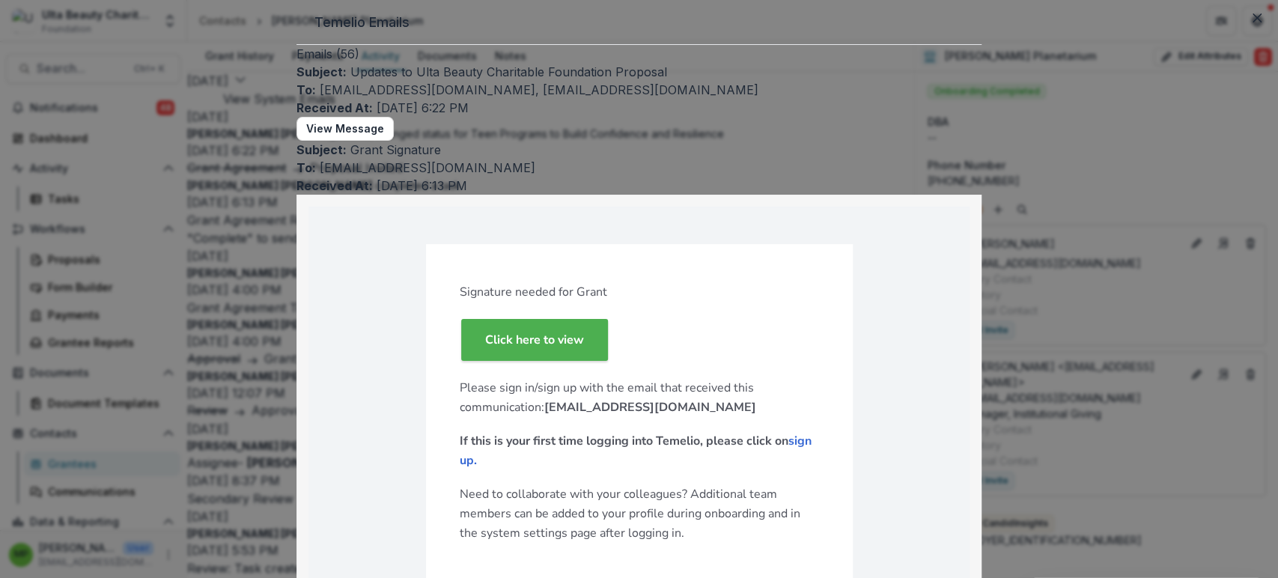
click at [1245, 30] on button "Close" at bounding box center [1257, 18] width 24 height 24
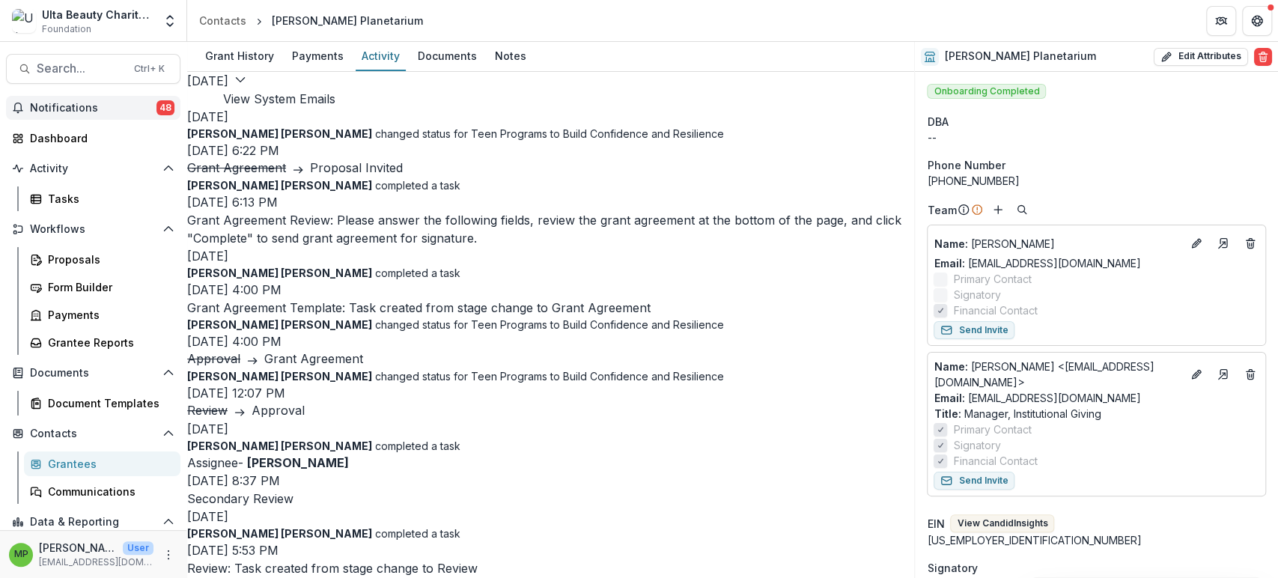
drag, startPoint x: 95, startPoint y: 112, endPoint x: 122, endPoint y: 116, distance: 27.2
click at [95, 112] on span "Notifications" at bounding box center [93, 108] width 127 height 13
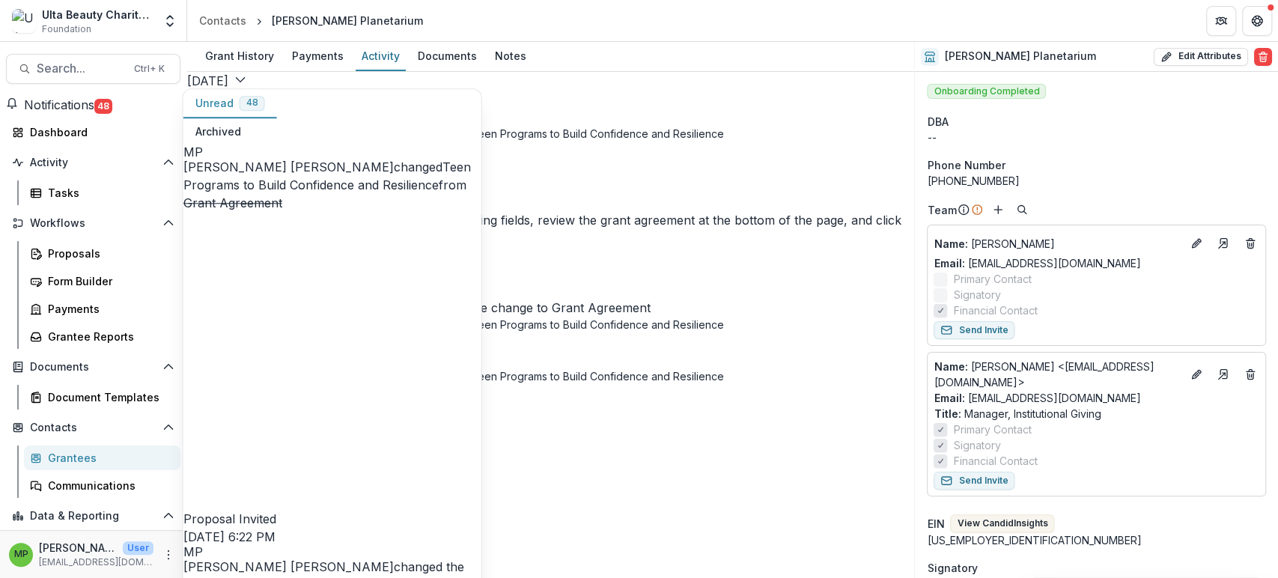
click at [546, 177] on div "Grant Agreement Proposal Invited" at bounding box center [550, 168] width 727 height 18
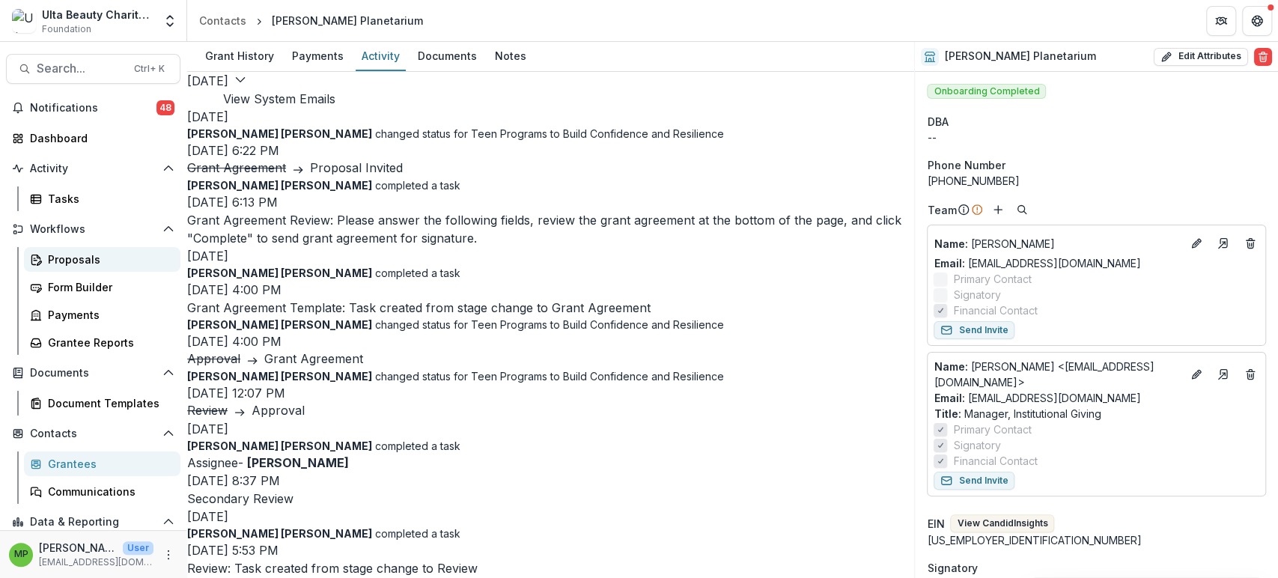
click at [126, 262] on div "Proposals" at bounding box center [108, 260] width 121 height 16
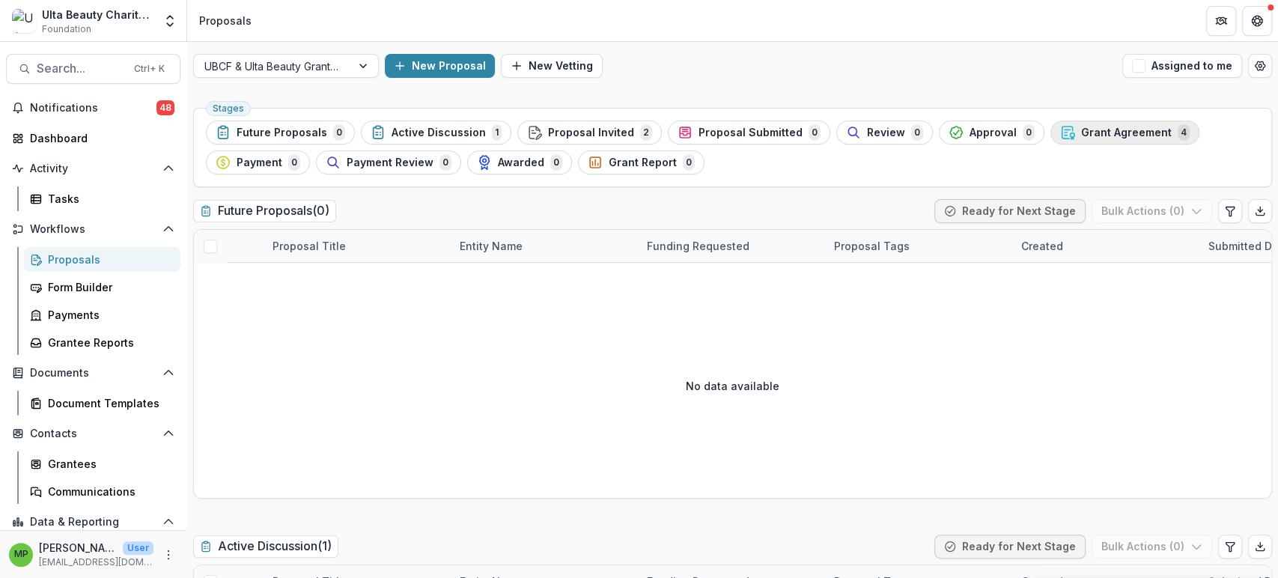
click at [1070, 133] on circle "button" at bounding box center [1072, 135] width 4 height 4
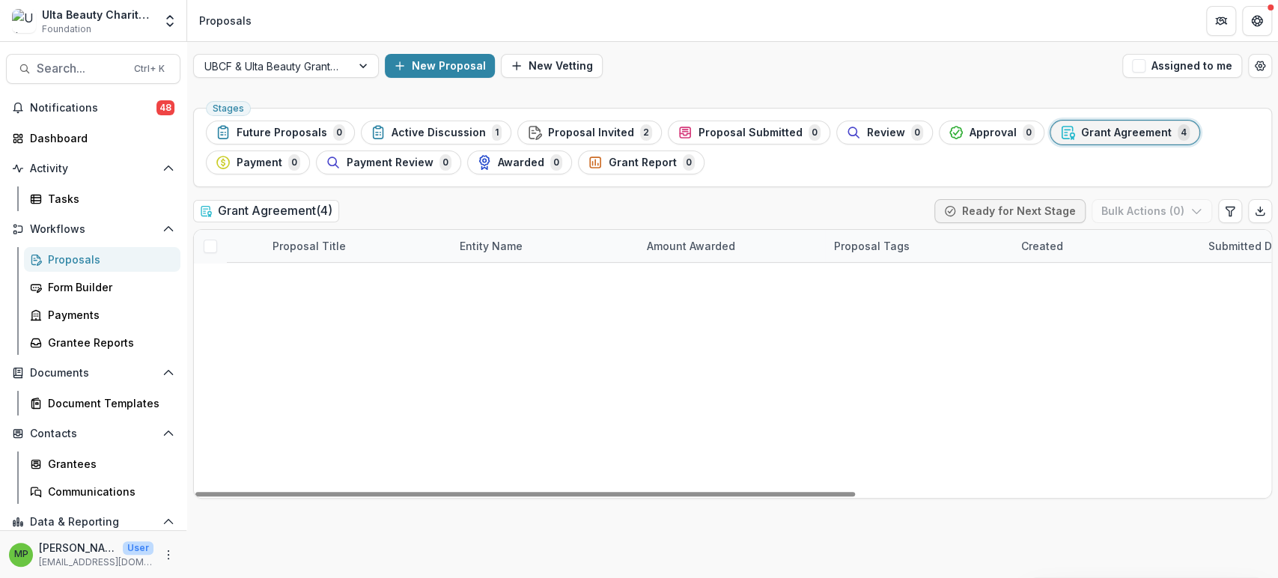
click at [381, 299] on div "American Red Cross Disaster Responder Program" at bounding box center [357, 311] width 187 height 32
click at [510, 311] on link "American Red Cross" at bounding box center [512, 311] width 105 height 16
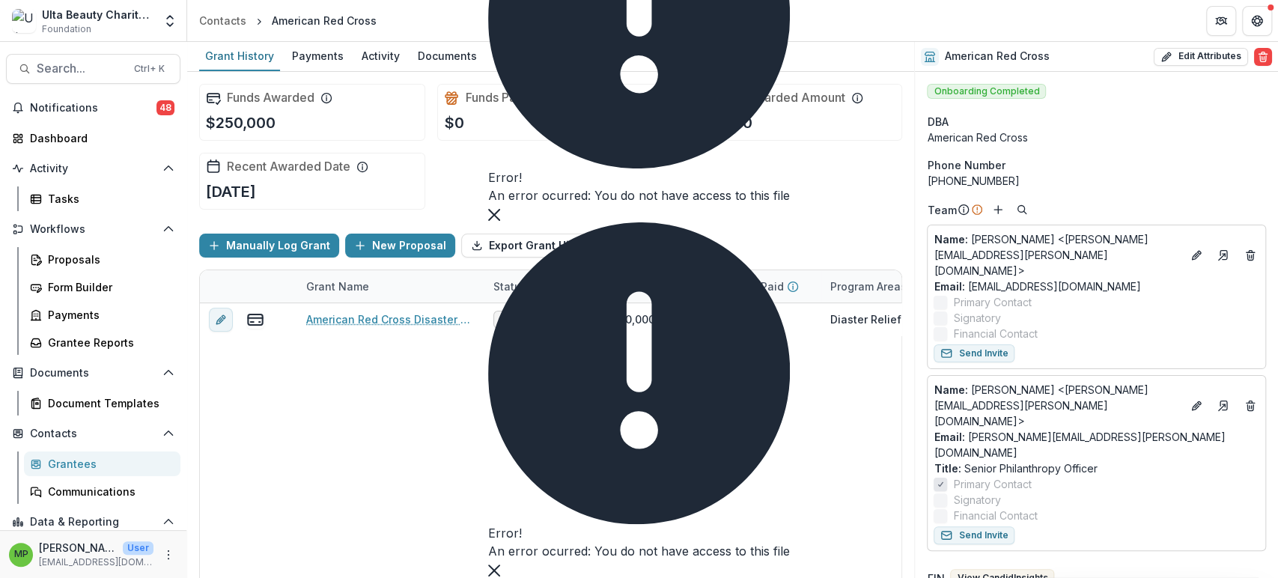
click at [346, 58] on div "Grant History Payments Activity Documents Notes" at bounding box center [550, 57] width 727 height 30
click at [375, 58] on div "Activity" at bounding box center [381, 56] width 50 height 22
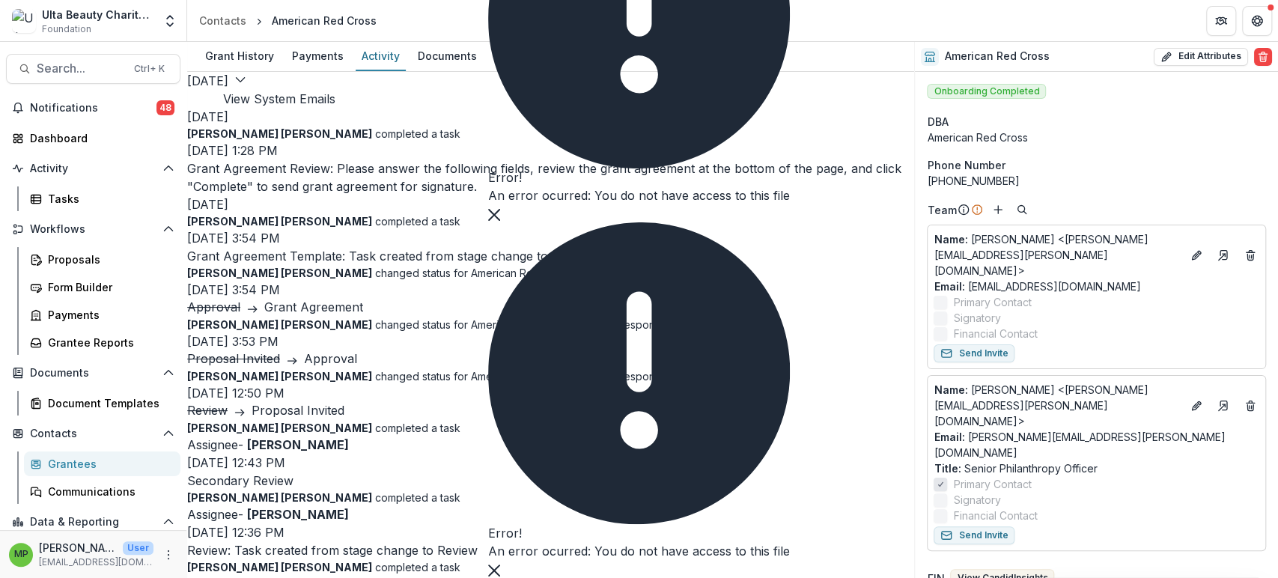
click at [335, 90] on button "View System Emails" at bounding box center [279, 99] width 112 height 18
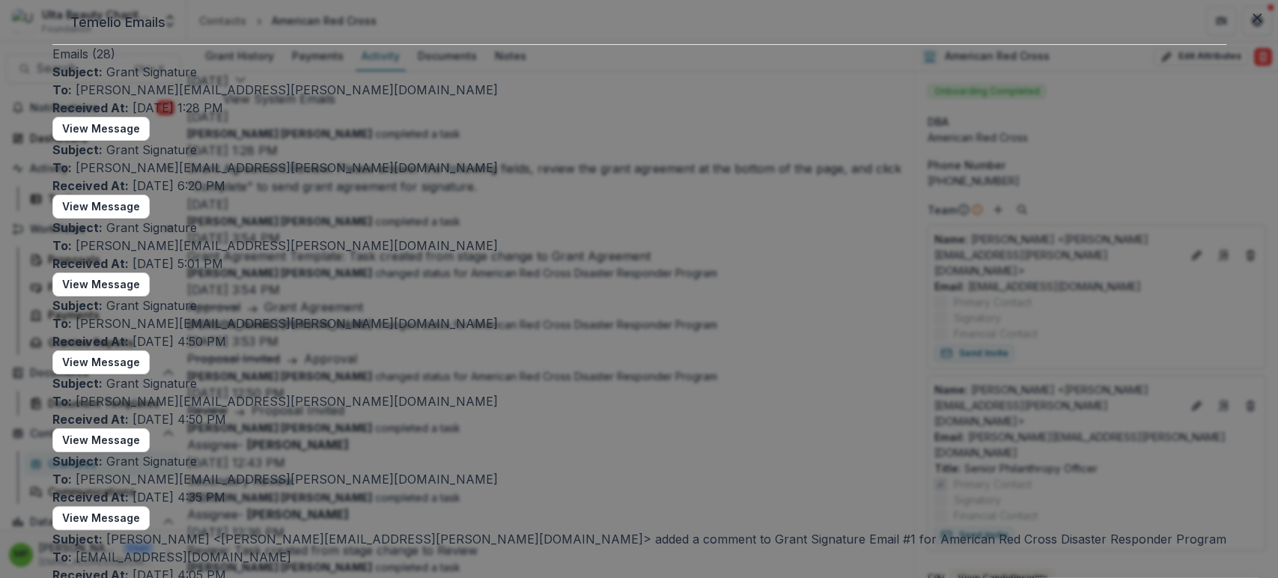
scroll to position [915, 0]
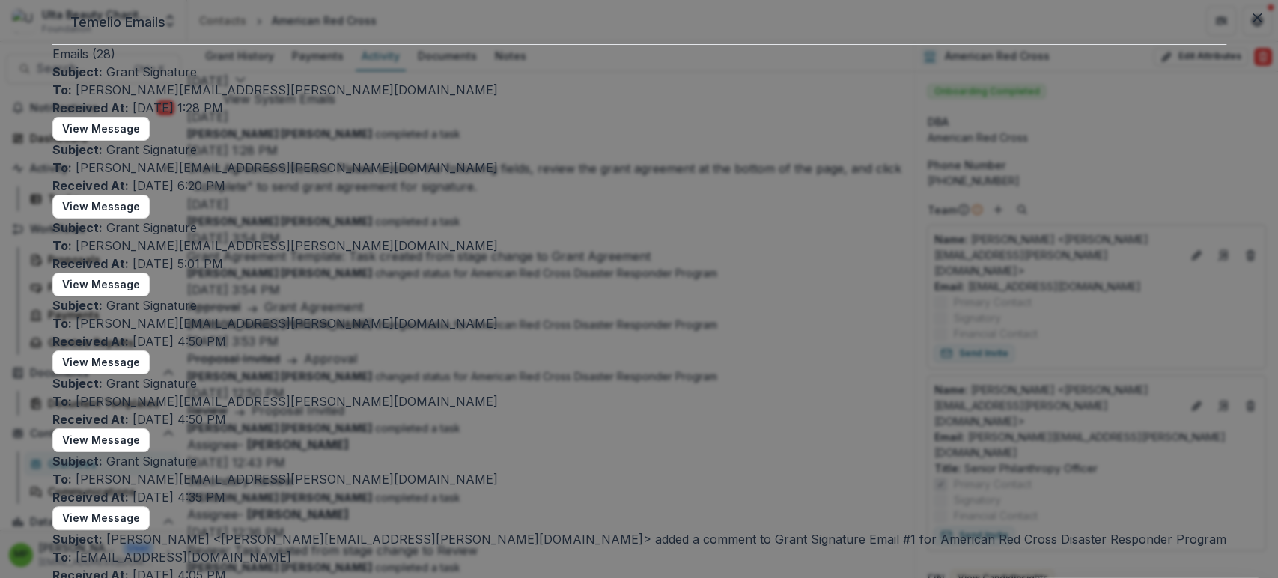
click at [1252, 22] on icon "Close" at bounding box center [1256, 17] width 9 height 9
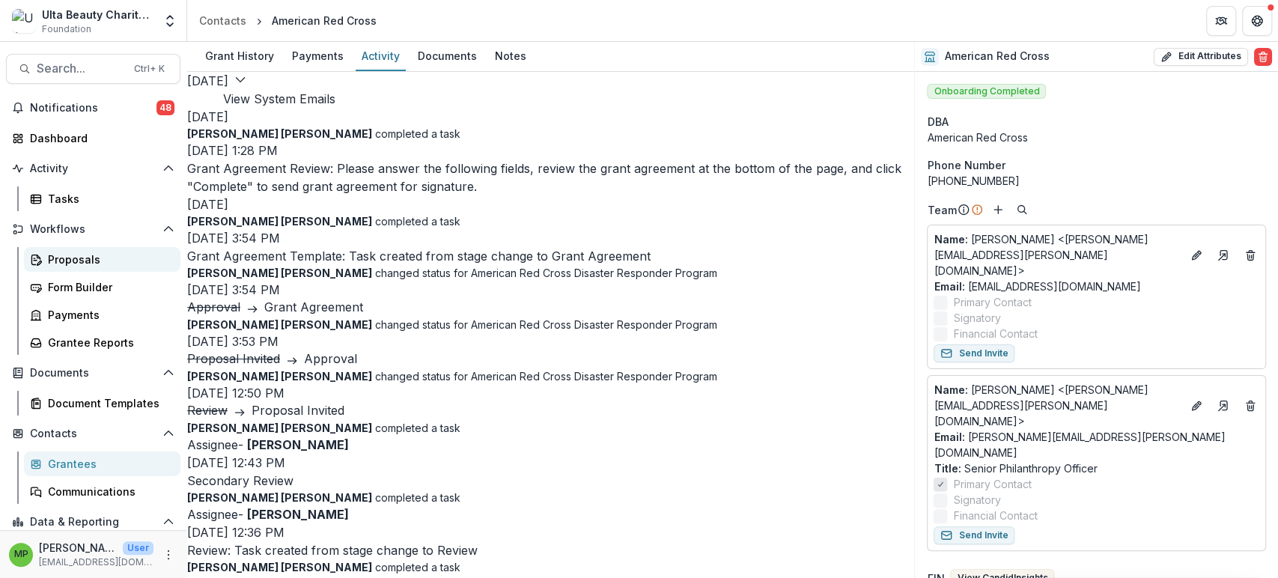
click at [114, 258] on div "Proposals" at bounding box center [108, 260] width 121 height 16
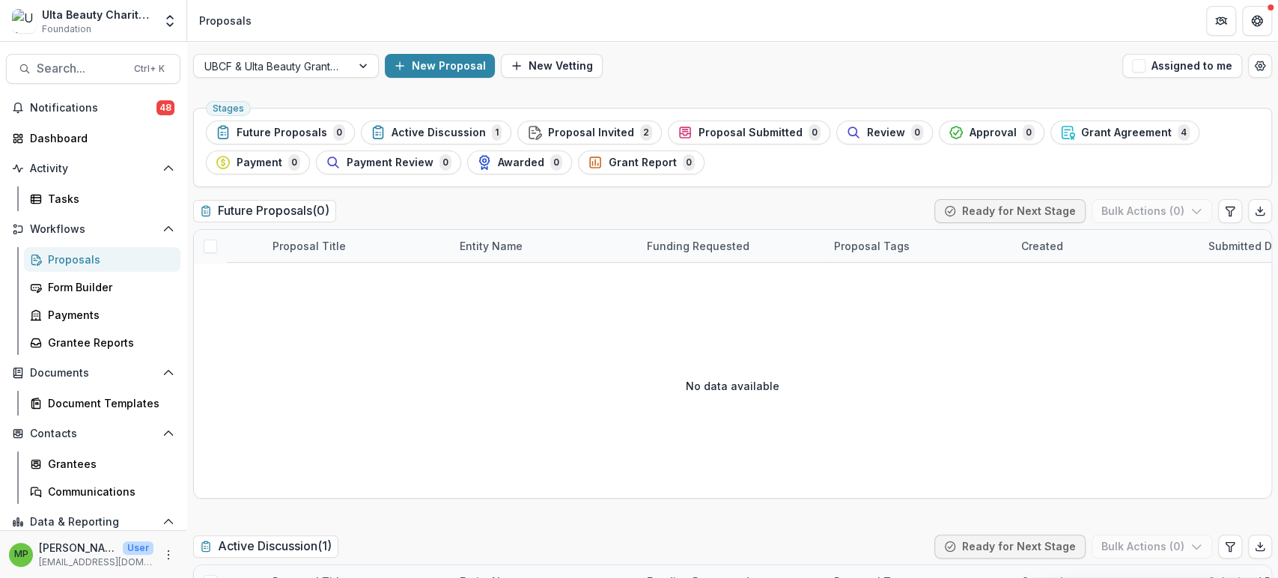
click at [1081, 132] on span "Grant Agreement" at bounding box center [1126, 133] width 91 height 13
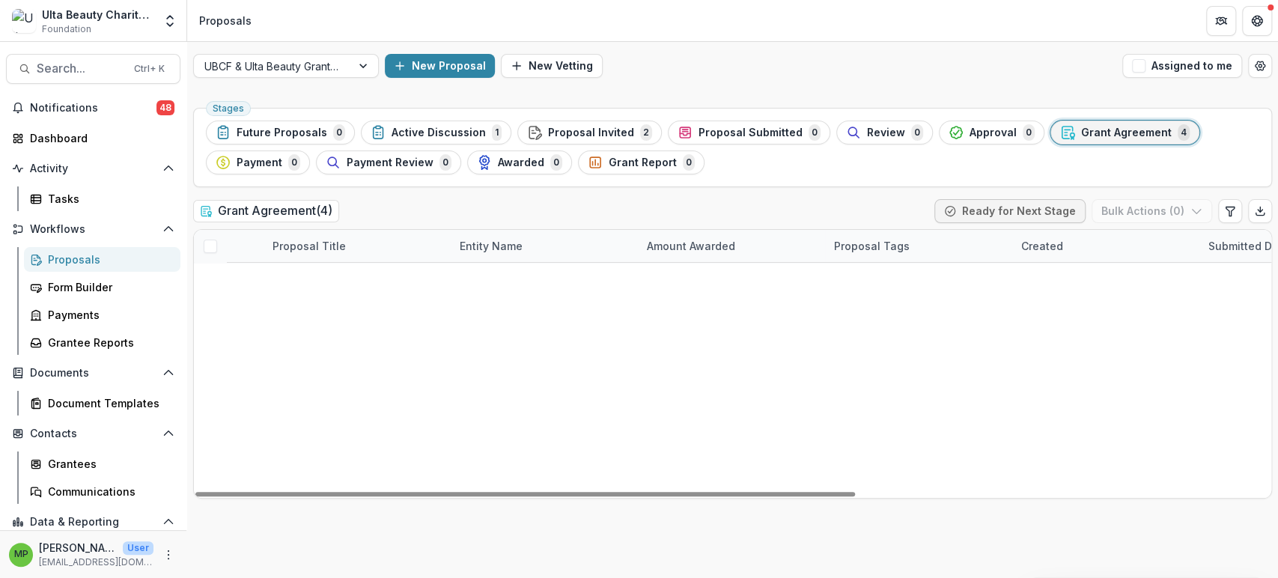
click at [346, 277] on link "2026 Pretty Empowered" at bounding box center [355, 279] width 125 height 16
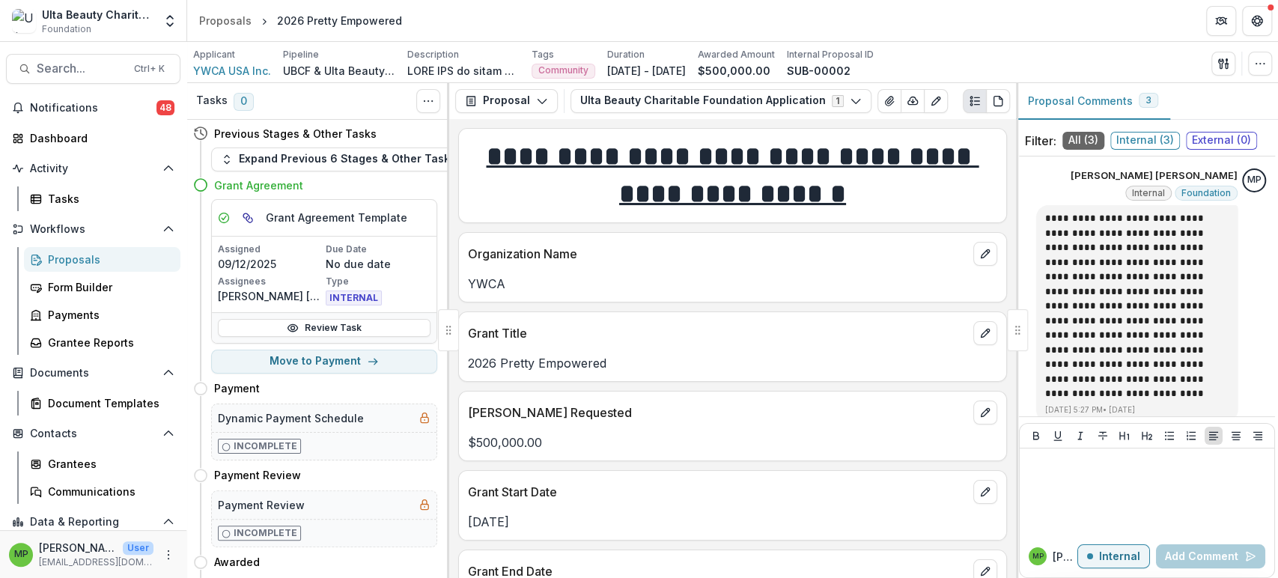
click at [371, 174] on div "Grant Agreement" at bounding box center [315, 185] width 244 height 28
click at [371, 169] on button "Expand Previous 6 Stages & Other Tasks" at bounding box center [338, 159] width 255 height 24
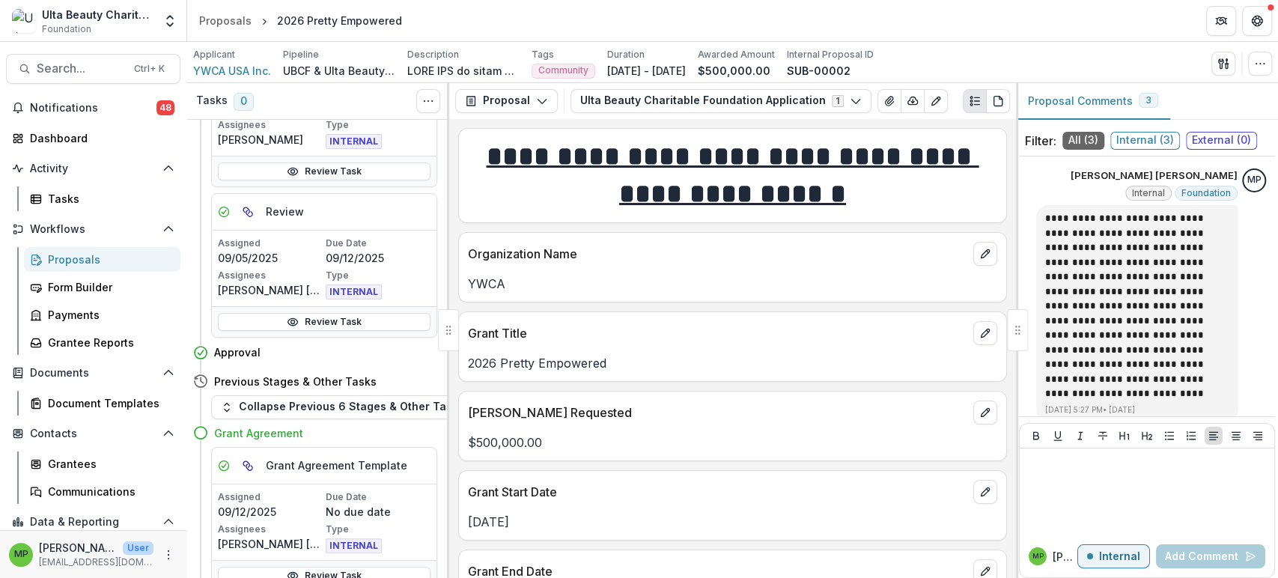
scroll to position [998, 0]
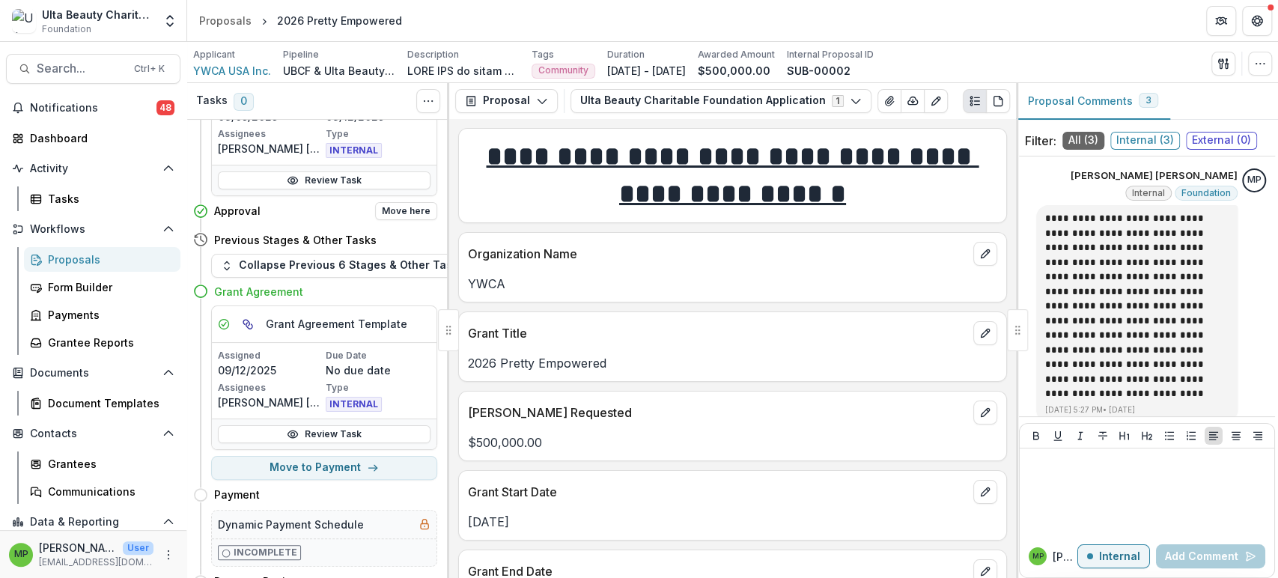
click at [264, 214] on div "Approval Move here" at bounding box center [325, 211] width 223 height 18
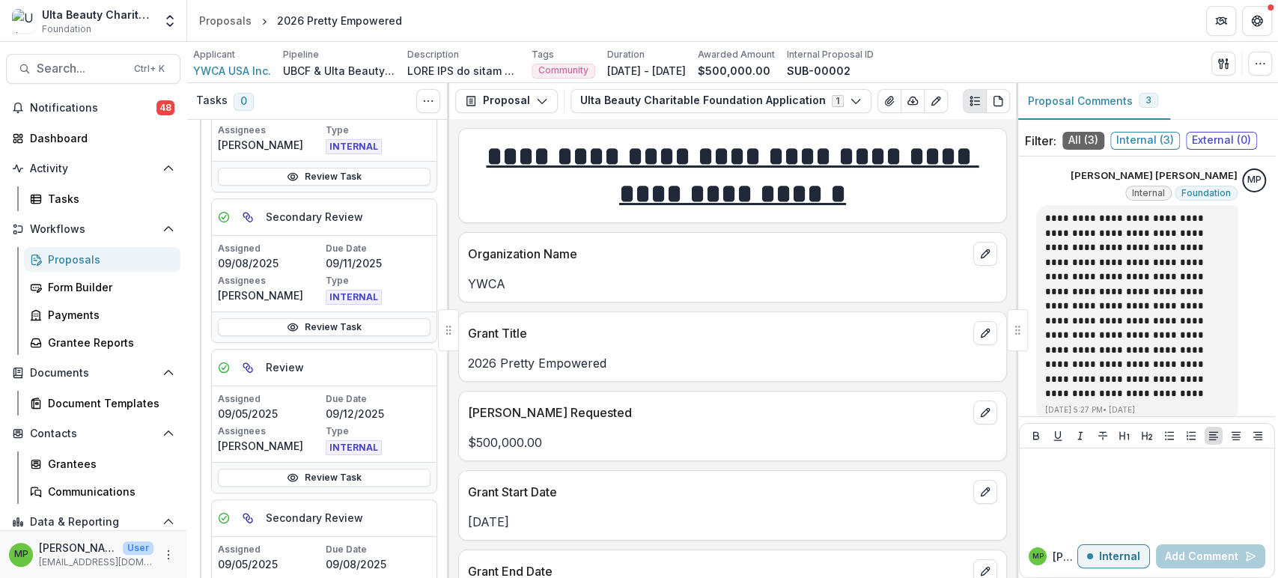
scroll to position [0, 0]
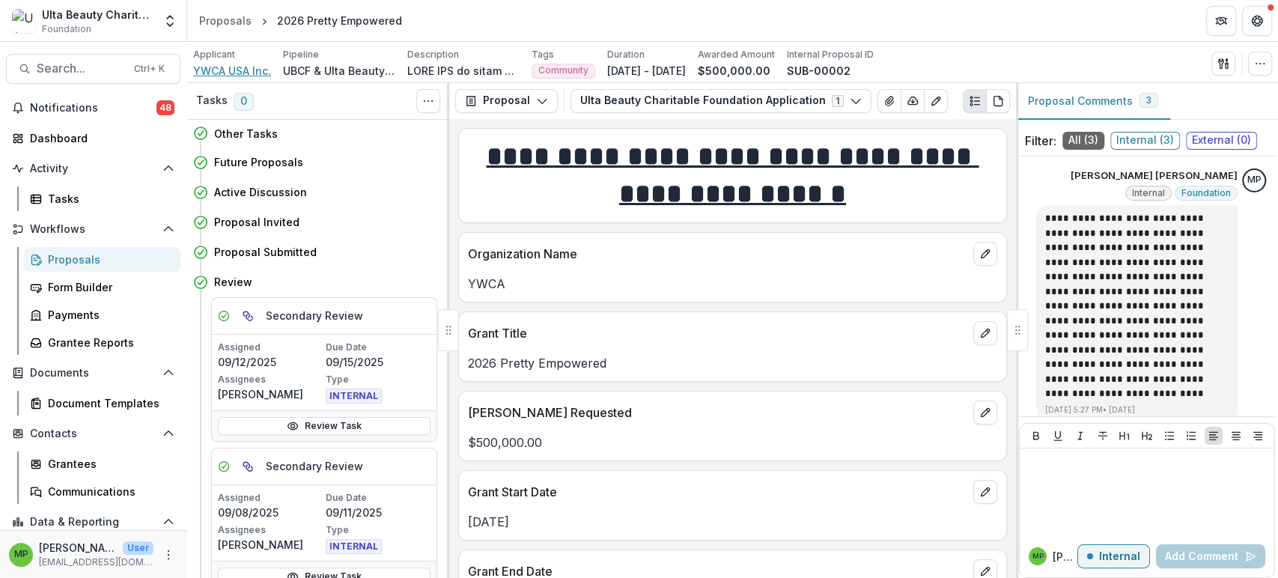
click at [243, 69] on span "YWCA USA Inc." at bounding box center [232, 71] width 78 height 16
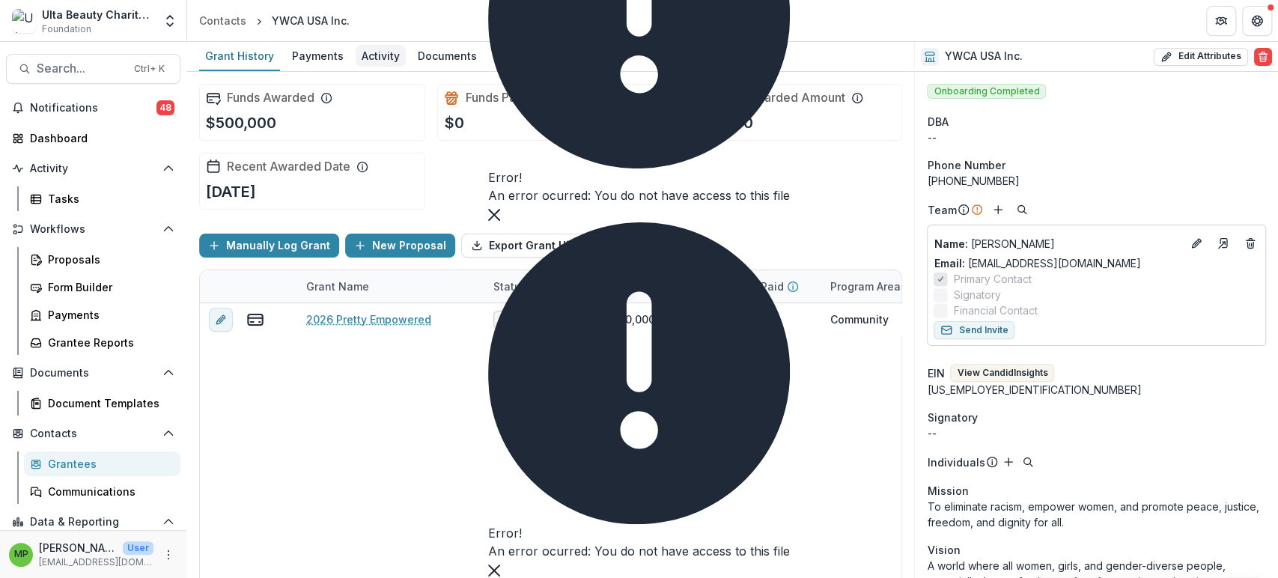
click at [393, 61] on div "Activity" at bounding box center [381, 56] width 50 height 22
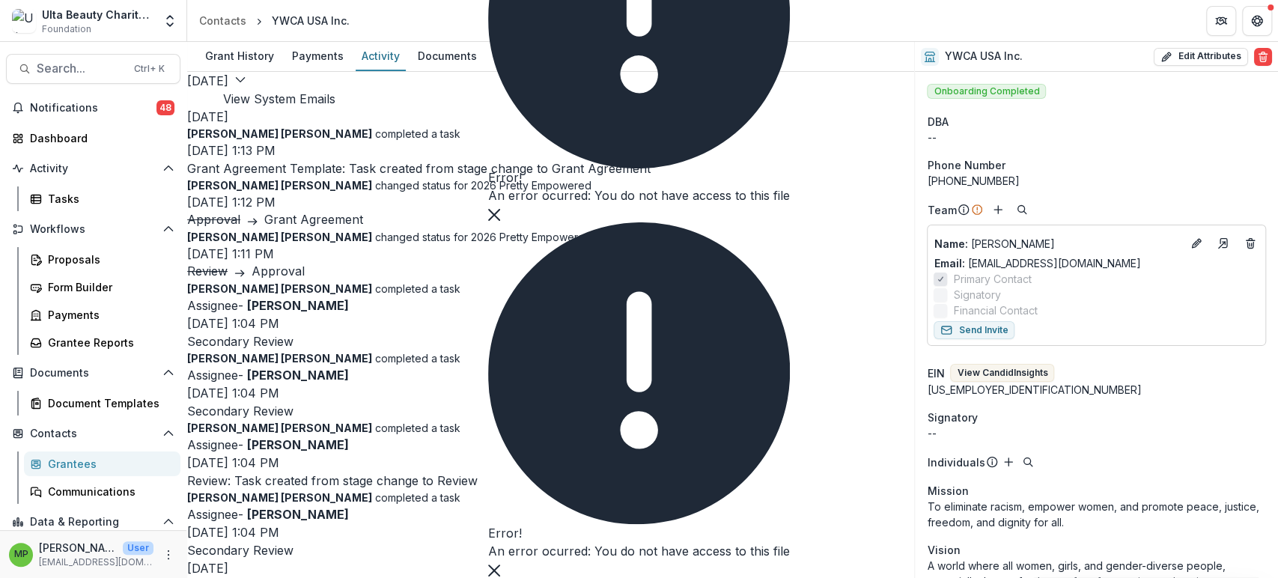
click at [335, 93] on button "View System Emails" at bounding box center [279, 99] width 112 height 18
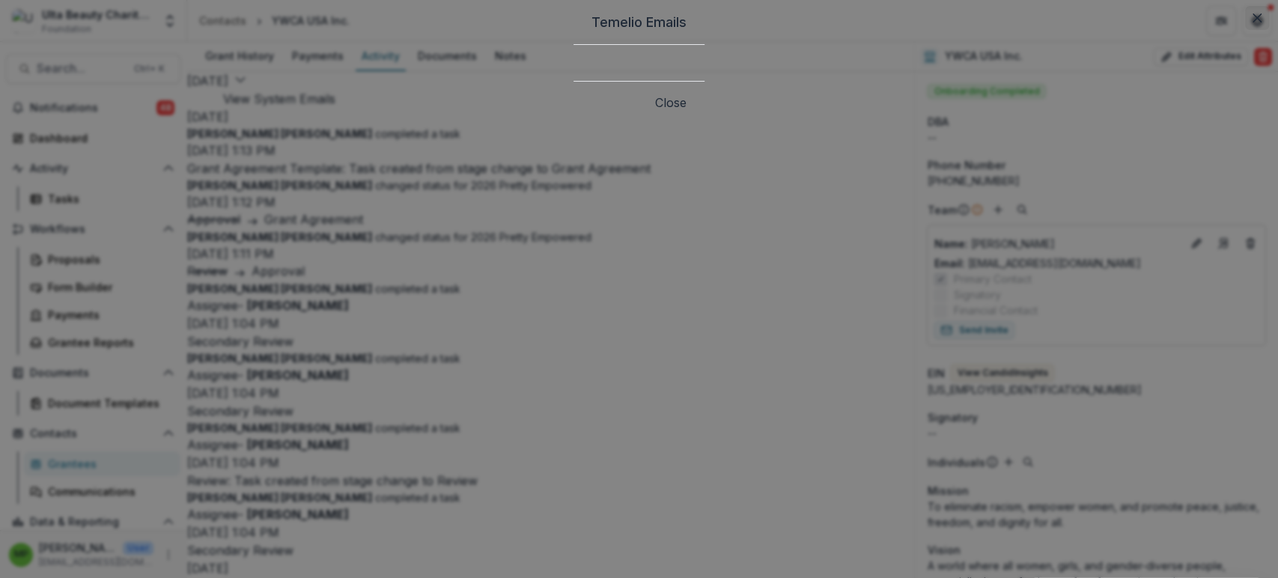
click at [1245, 30] on button "Close" at bounding box center [1257, 18] width 24 height 24
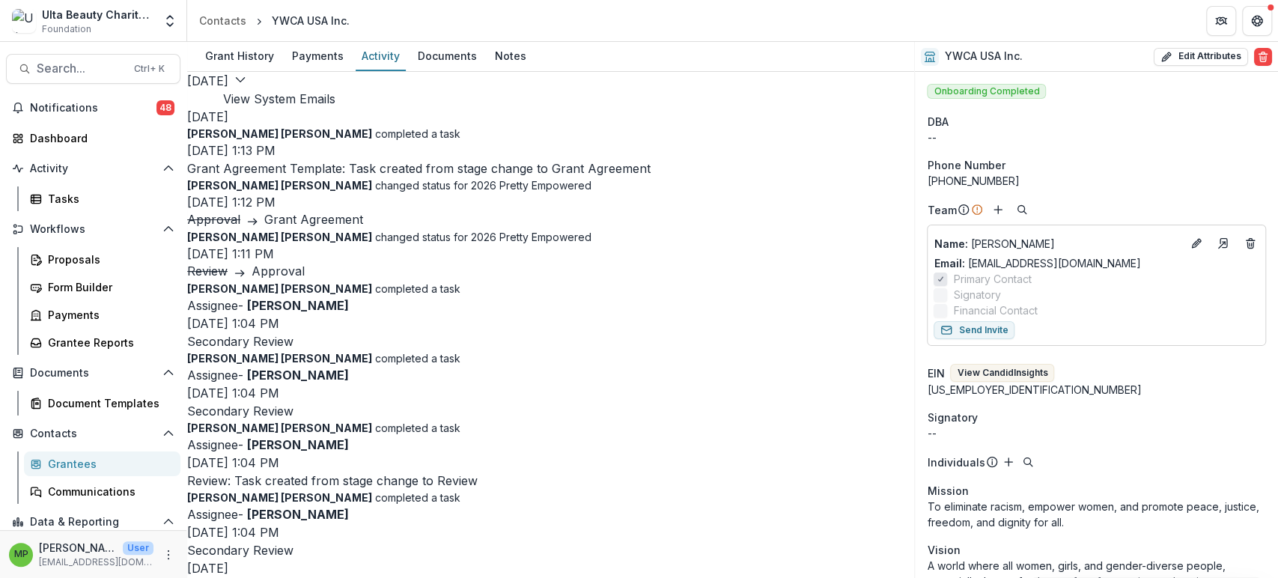
click at [335, 92] on button "View System Emails" at bounding box center [279, 99] width 112 height 18
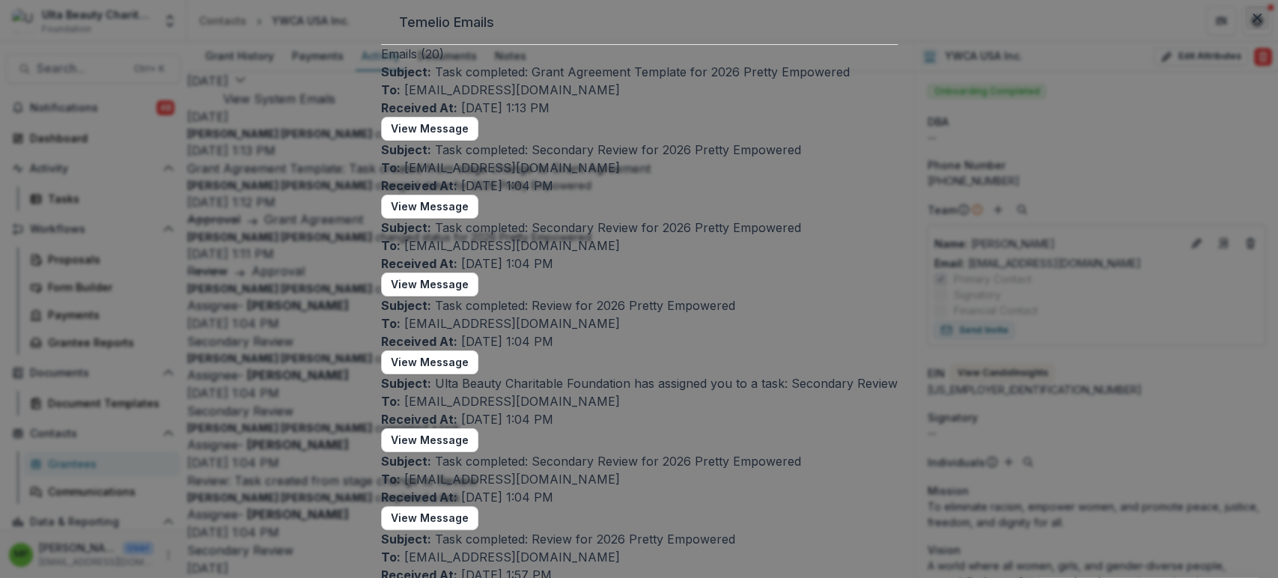
click at [1245, 30] on button "Close" at bounding box center [1257, 18] width 24 height 24
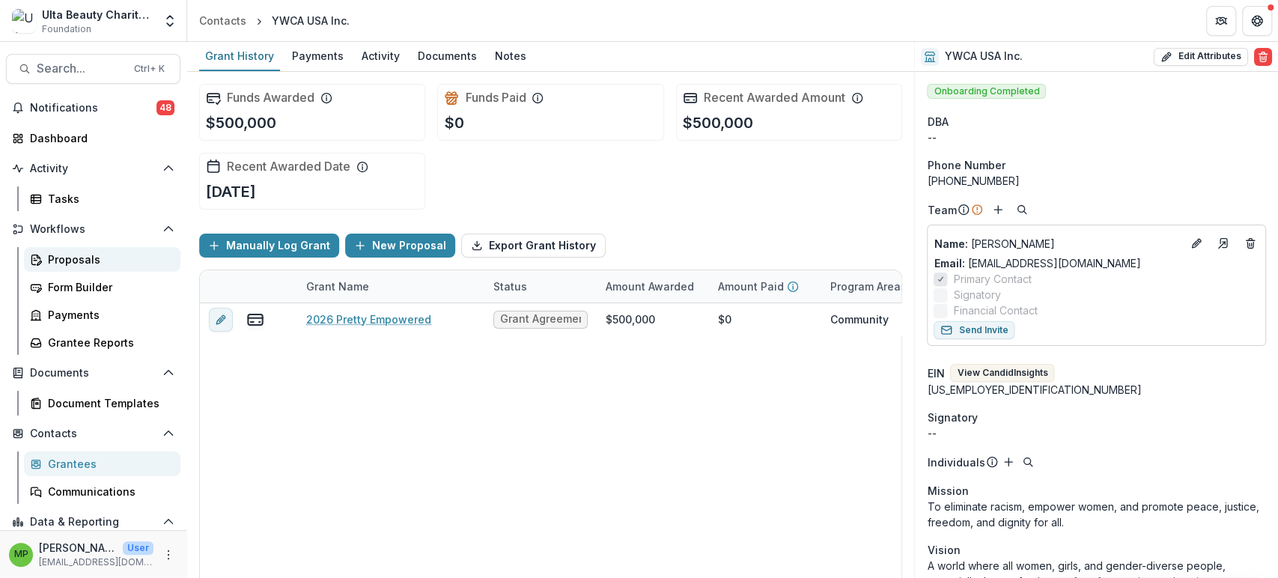
click at [85, 250] on link "Proposals" at bounding box center [102, 259] width 156 height 25
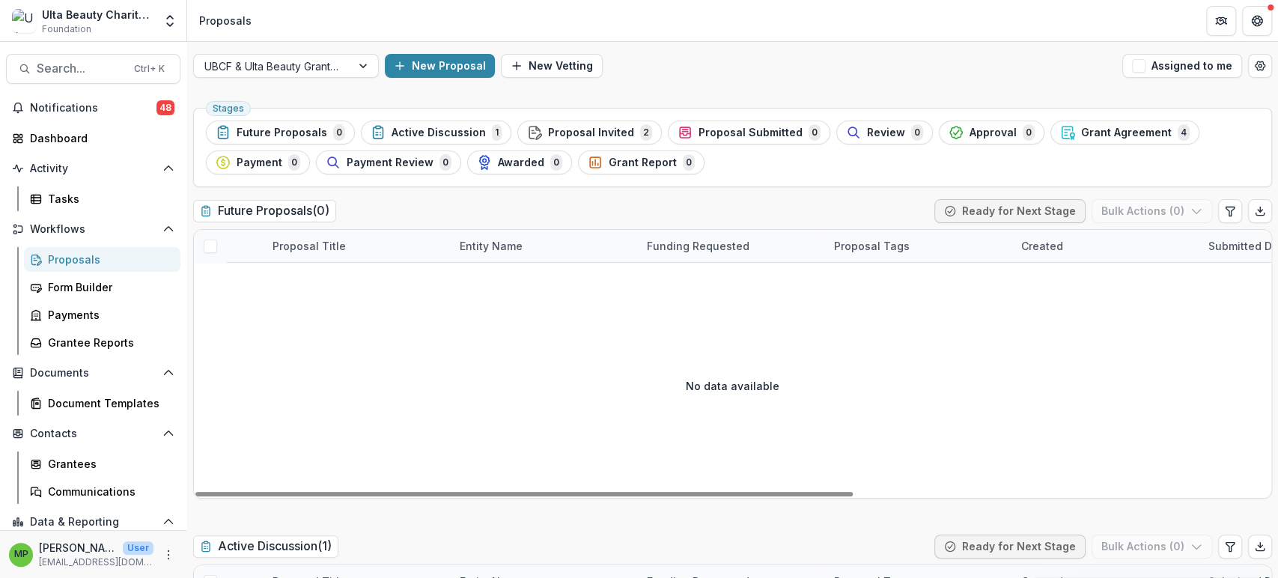
click at [1081, 132] on span "Grant Agreement" at bounding box center [1126, 133] width 91 height 13
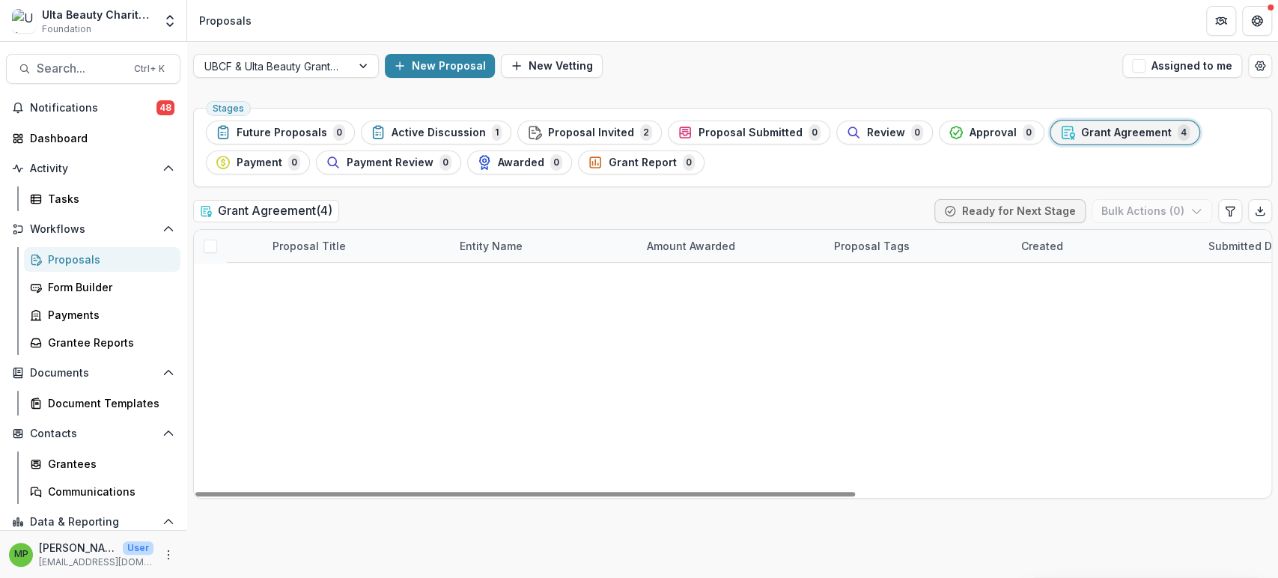
click at [400, 312] on link "American Red Cross Disaster Responder Program" at bounding box center [357, 311] width 169 height 16
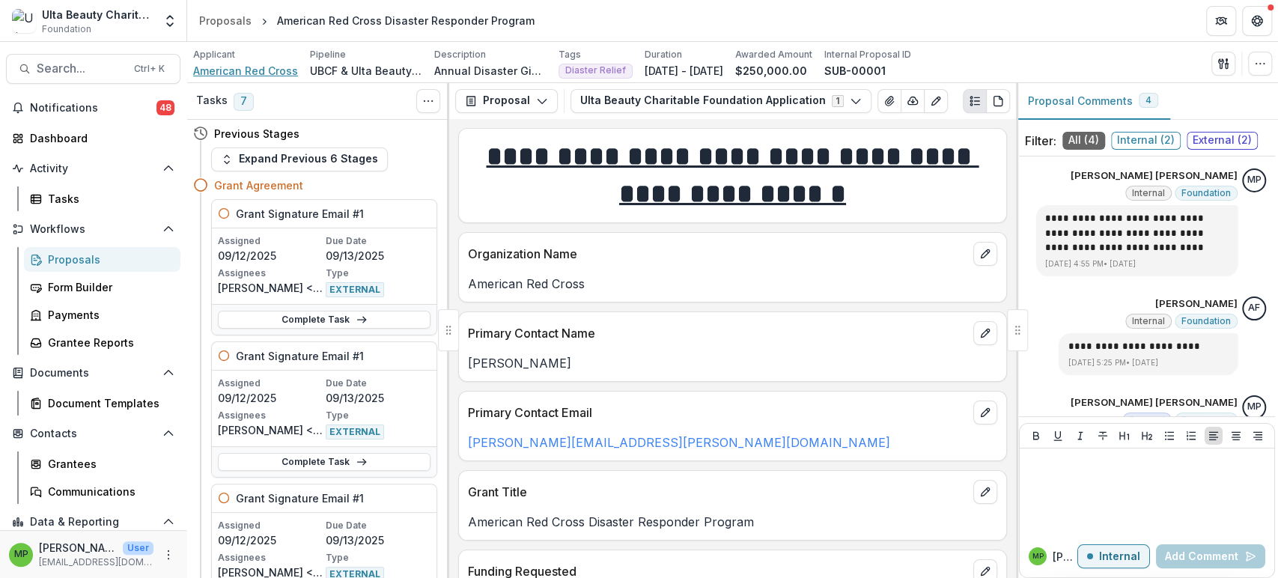
click at [278, 70] on span "American Red Cross" at bounding box center [245, 71] width 105 height 16
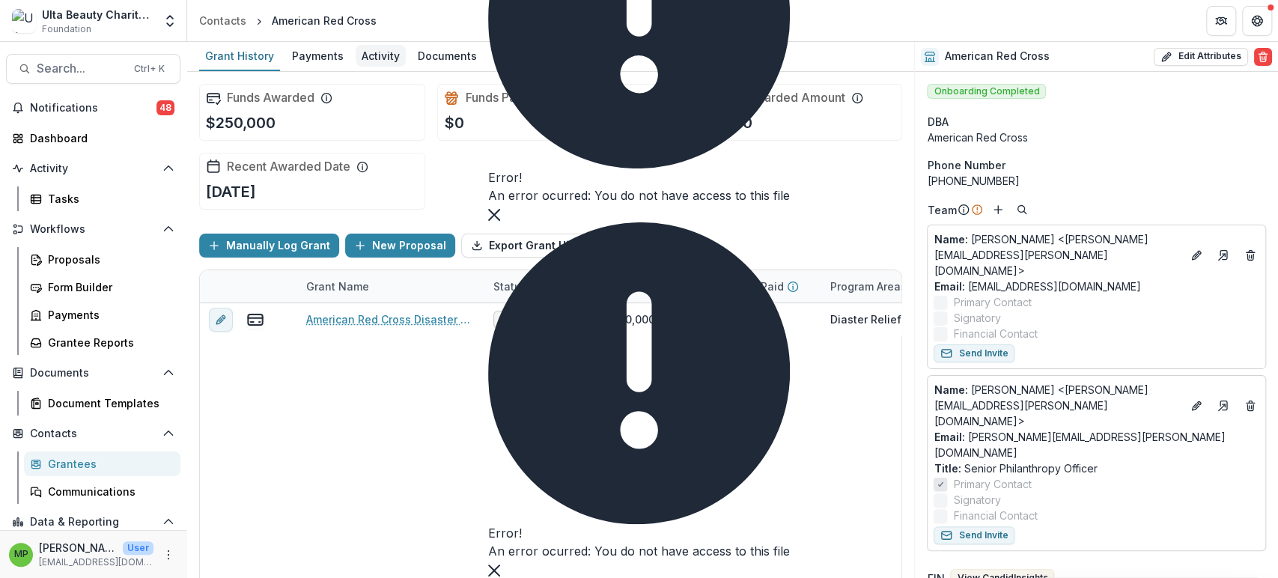
click at [388, 65] on div "Activity" at bounding box center [381, 56] width 50 height 22
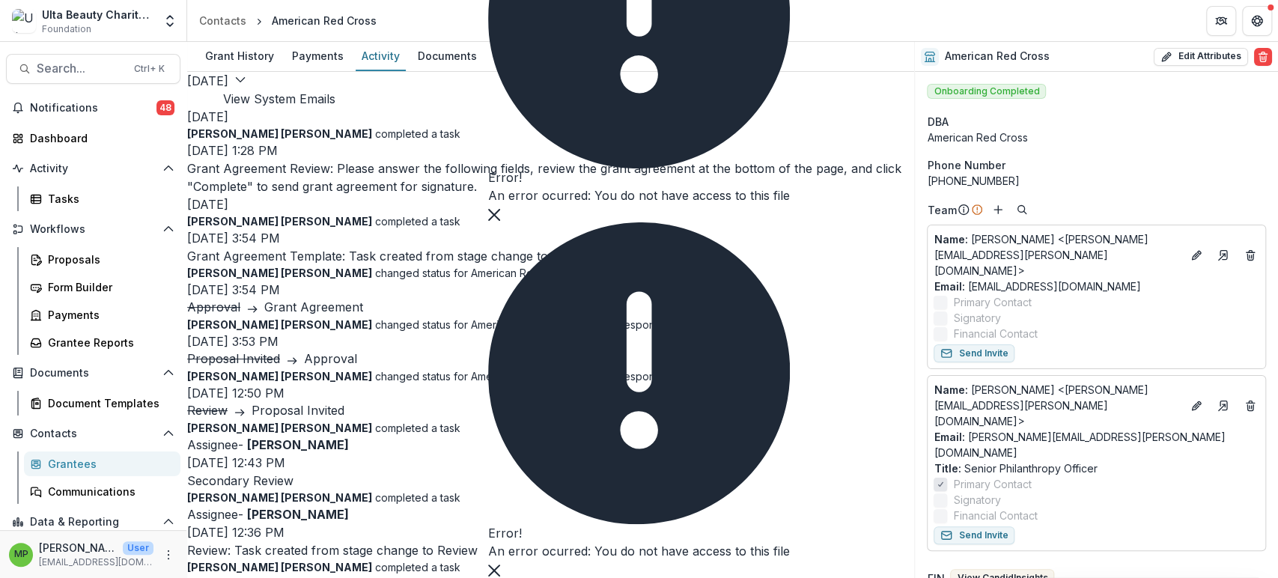
click at [335, 90] on button "View System Emails" at bounding box center [279, 99] width 112 height 18
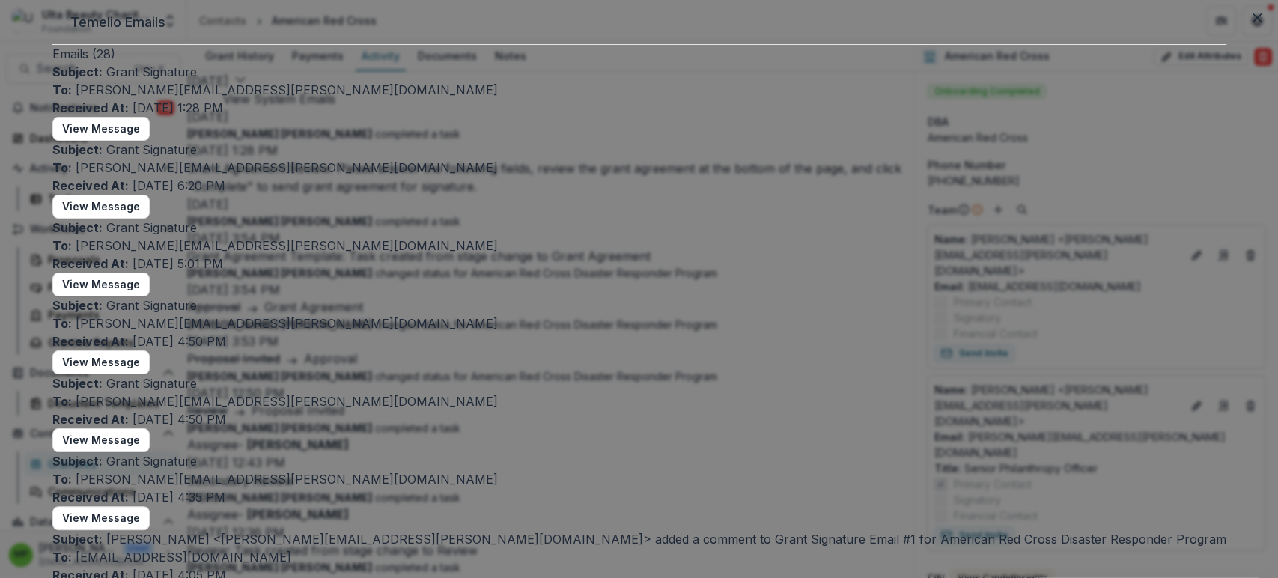
scroll to position [499, 0]
click at [150, 506] on button "View Message" at bounding box center [100, 518] width 97 height 24
click at [150, 428] on button "View Message" at bounding box center [100, 440] width 97 height 24
